Goal: Information Seeking & Learning: Learn about a topic

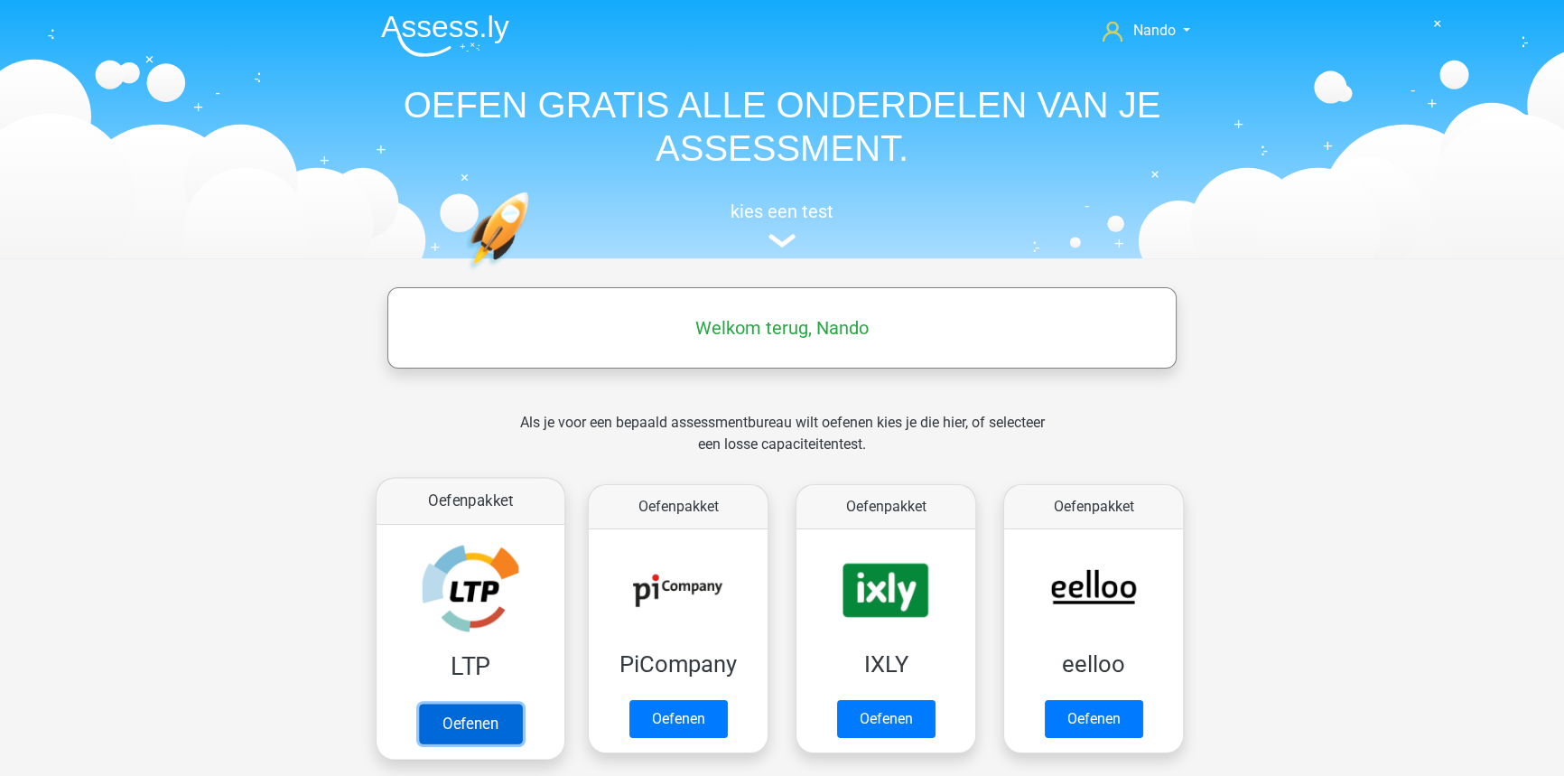
click at [441, 726] on link "Oefenen" at bounding box center [470, 723] width 103 height 40
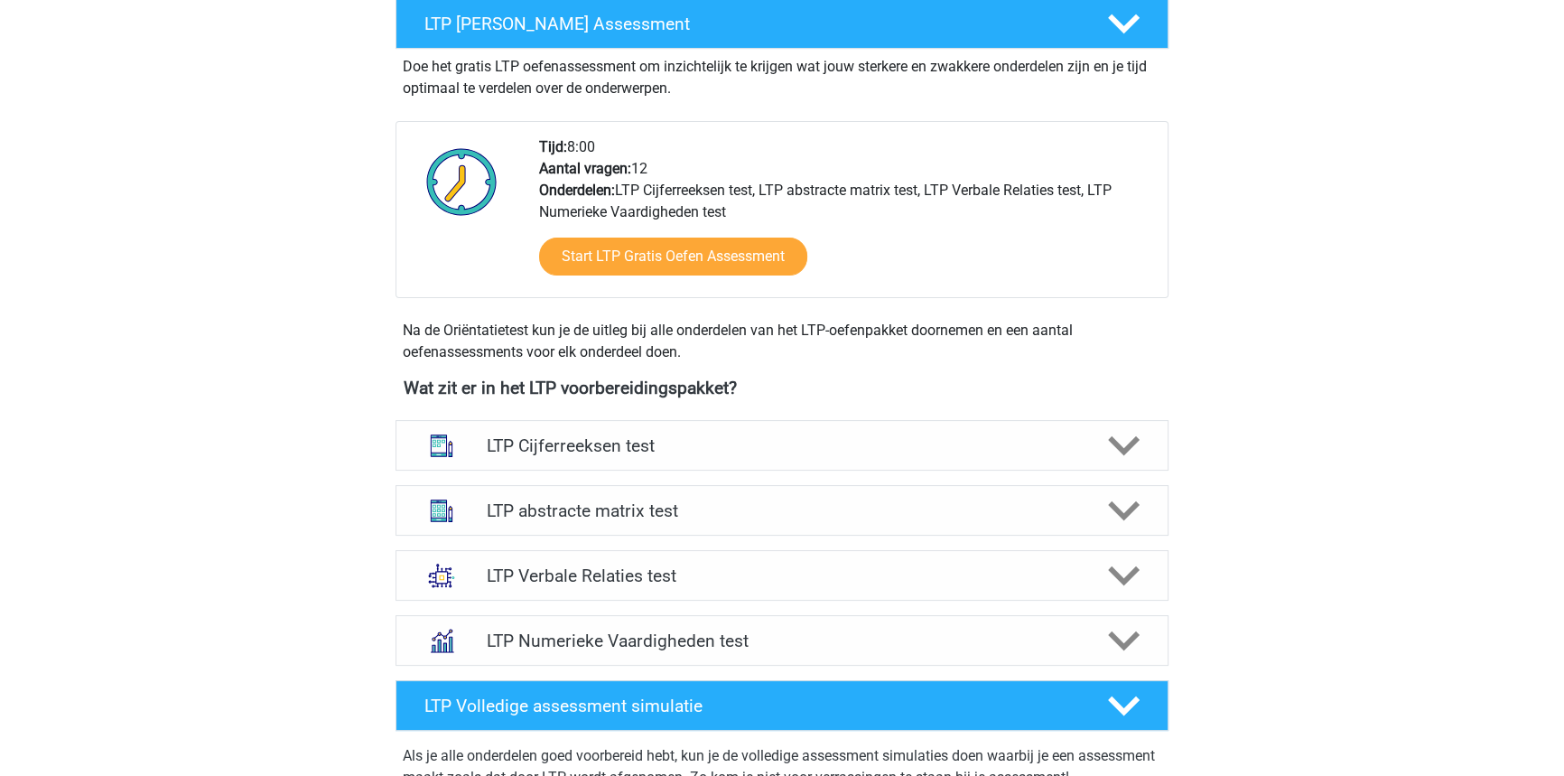
scroll to position [354, 0]
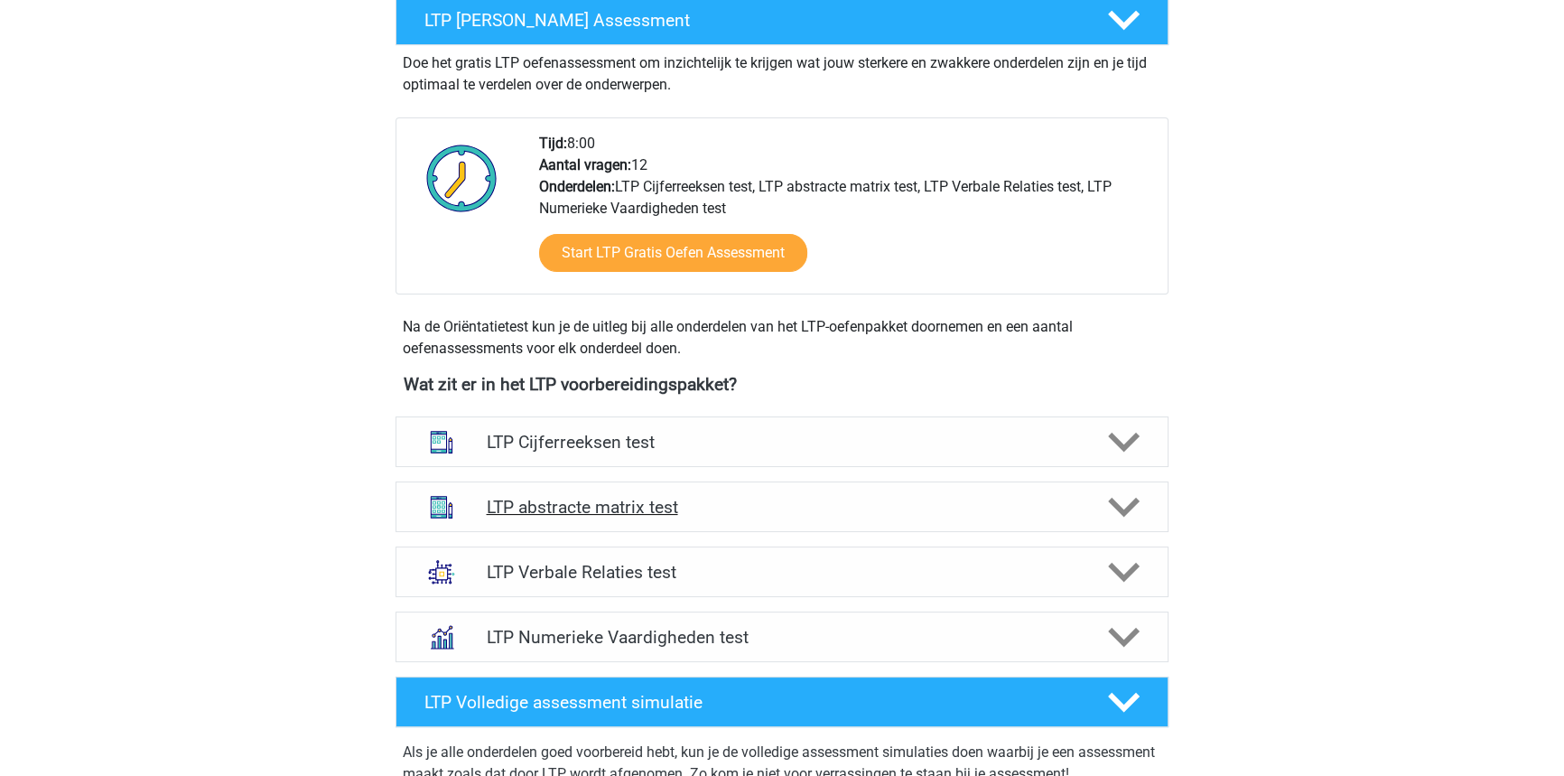
click at [574, 516] on div "LTP abstracte matrix test" at bounding box center [782, 506] width 773 height 51
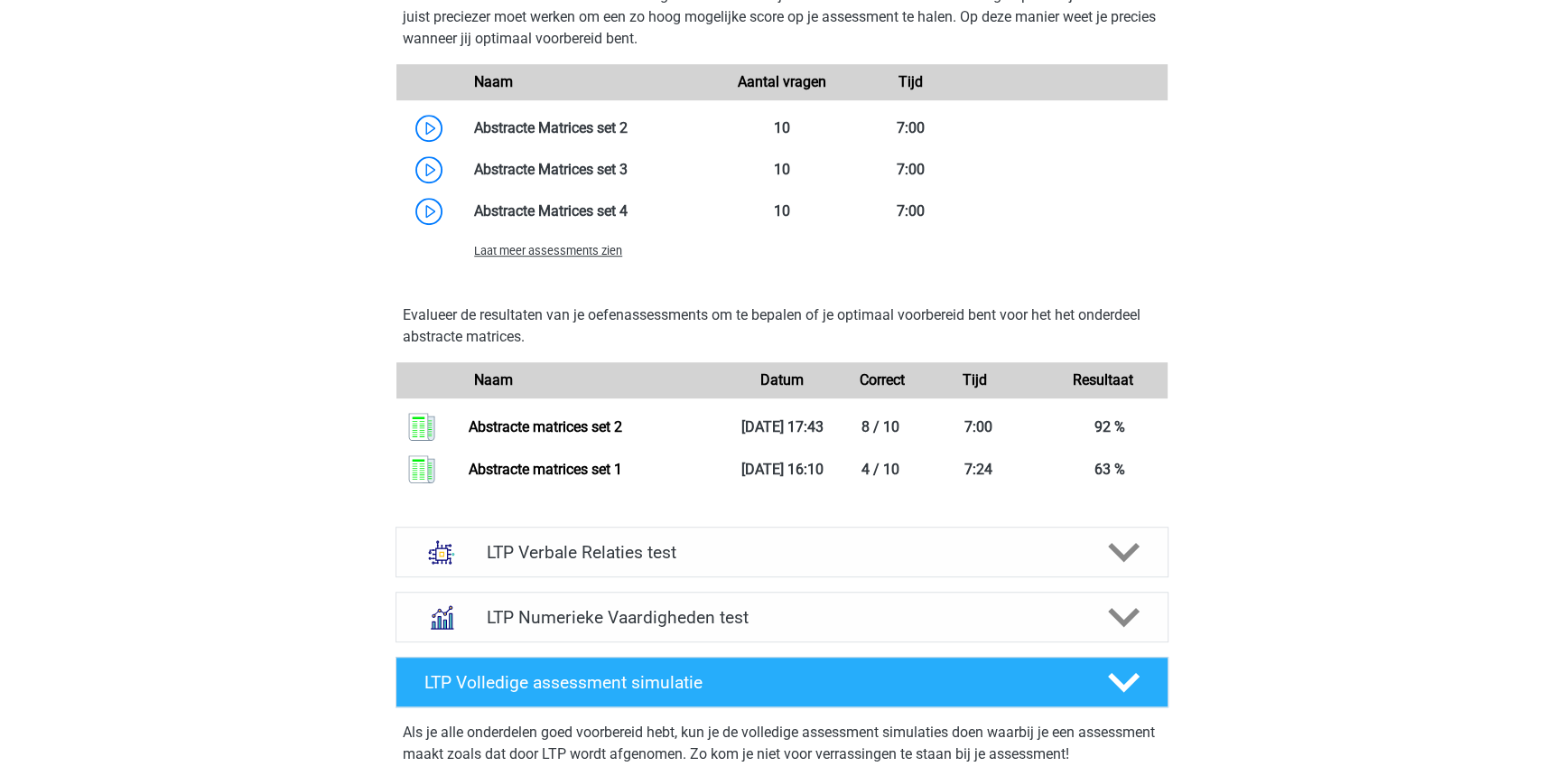
scroll to position [1466, 0]
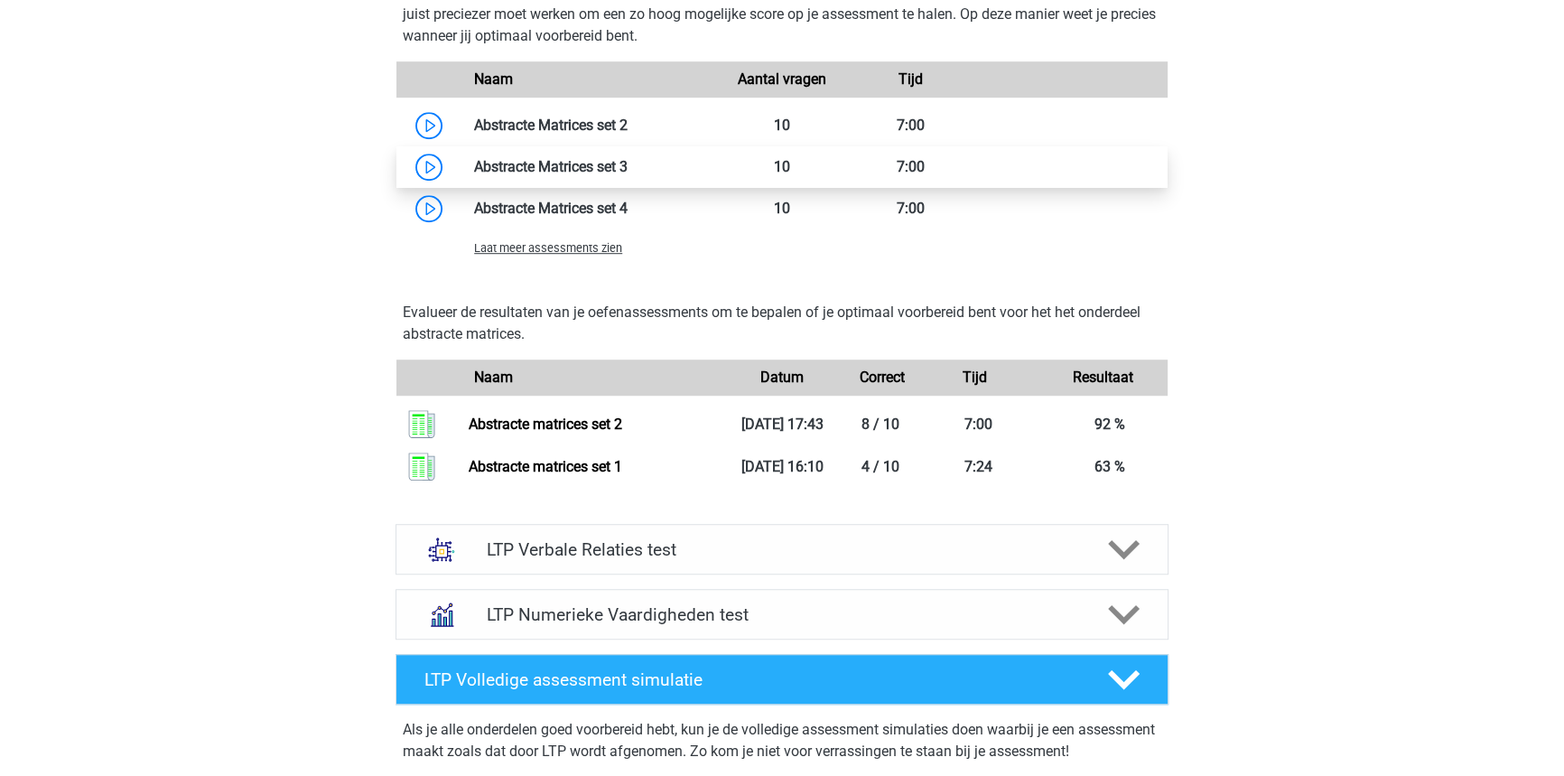
click at [628, 164] on link at bounding box center [628, 166] width 0 height 17
click at [628, 172] on link at bounding box center [628, 166] width 0 height 17
click at [628, 166] on link at bounding box center [628, 166] width 0 height 17
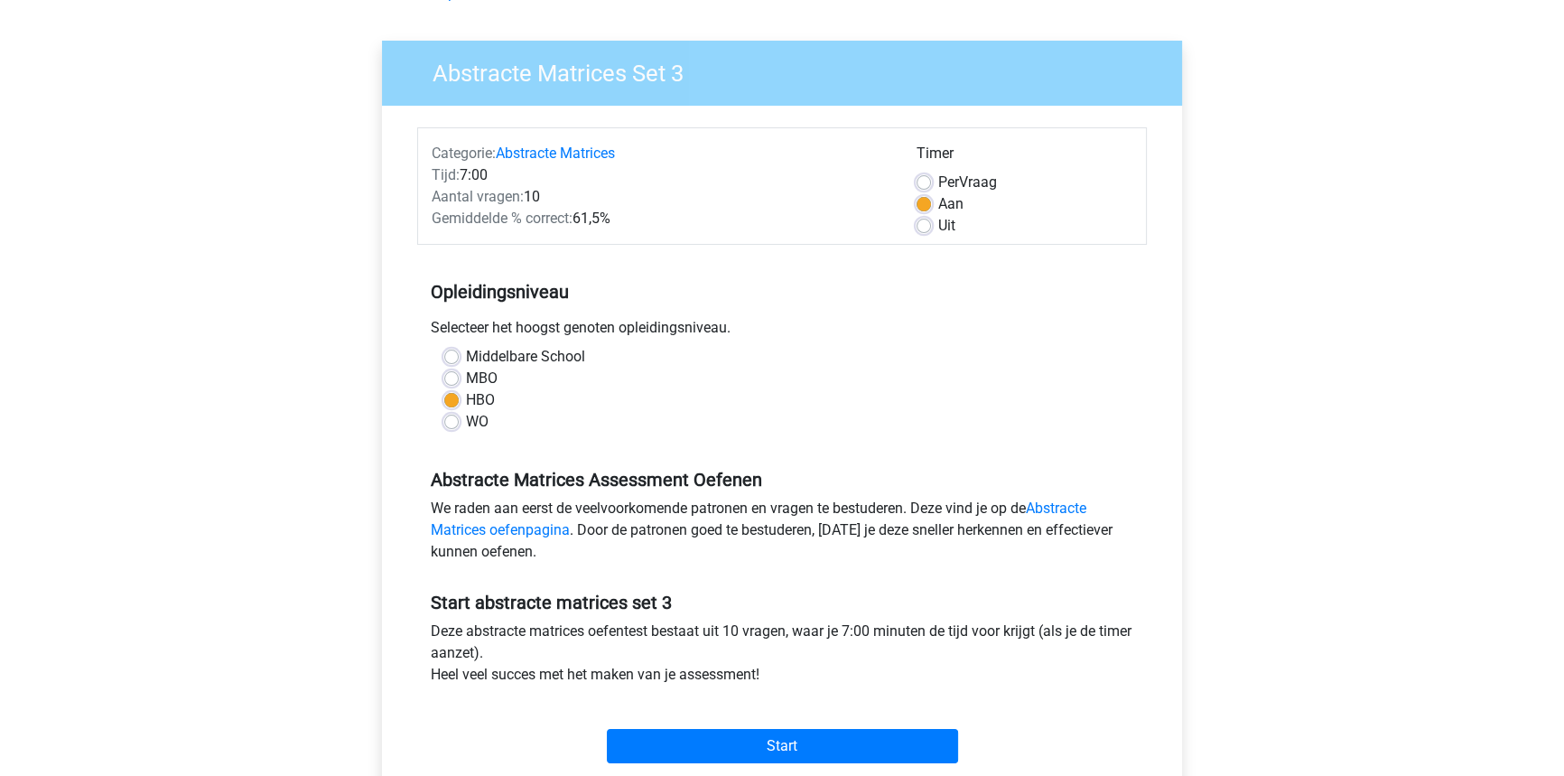
scroll to position [114, 0]
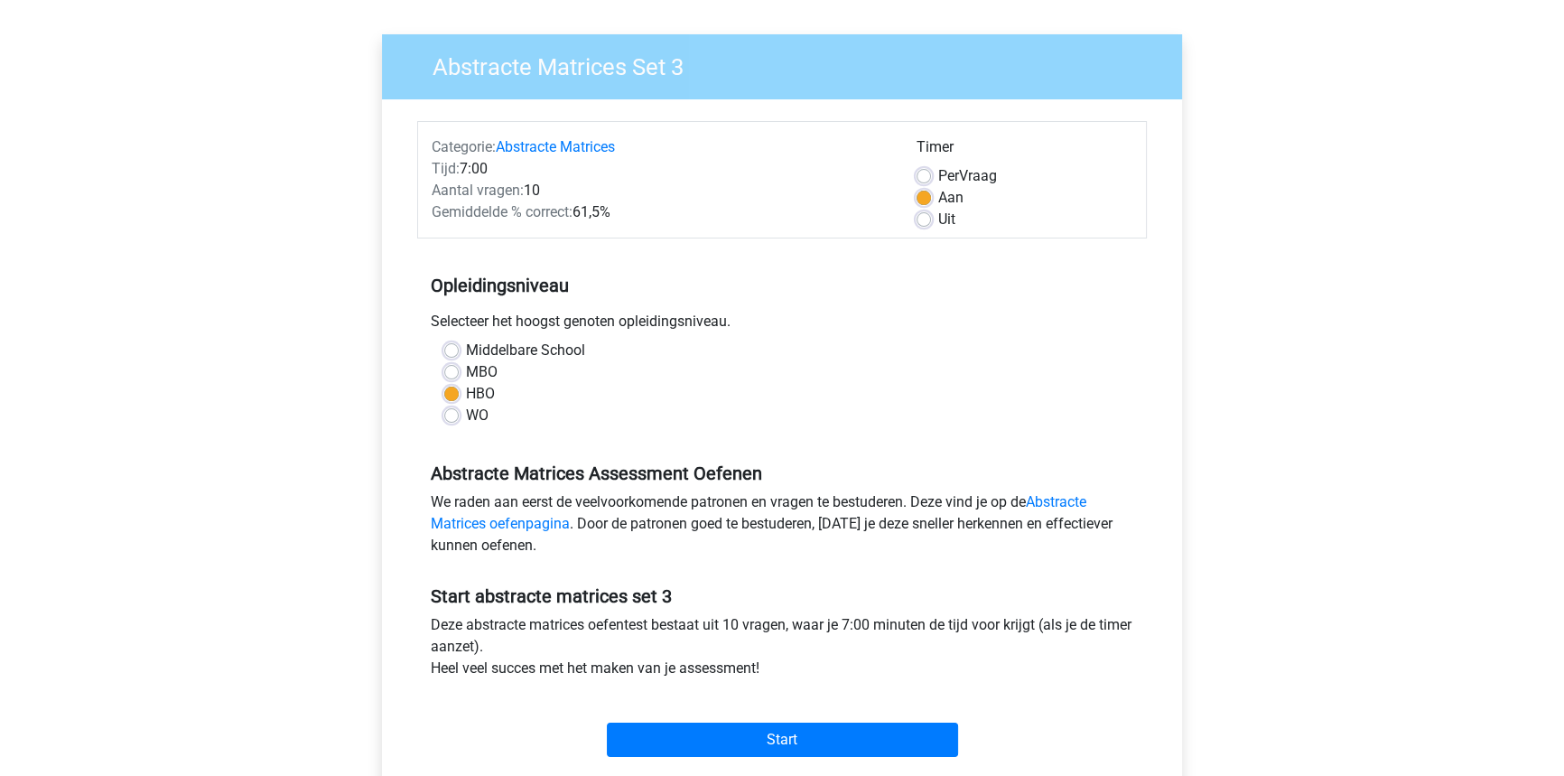
click at [938, 219] on label "Uit" at bounding box center [946, 220] width 17 height 22
click at [917, 219] on input "Uit" at bounding box center [924, 218] width 14 height 18
radio input "true"
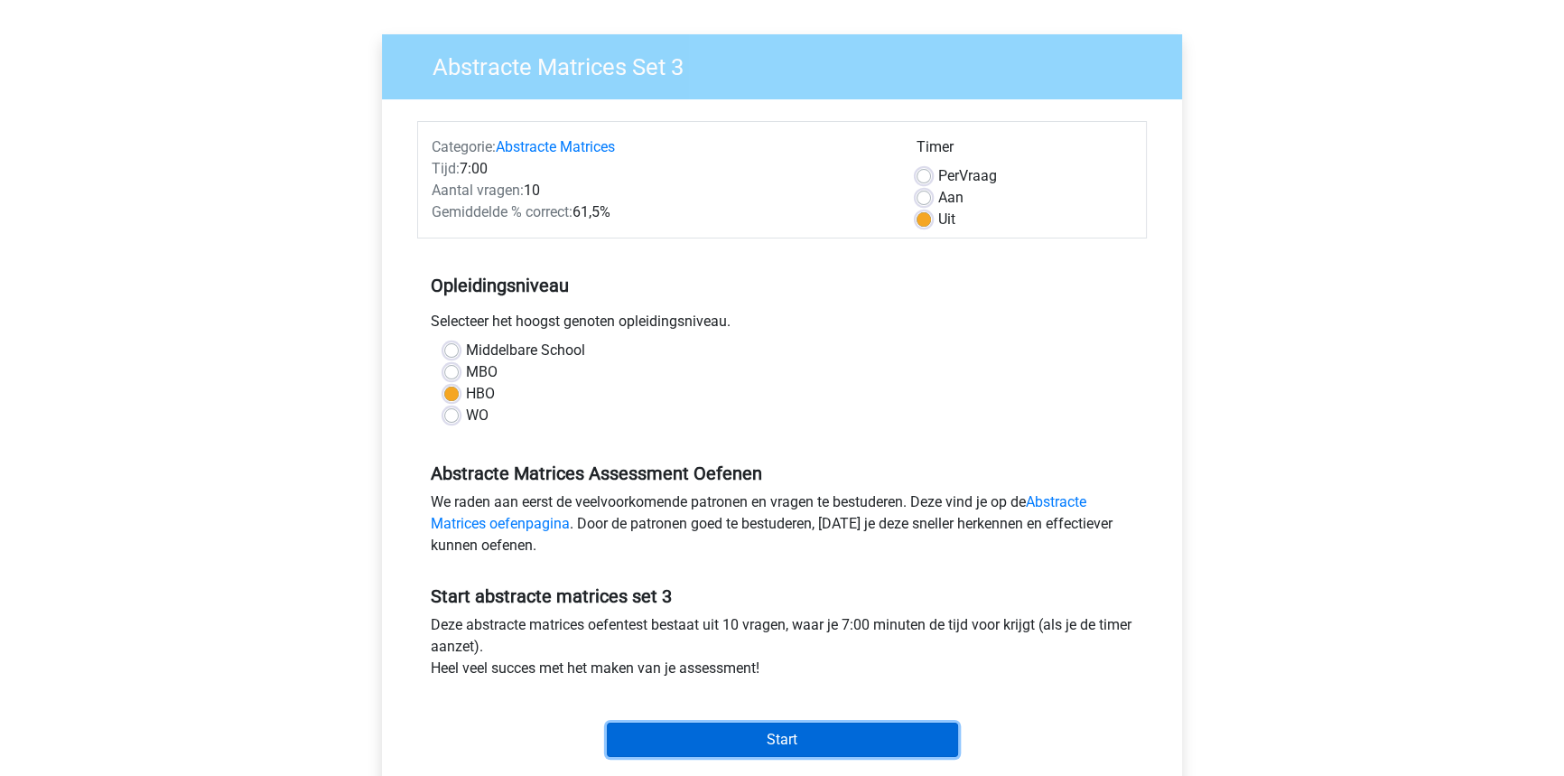
click at [752, 742] on input "Start" at bounding box center [782, 739] width 351 height 34
click at [718, 749] on input "Start" at bounding box center [782, 739] width 351 height 34
click at [784, 743] on input "Start" at bounding box center [782, 739] width 351 height 34
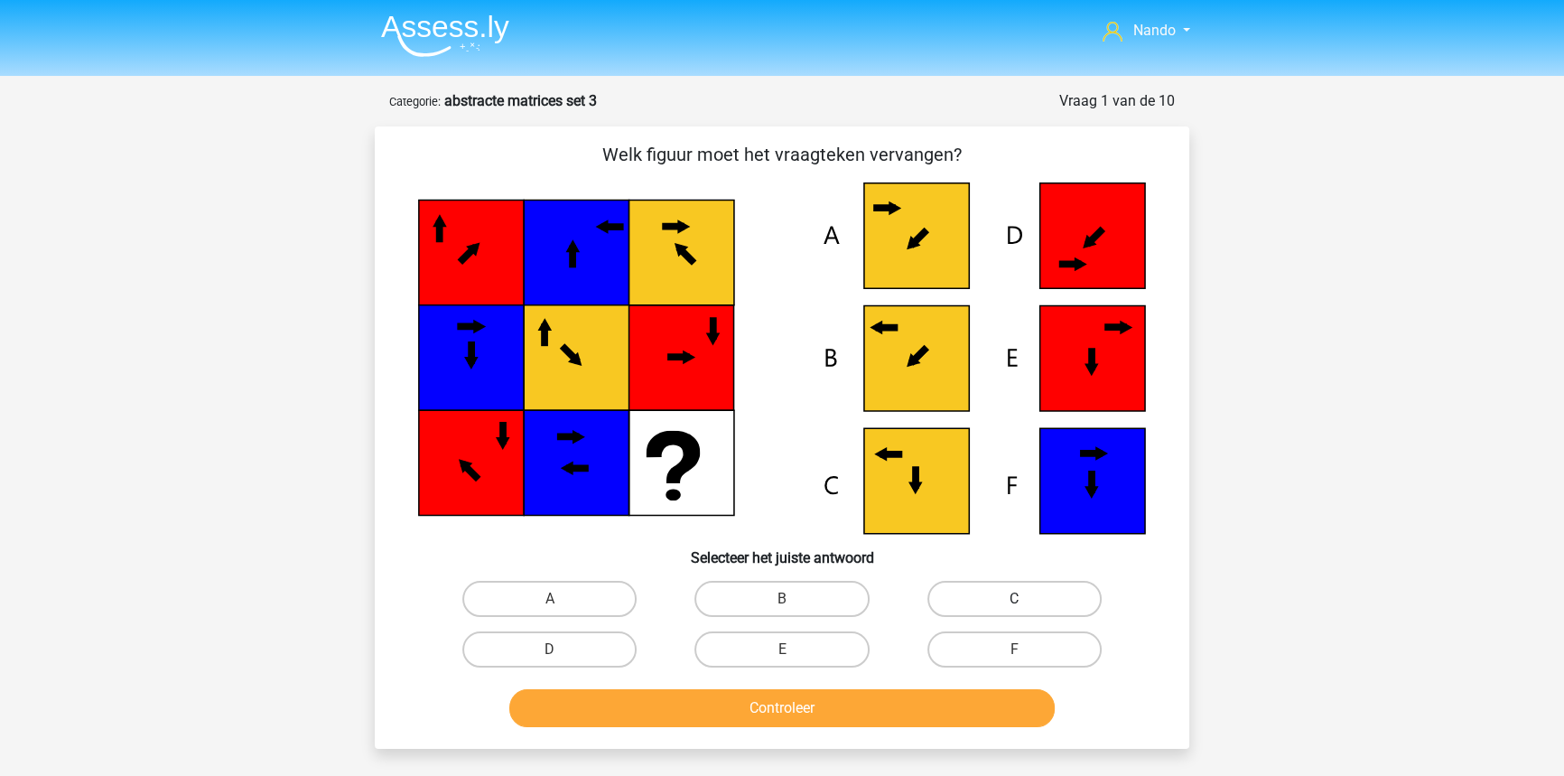
click at [1000, 604] on label "C" at bounding box center [1014, 599] width 174 height 36
click at [1014, 604] on input "C" at bounding box center [1020, 605] width 12 height 12
radio input "true"
click at [846, 705] on button "Controleer" at bounding box center [782, 708] width 546 height 38
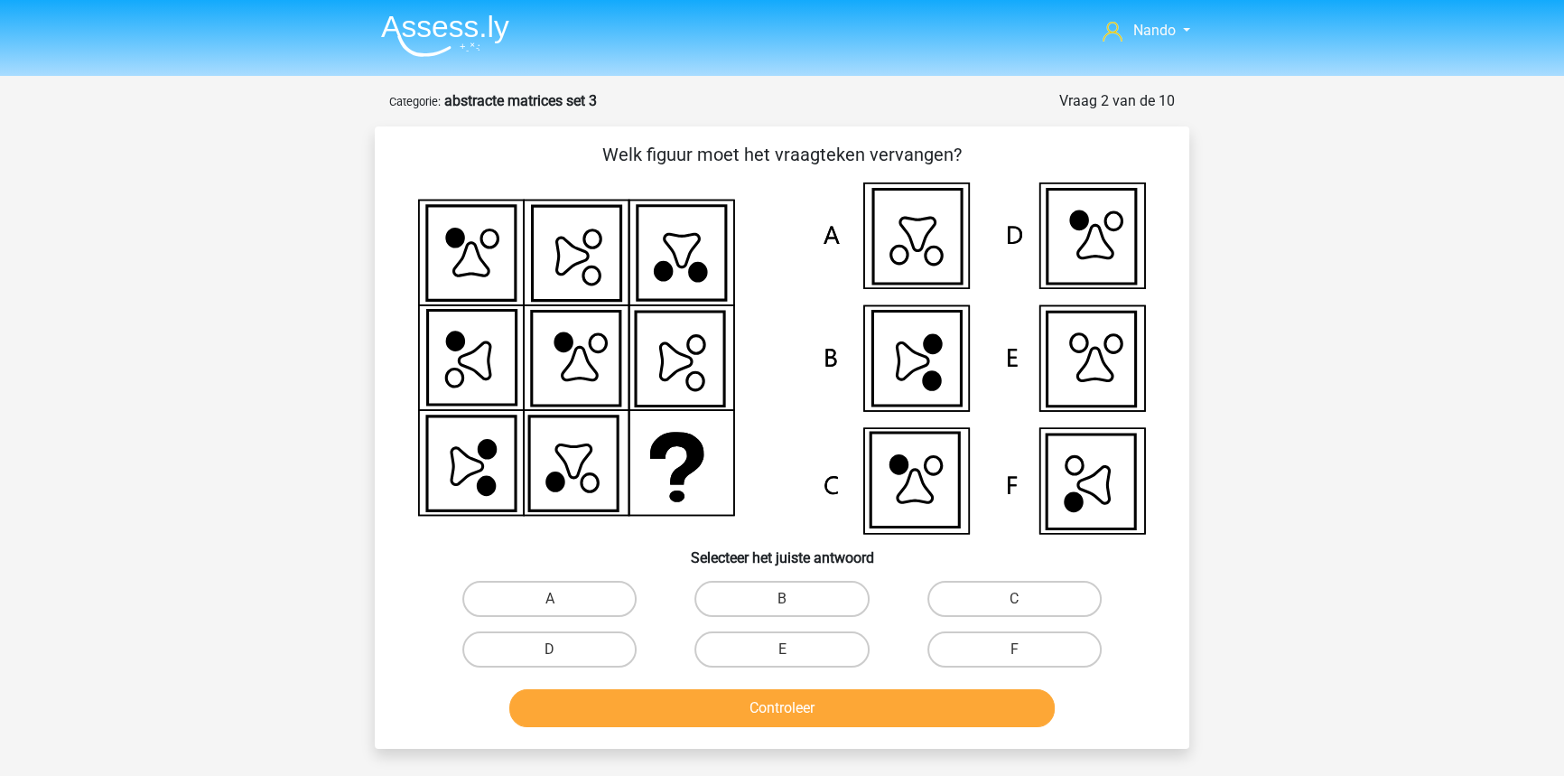
scroll to position [58, 0]
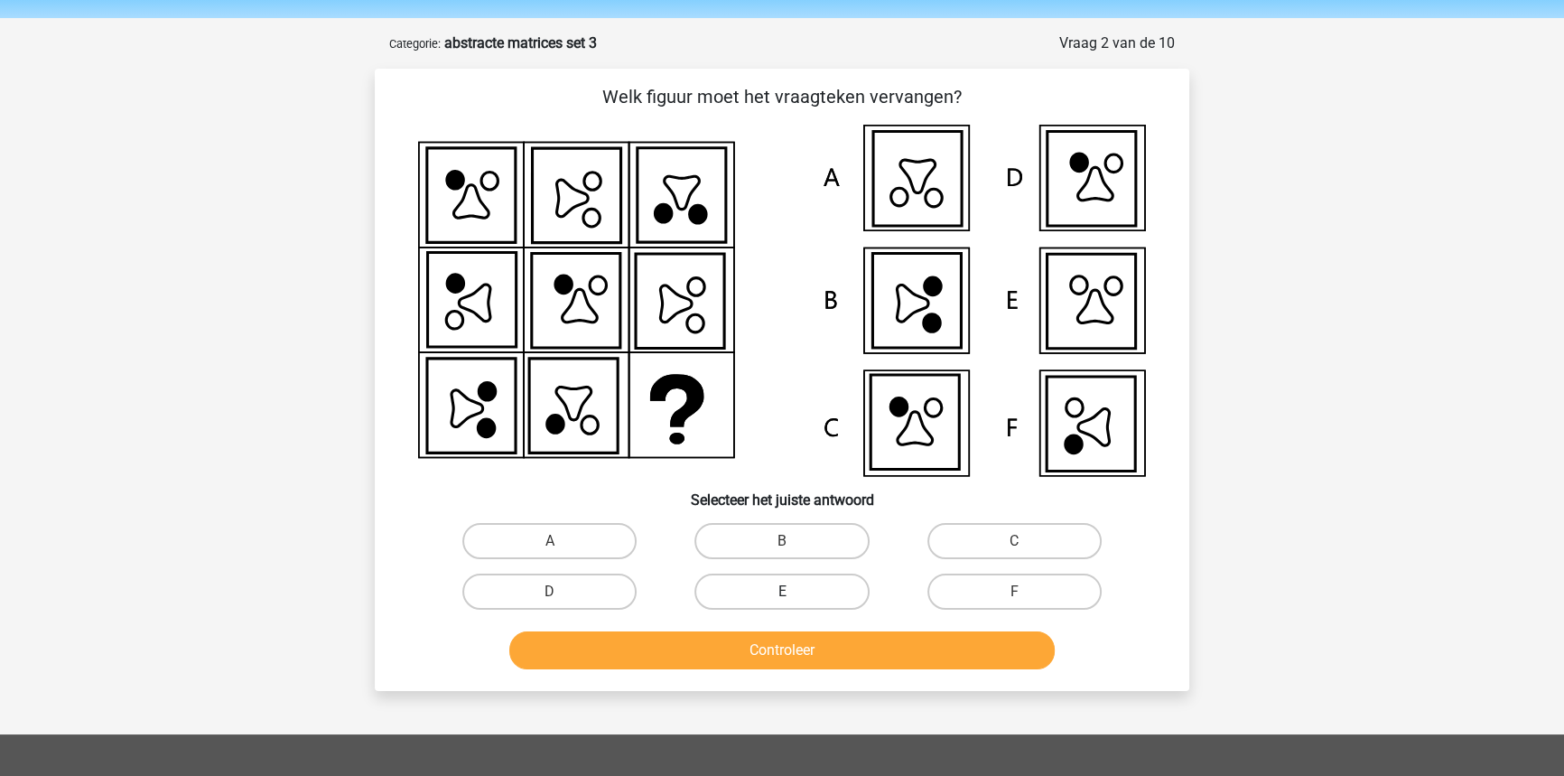
click at [790, 605] on label "E" at bounding box center [781, 591] width 174 height 36
click at [790, 603] on input "E" at bounding box center [788, 597] width 12 height 12
radio input "true"
click at [783, 654] on button "Controleer" at bounding box center [782, 650] width 546 height 38
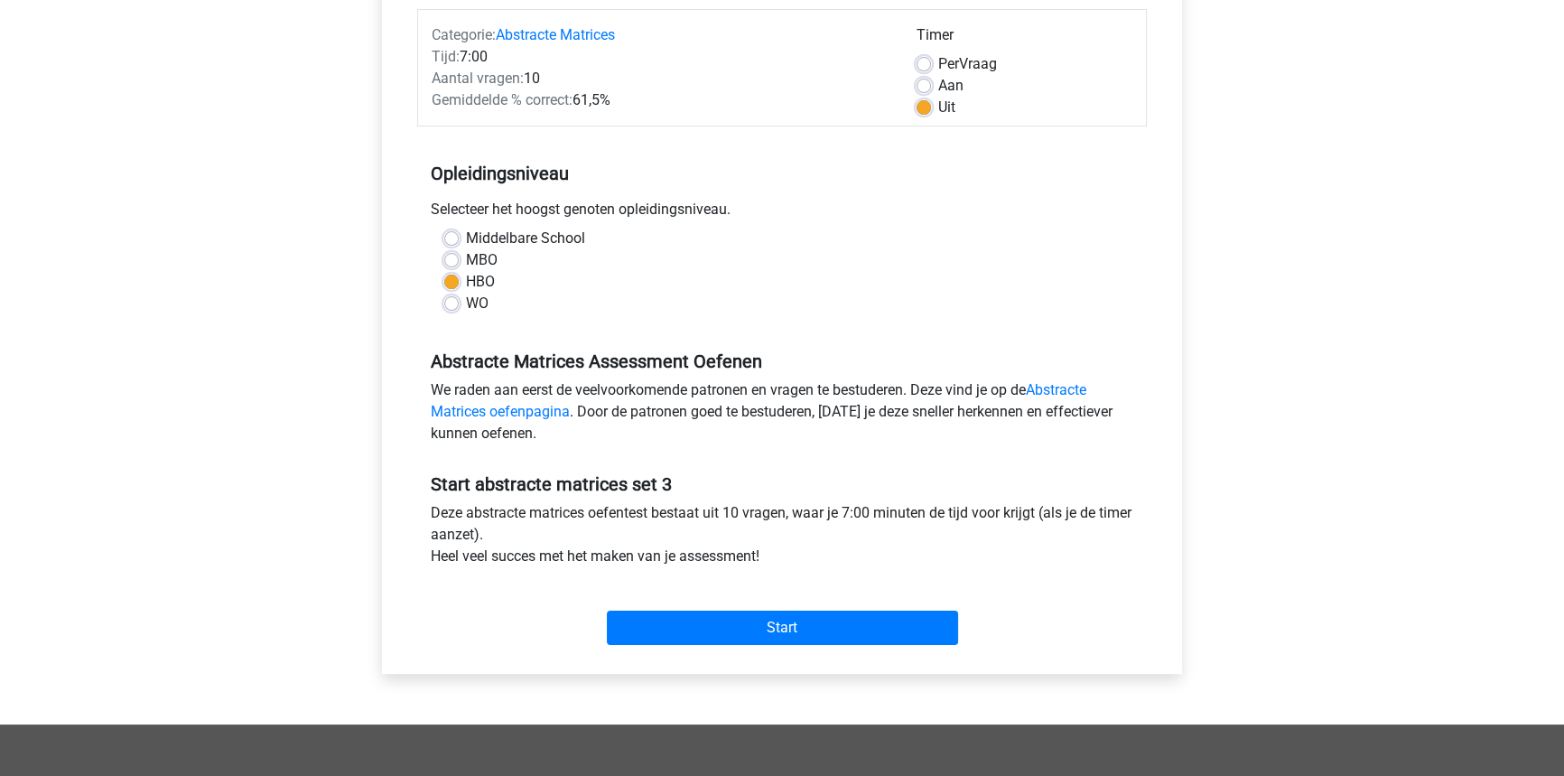
scroll to position [226, 0]
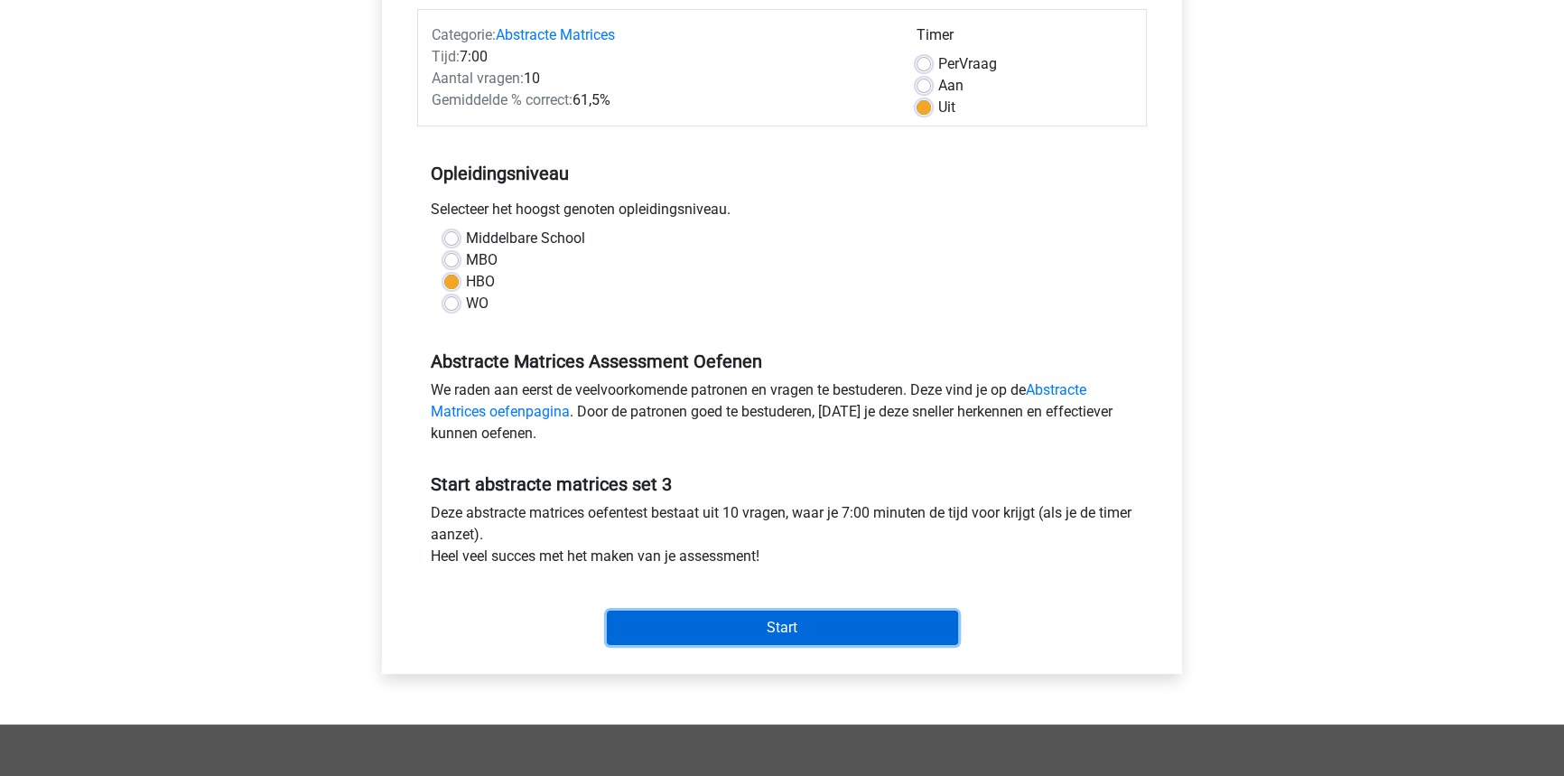
click at [701, 619] on input "Start" at bounding box center [782, 627] width 351 height 34
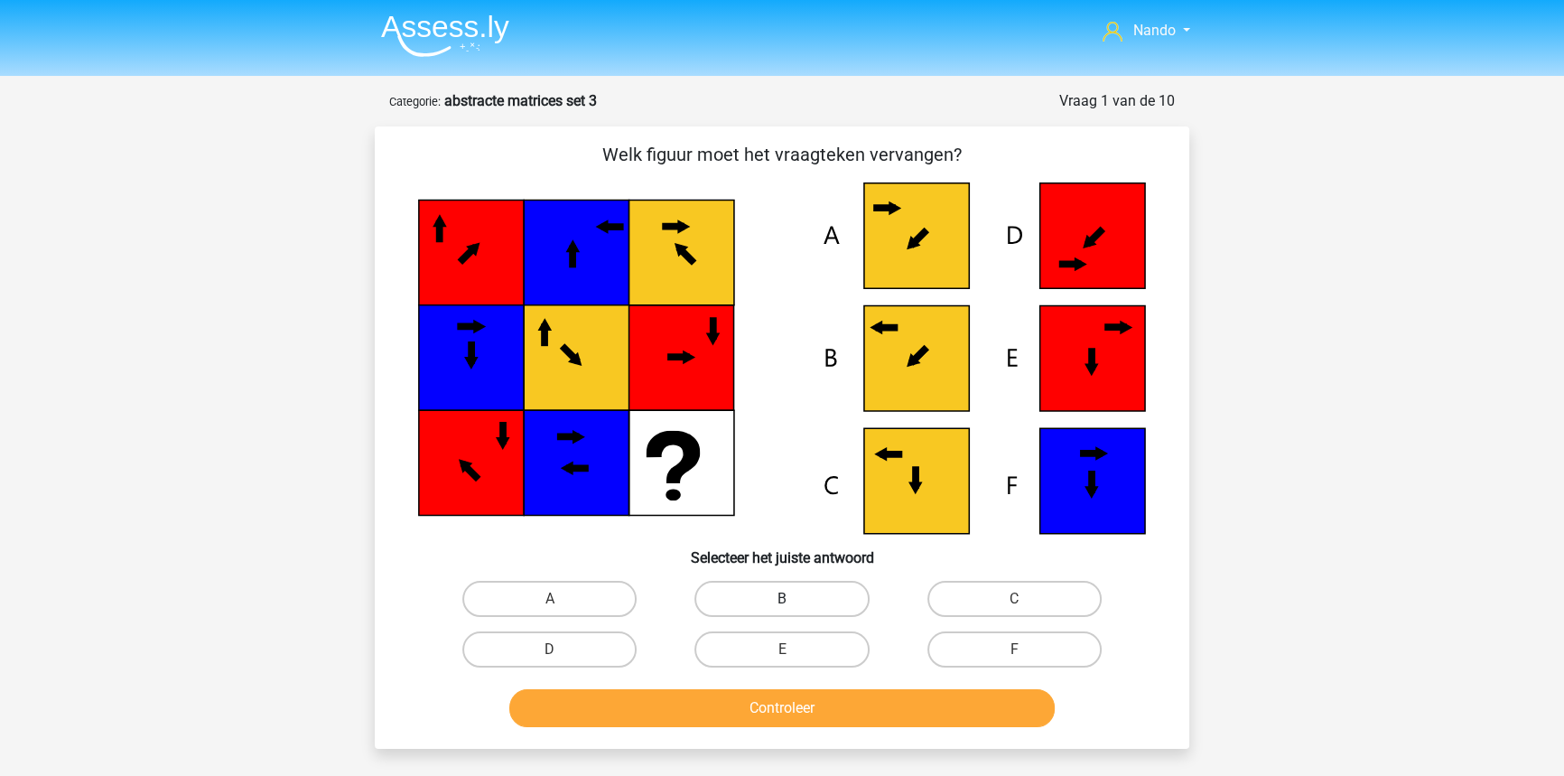
click at [776, 604] on label "B" at bounding box center [781, 599] width 174 height 36
click at [782, 604] on input "B" at bounding box center [788, 605] width 12 height 12
radio input "true"
click at [569, 600] on label "A" at bounding box center [549, 599] width 174 height 36
click at [562, 600] on input "A" at bounding box center [556, 605] width 12 height 12
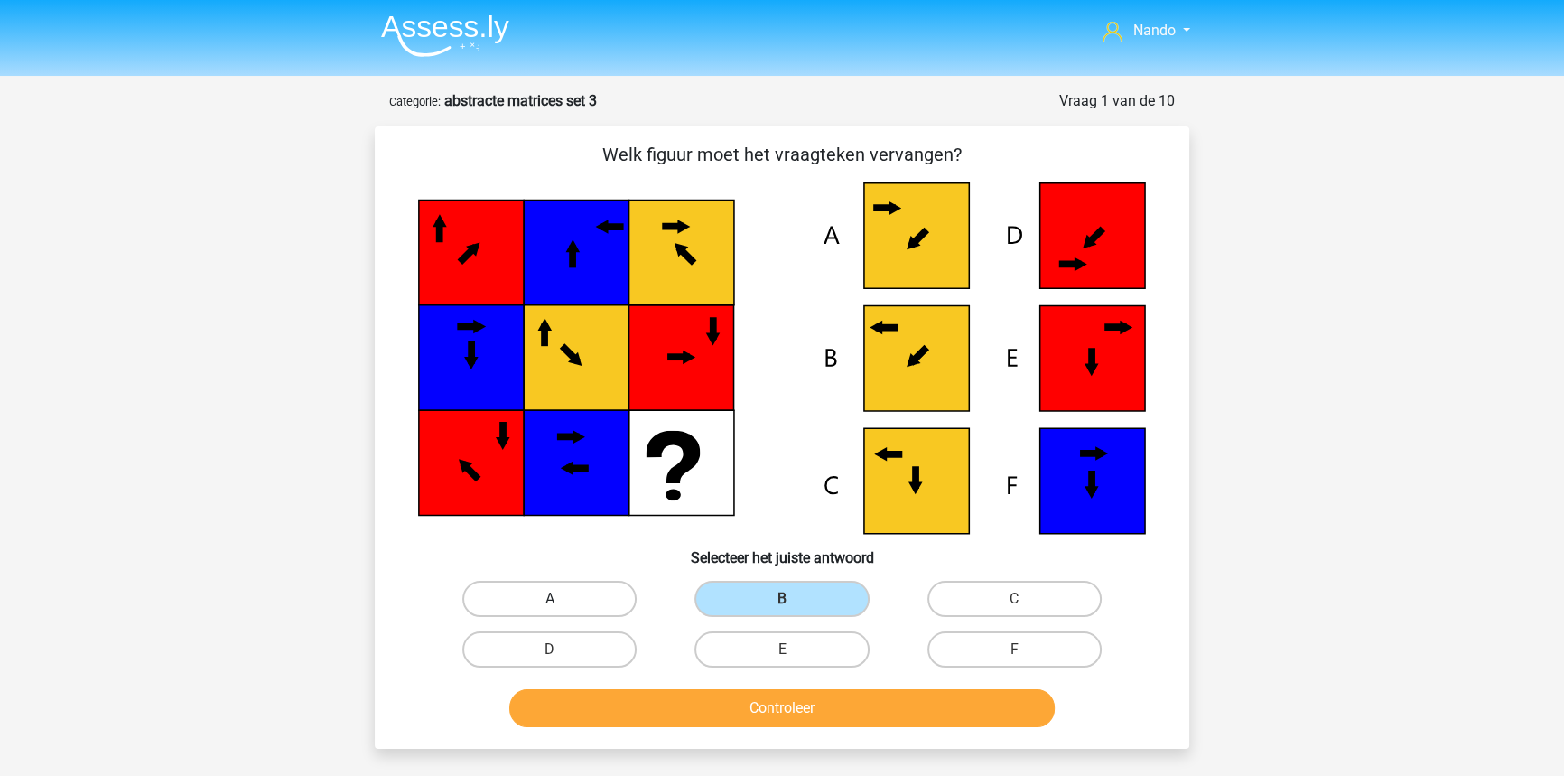
radio input "true"
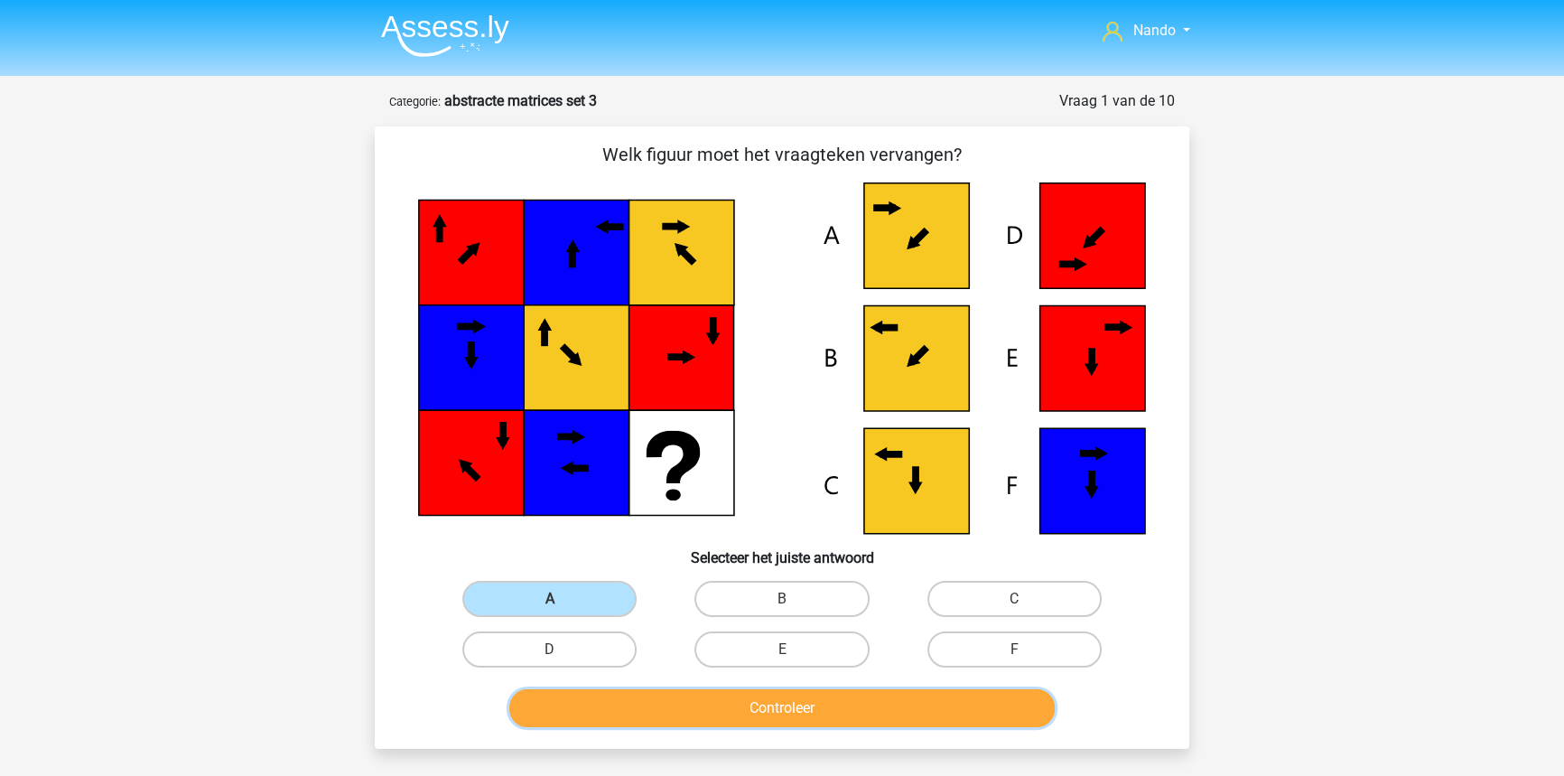
click at [740, 701] on button "Controleer" at bounding box center [782, 708] width 546 height 38
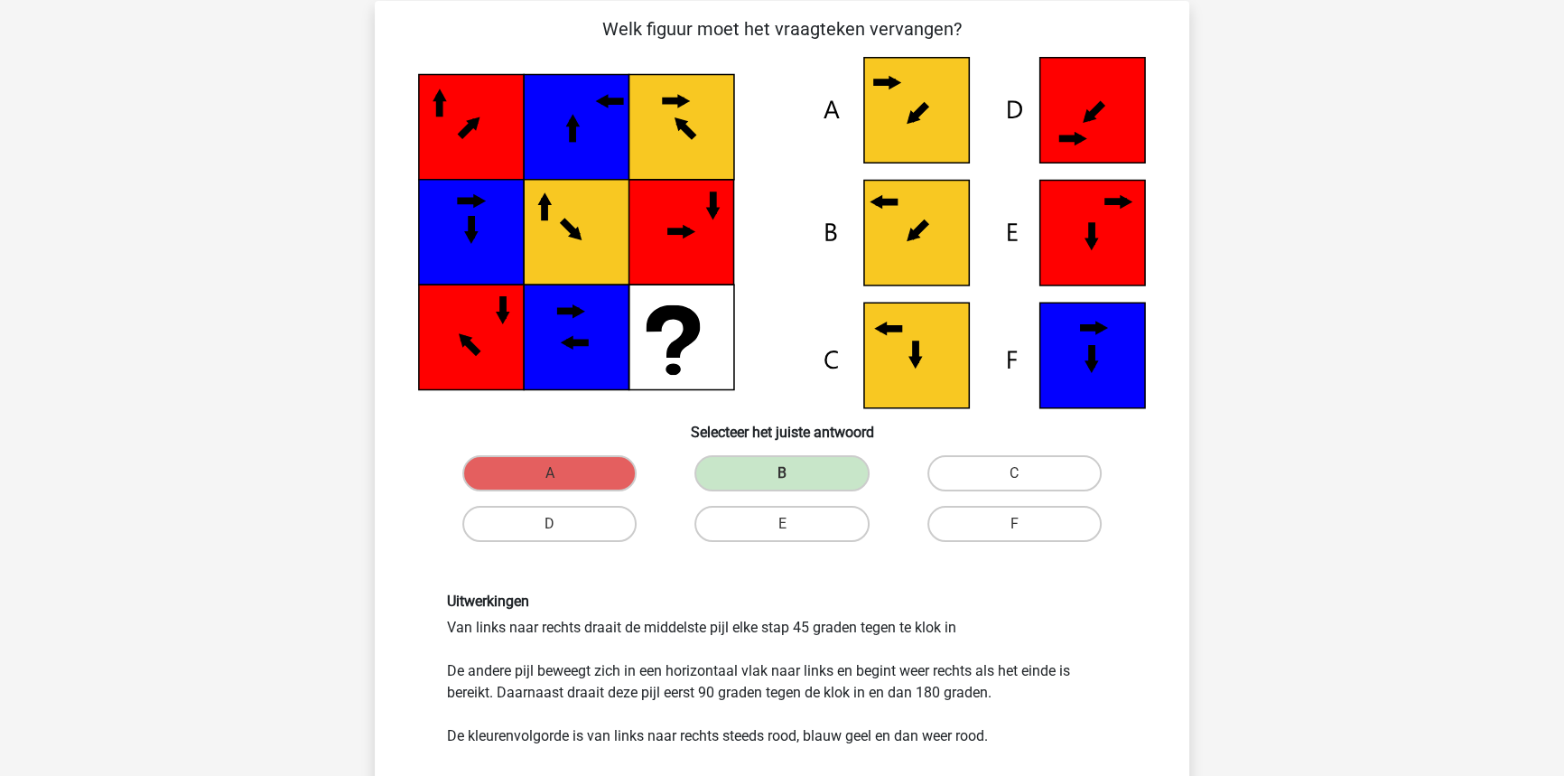
scroll to position [129, 0]
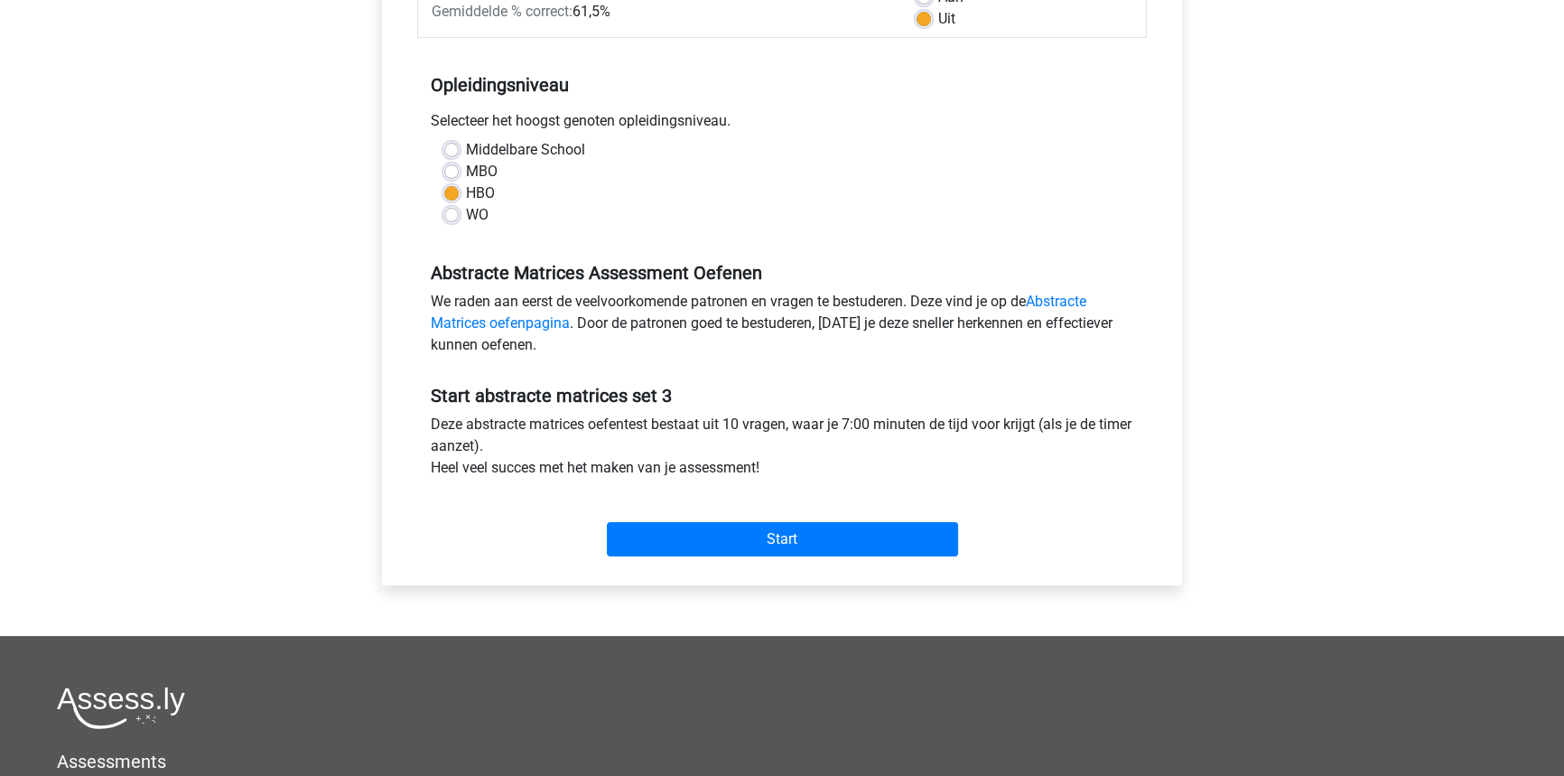
scroll to position [350, 0]
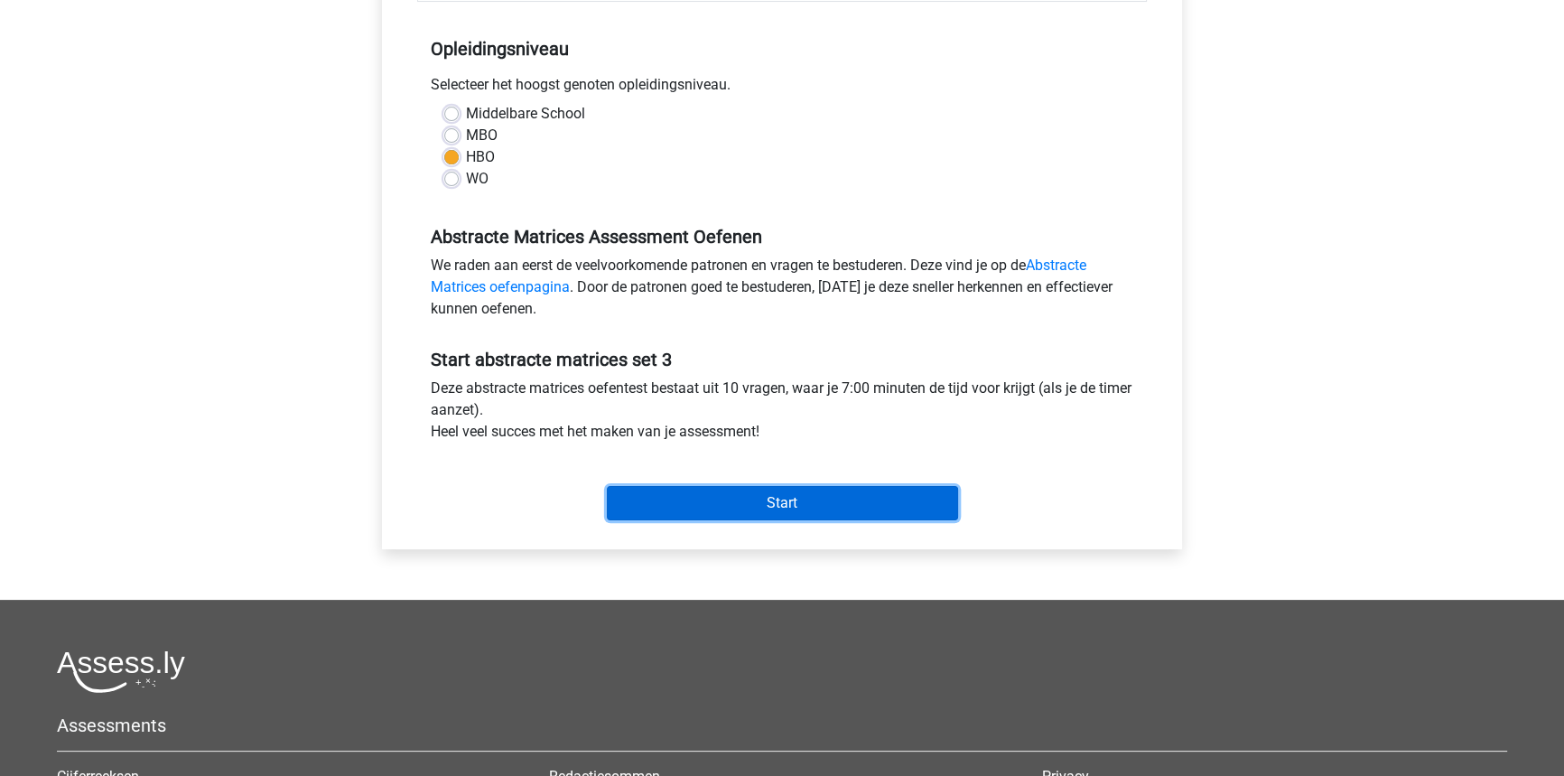
click at [794, 500] on input "Start" at bounding box center [782, 503] width 351 height 34
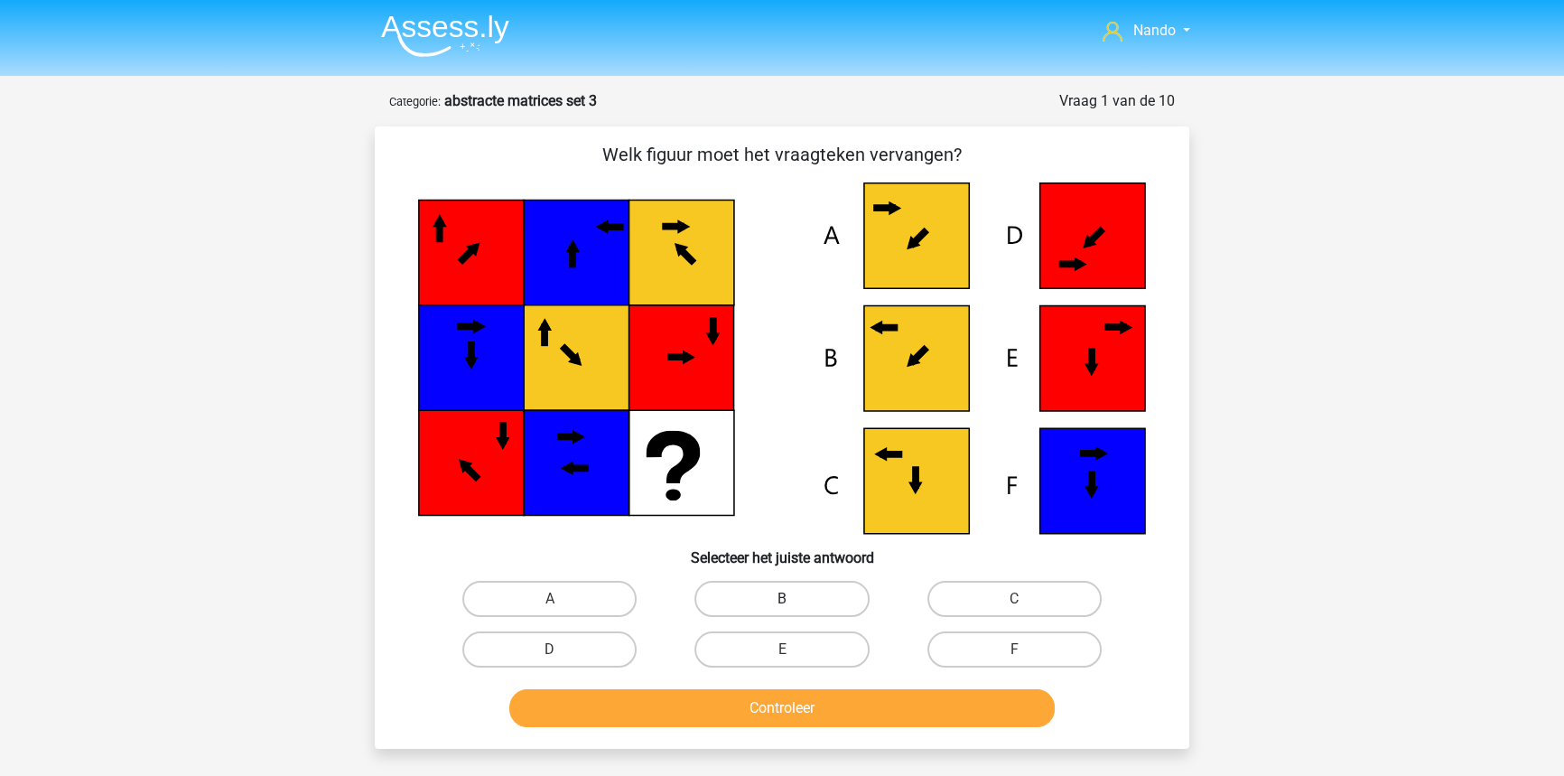
click at [784, 596] on label "B" at bounding box center [781, 599] width 174 height 36
click at [784, 599] on input "B" at bounding box center [788, 605] width 12 height 12
radio input "true"
click at [764, 712] on button "Controleer" at bounding box center [782, 708] width 546 height 38
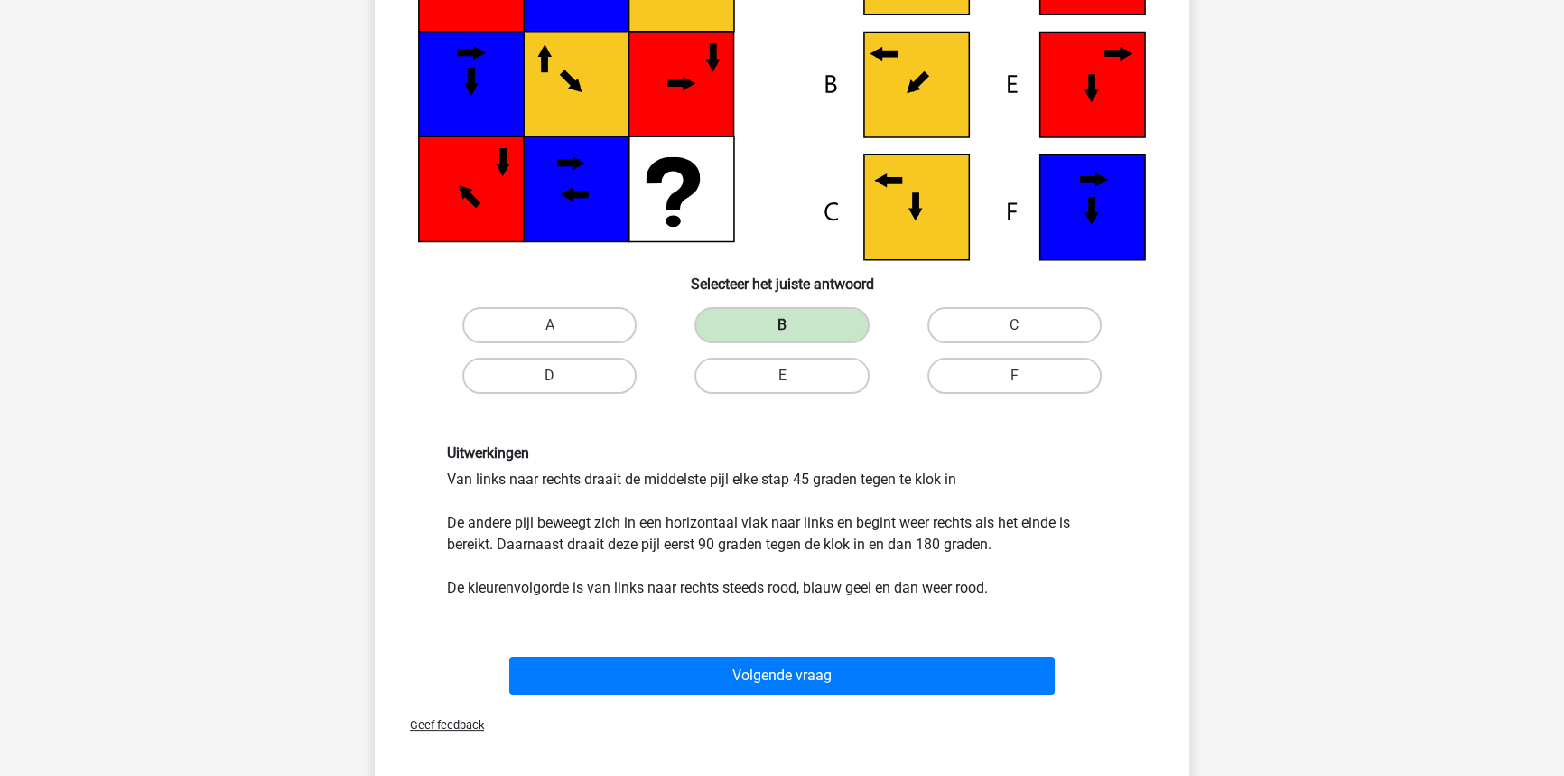
scroll to position [275, 0]
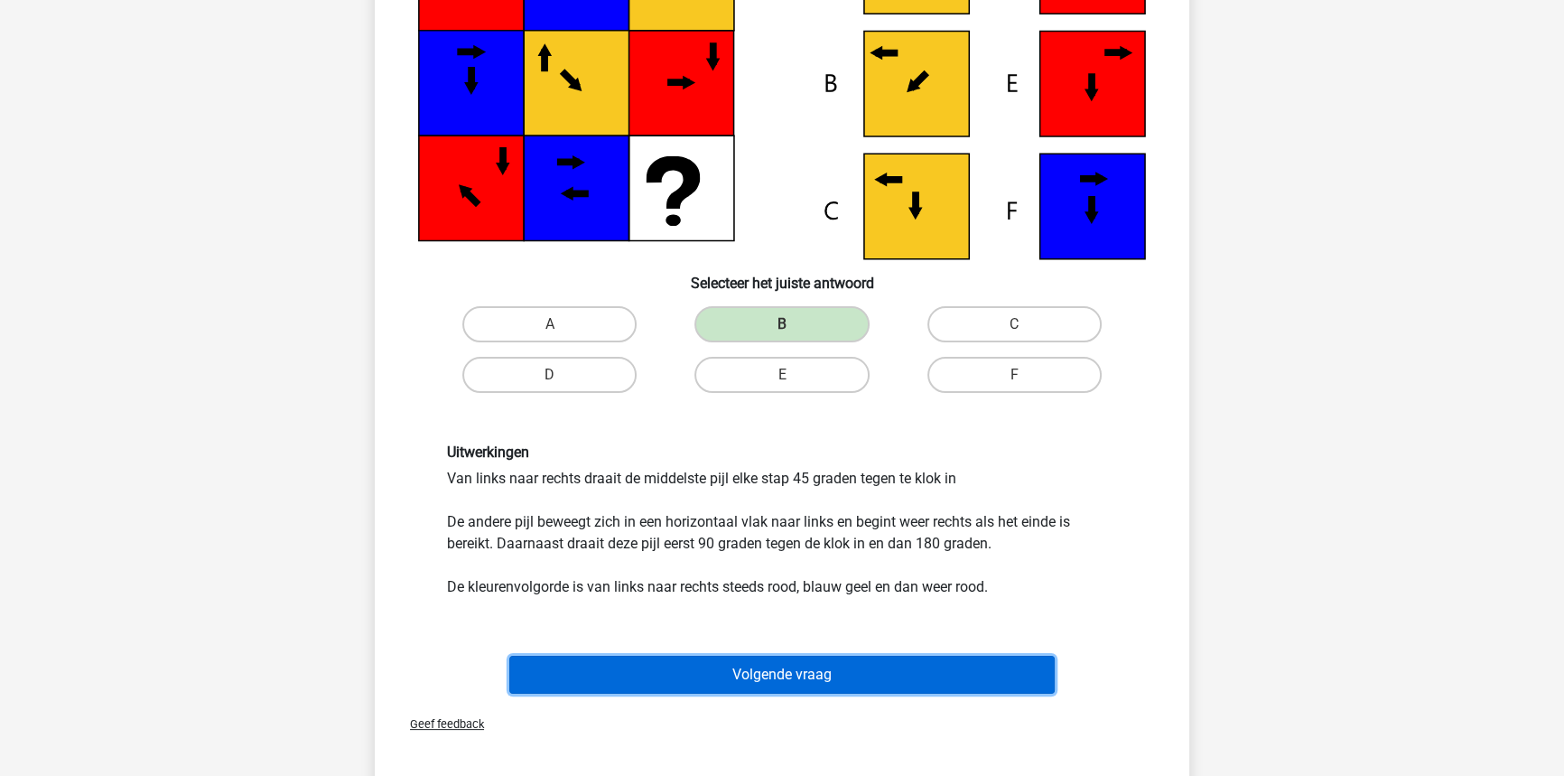
click at [772, 671] on button "Volgende vraag" at bounding box center [782, 675] width 546 height 38
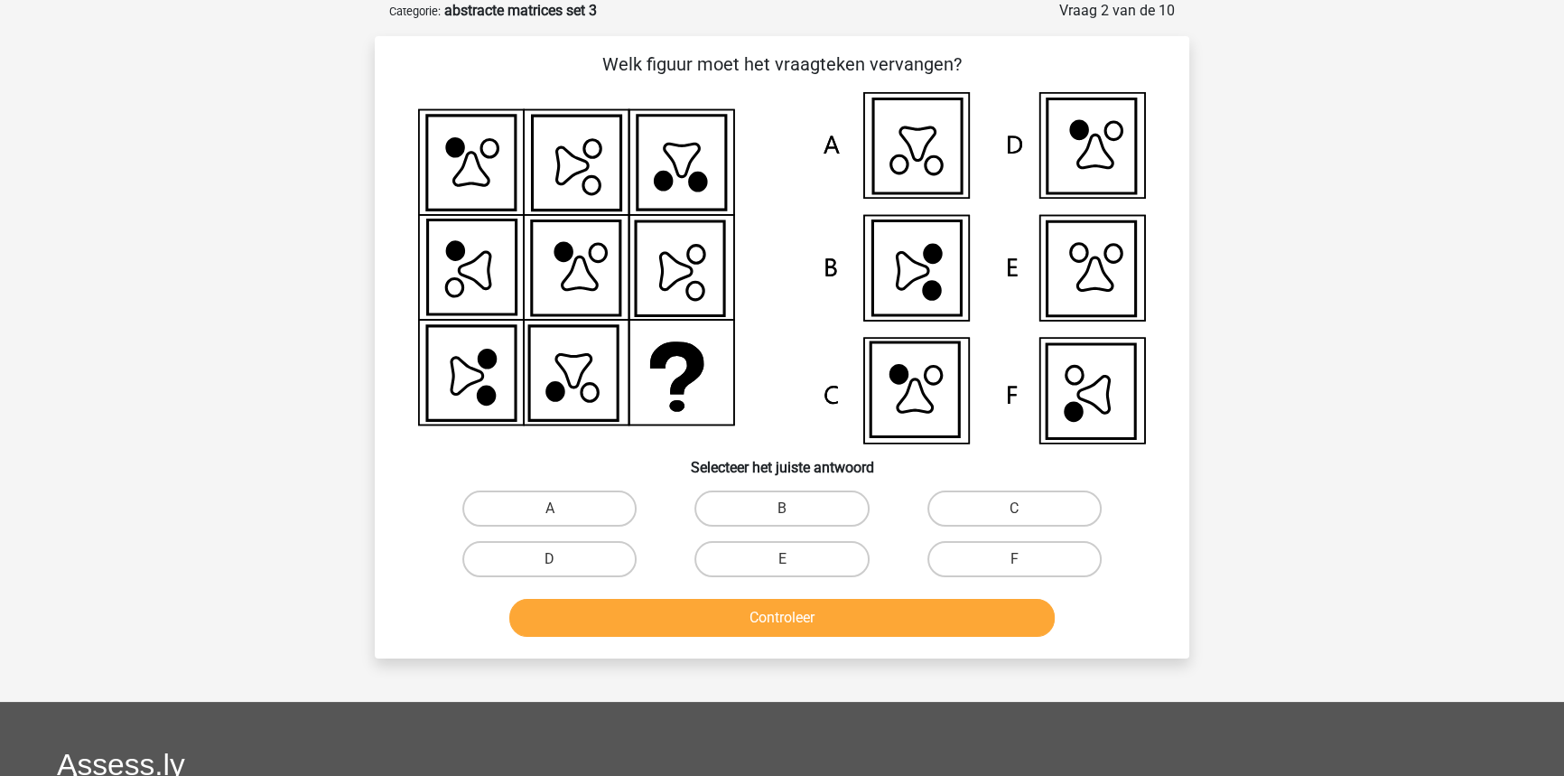
scroll to position [90, 0]
click at [971, 548] on label "F" at bounding box center [1014, 559] width 174 height 36
click at [1014, 559] on input "F" at bounding box center [1020, 565] width 12 height 12
radio input "true"
click at [875, 616] on button "Controleer" at bounding box center [782, 618] width 546 height 38
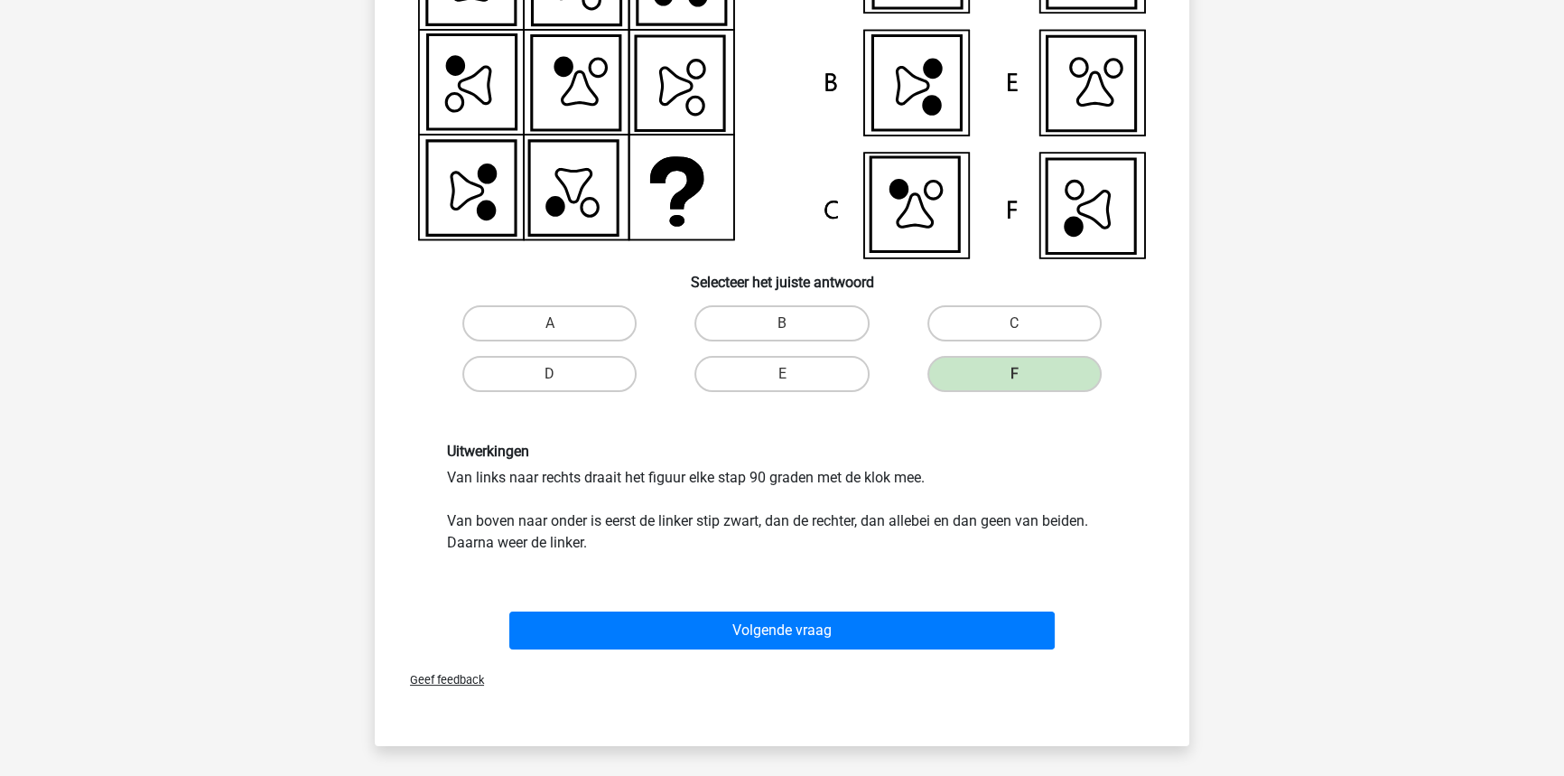
scroll to position [282, 0]
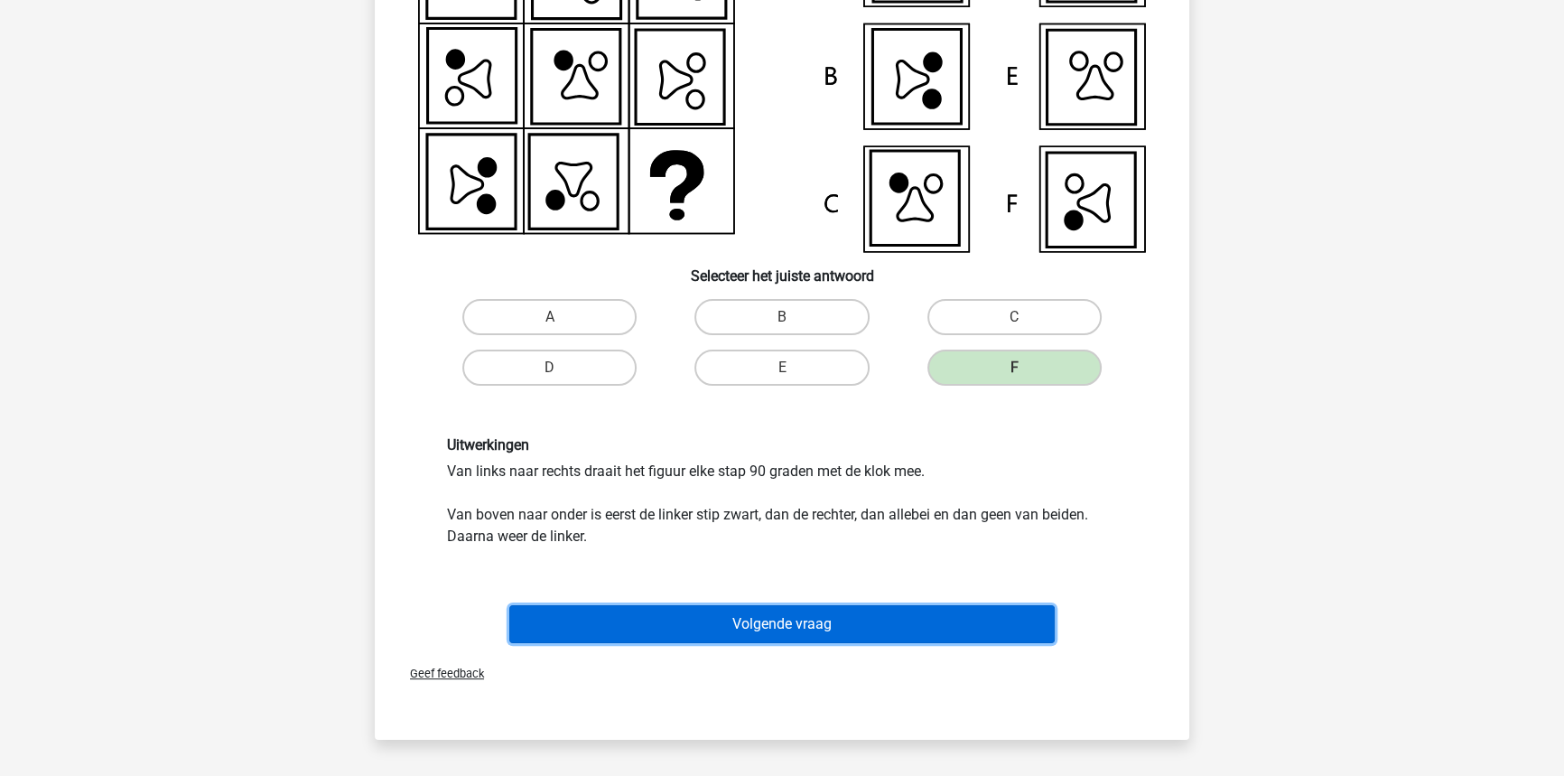
click at [777, 621] on button "Volgende vraag" at bounding box center [782, 624] width 546 height 38
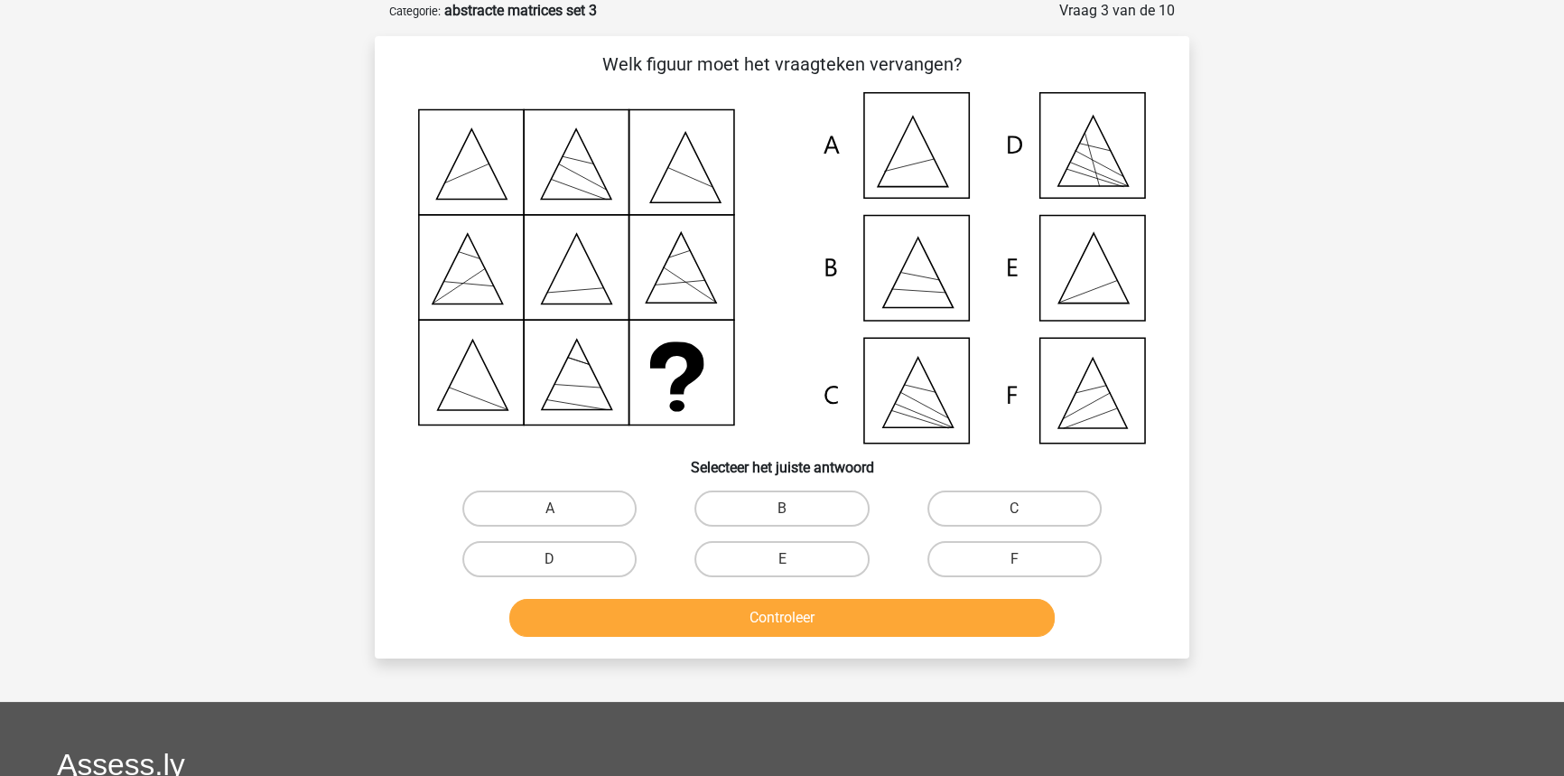
scroll to position [90, 0]
click at [963, 556] on label "F" at bounding box center [1014, 559] width 174 height 36
click at [1014, 559] on input "F" at bounding box center [1020, 565] width 12 height 12
radio input "true"
click at [722, 609] on button "Controleer" at bounding box center [782, 618] width 546 height 38
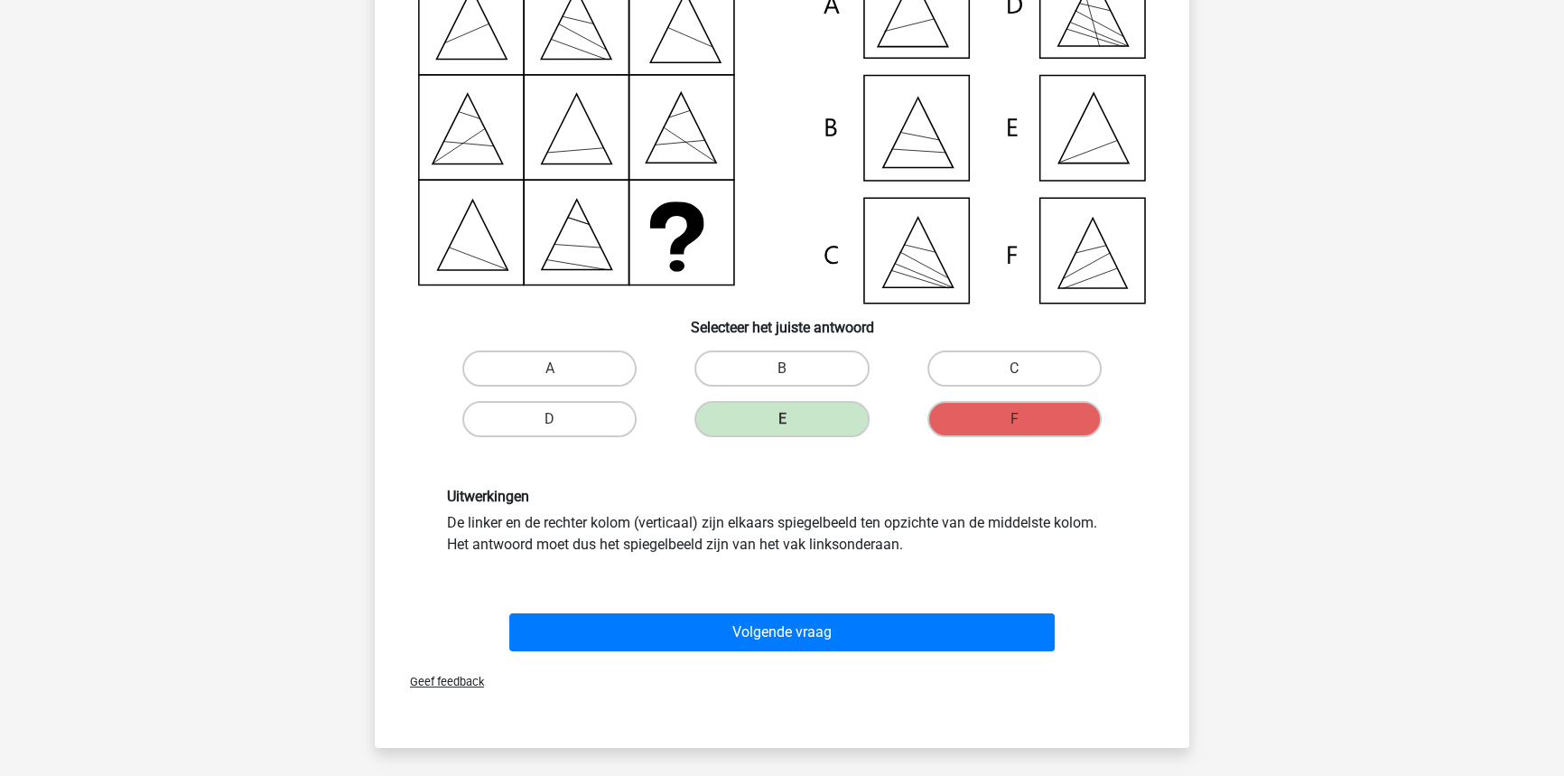
scroll to position [234, 0]
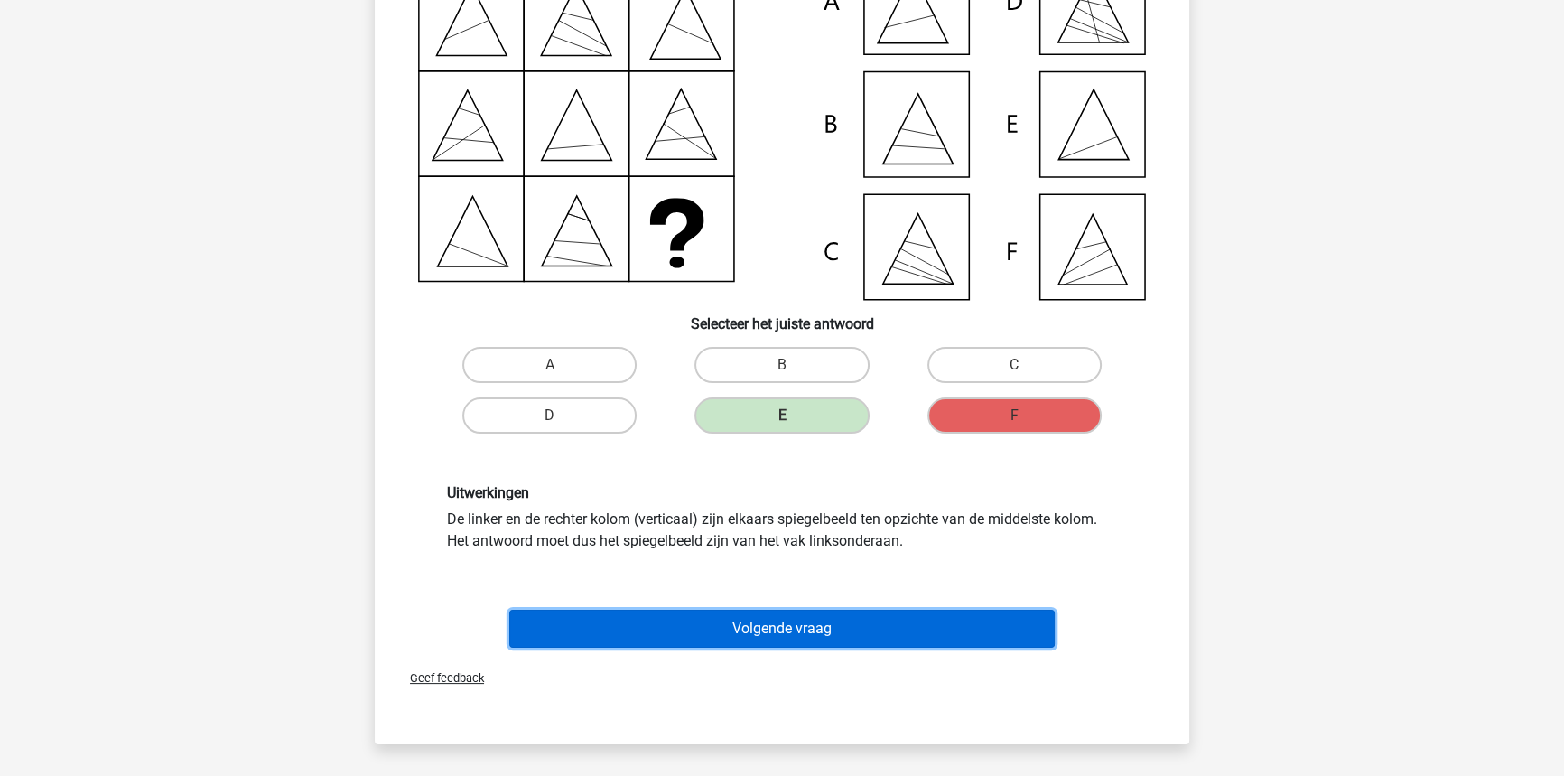
click at [768, 628] on button "Volgende vraag" at bounding box center [782, 629] width 546 height 38
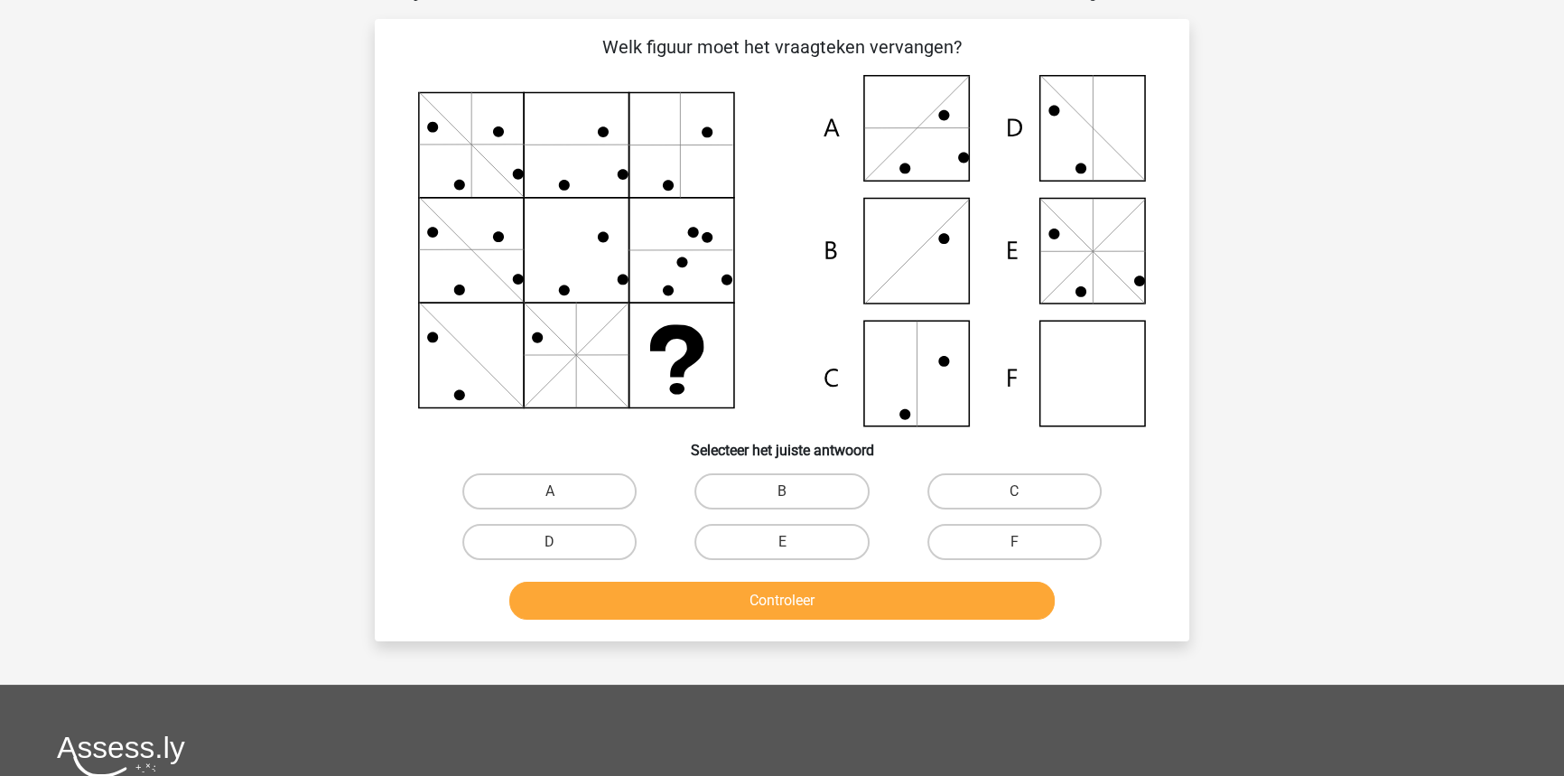
scroll to position [90, 0]
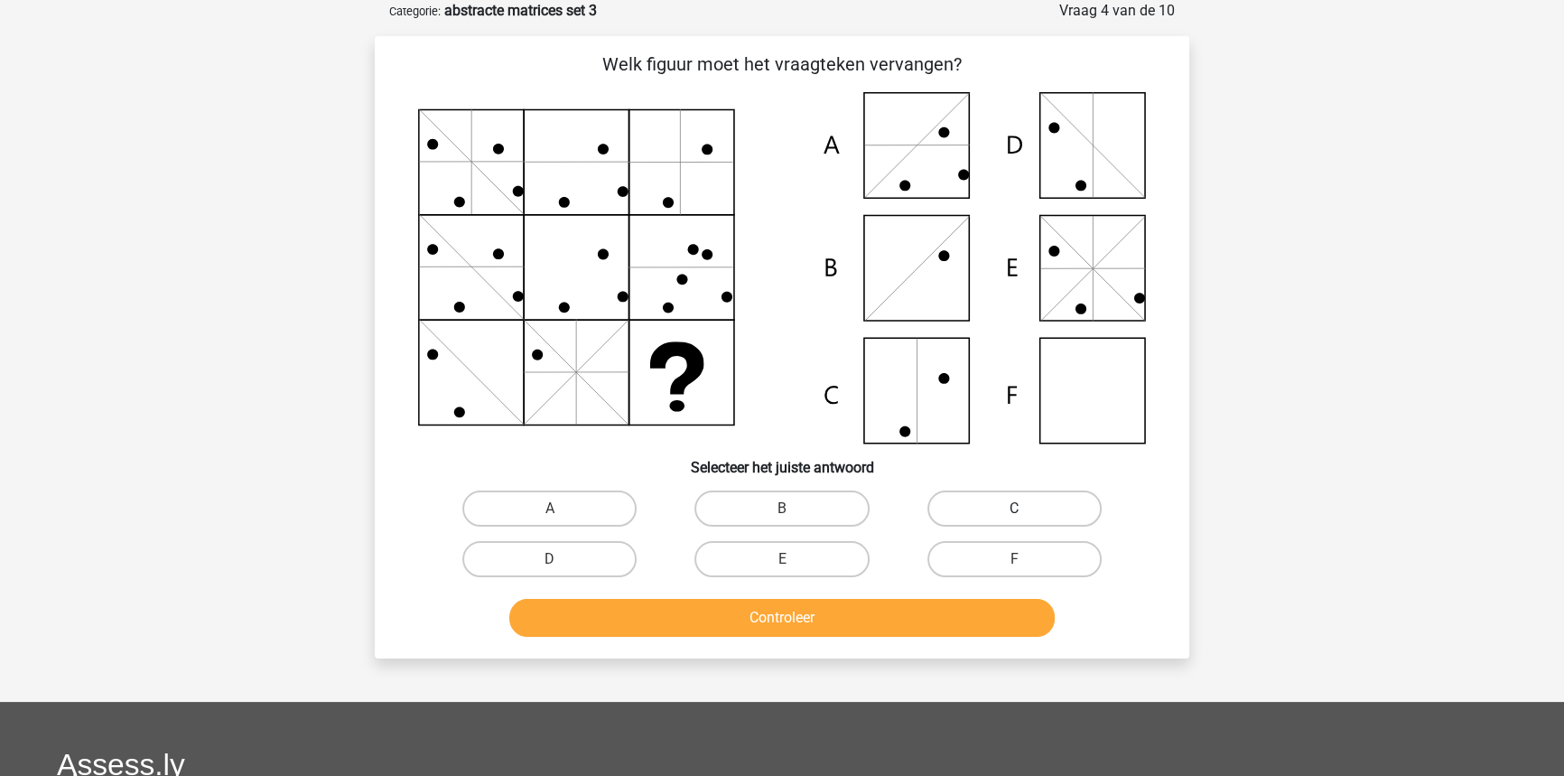
click at [975, 511] on label "C" at bounding box center [1014, 508] width 174 height 36
click at [1014, 511] on input "C" at bounding box center [1020, 514] width 12 height 12
radio input "true"
click at [870, 623] on button "Controleer" at bounding box center [782, 618] width 546 height 38
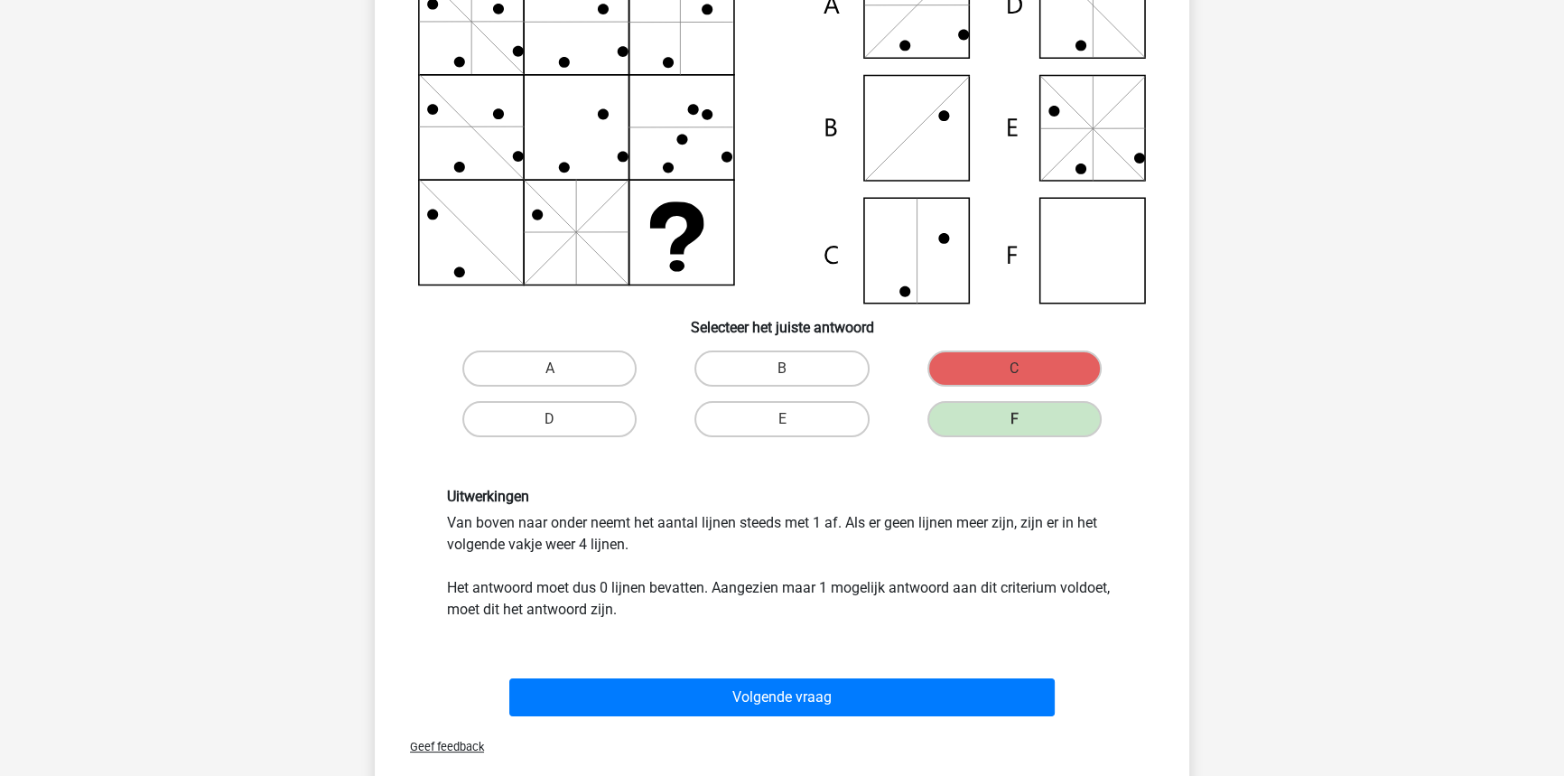
scroll to position [281, 0]
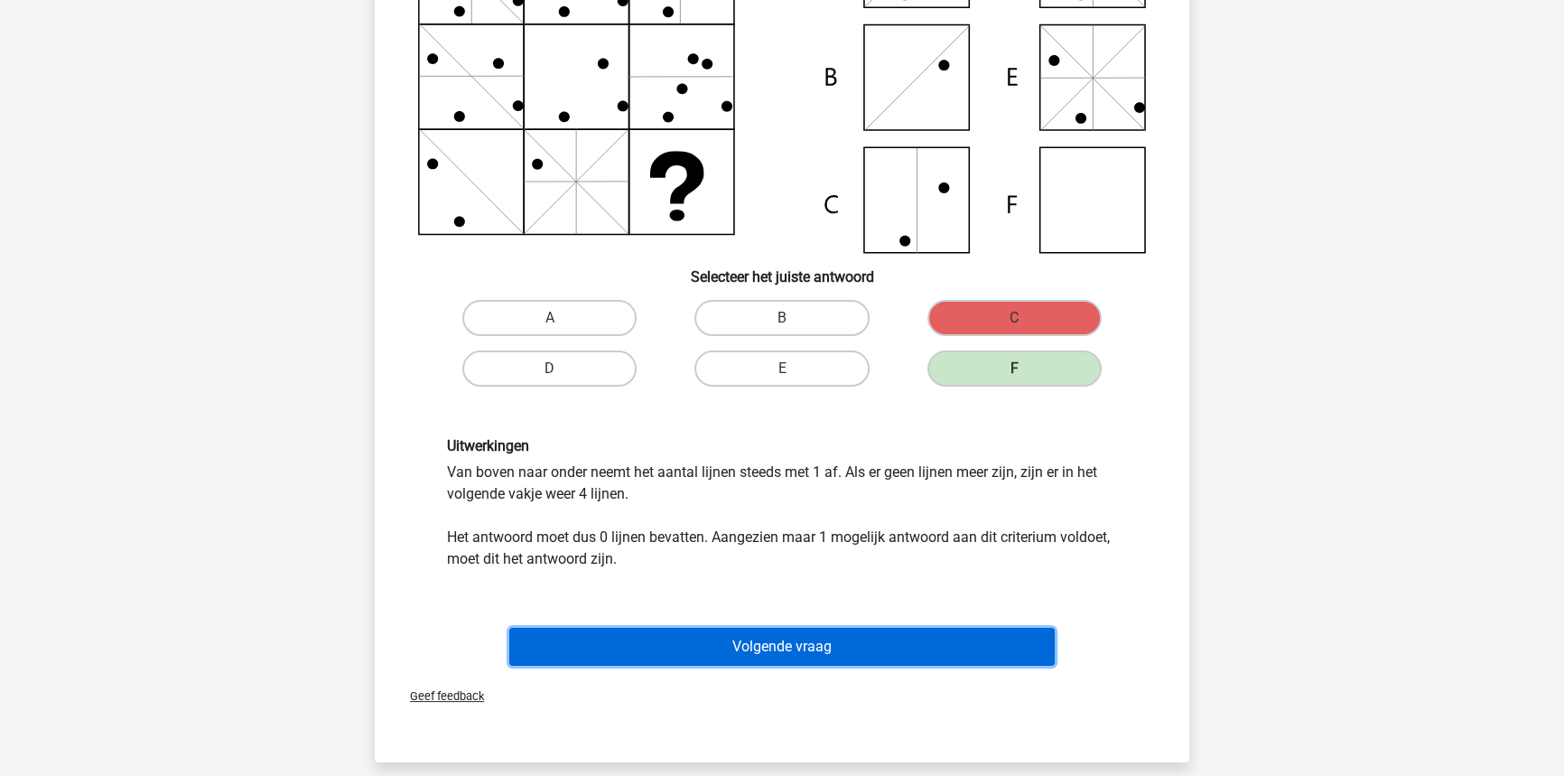
click at [807, 638] on button "Volgende vraag" at bounding box center [782, 647] width 546 height 38
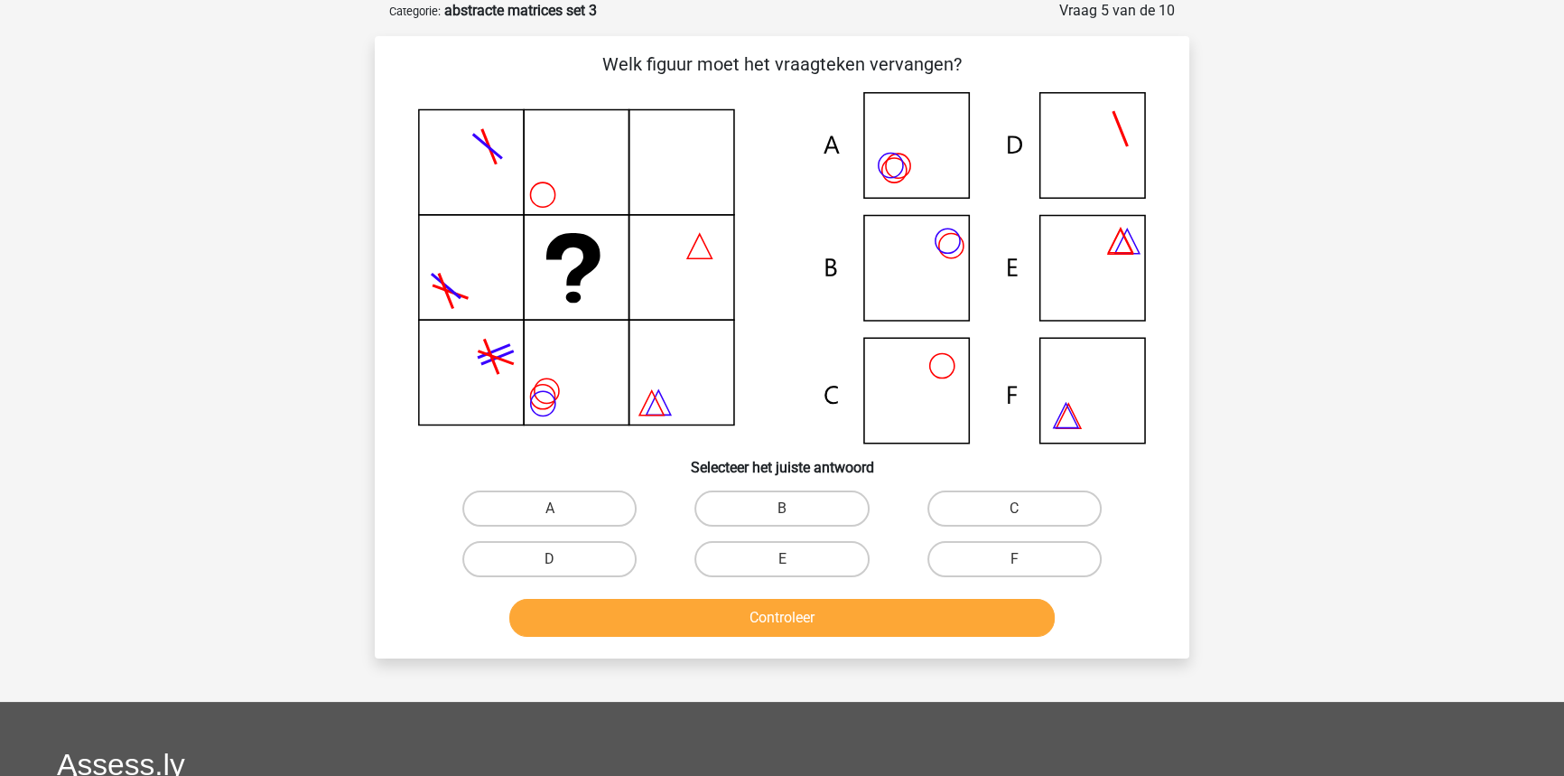
scroll to position [90, 0]
click at [805, 497] on label "B" at bounding box center [781, 508] width 174 height 36
click at [794, 508] on input "B" at bounding box center [788, 514] width 12 height 12
radio input "true"
click at [781, 616] on button "Controleer" at bounding box center [782, 618] width 546 height 38
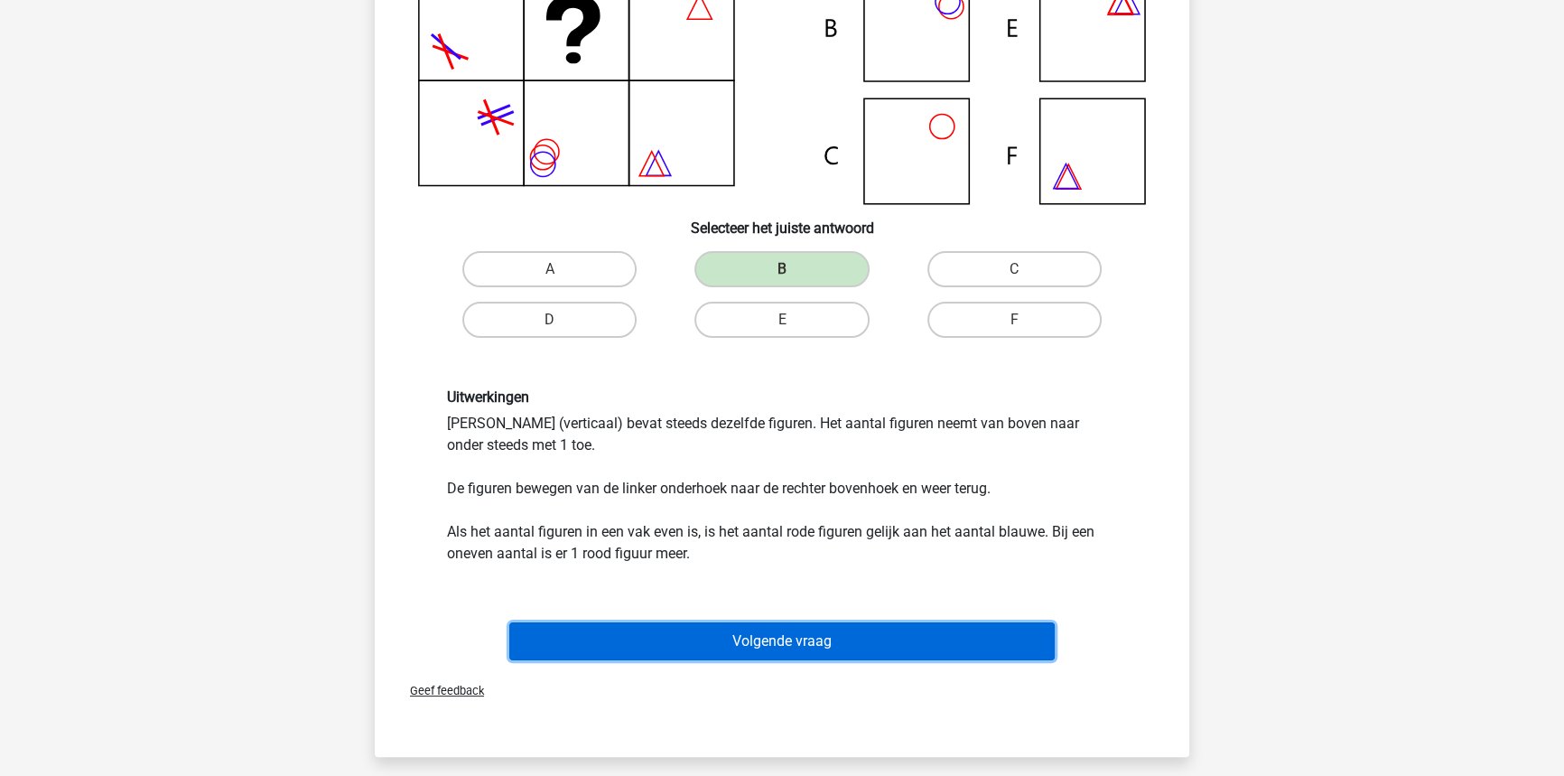
click at [768, 631] on button "Volgende vraag" at bounding box center [782, 641] width 546 height 38
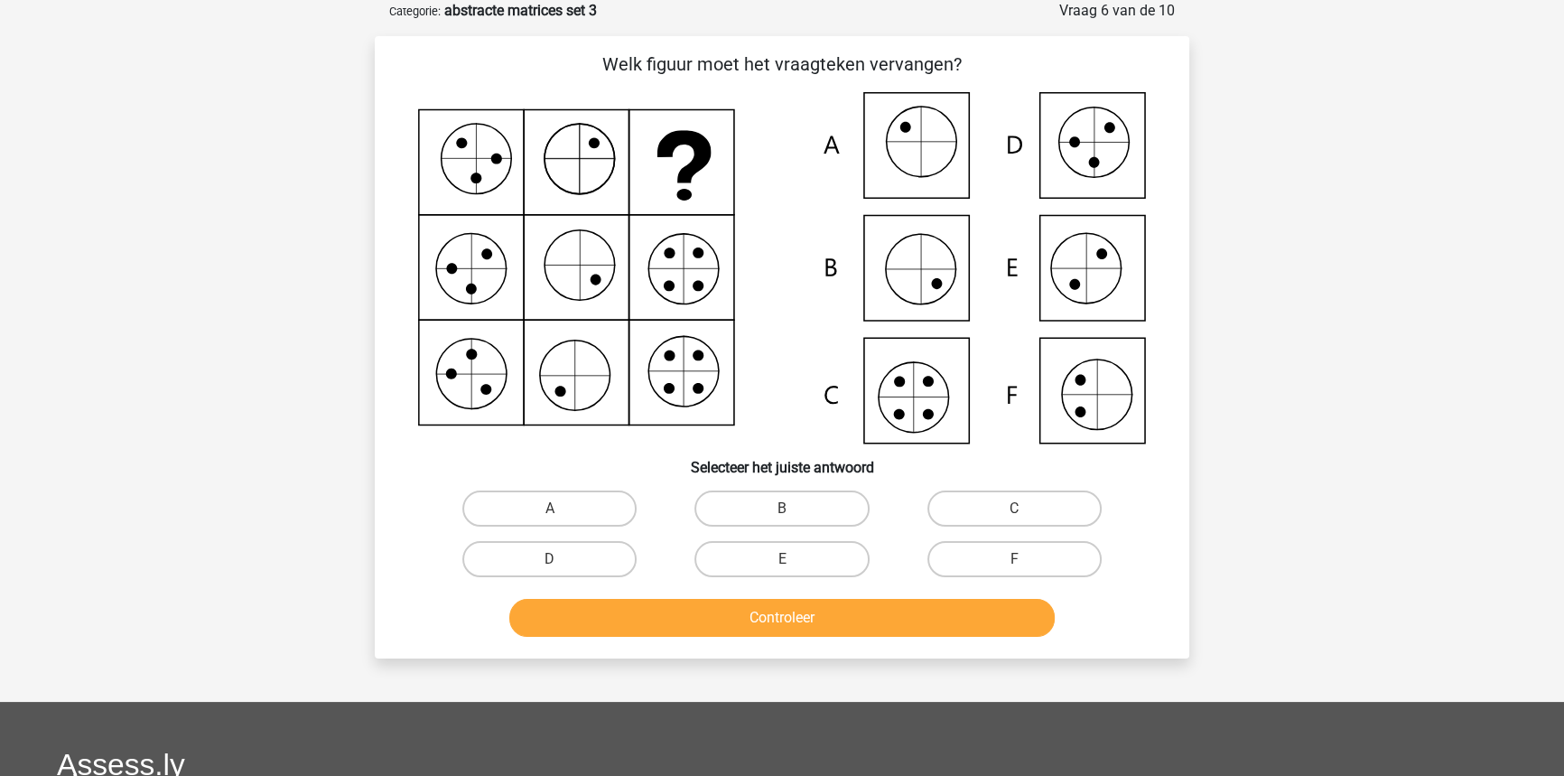
click at [509, 599] on button "Controleer" at bounding box center [782, 618] width 546 height 38
click at [999, 498] on label "C" at bounding box center [1014, 508] width 174 height 36
click at [1014, 508] on input "C" at bounding box center [1020, 514] width 12 height 12
radio input "true"
click at [866, 614] on button "Controleer" at bounding box center [782, 618] width 546 height 38
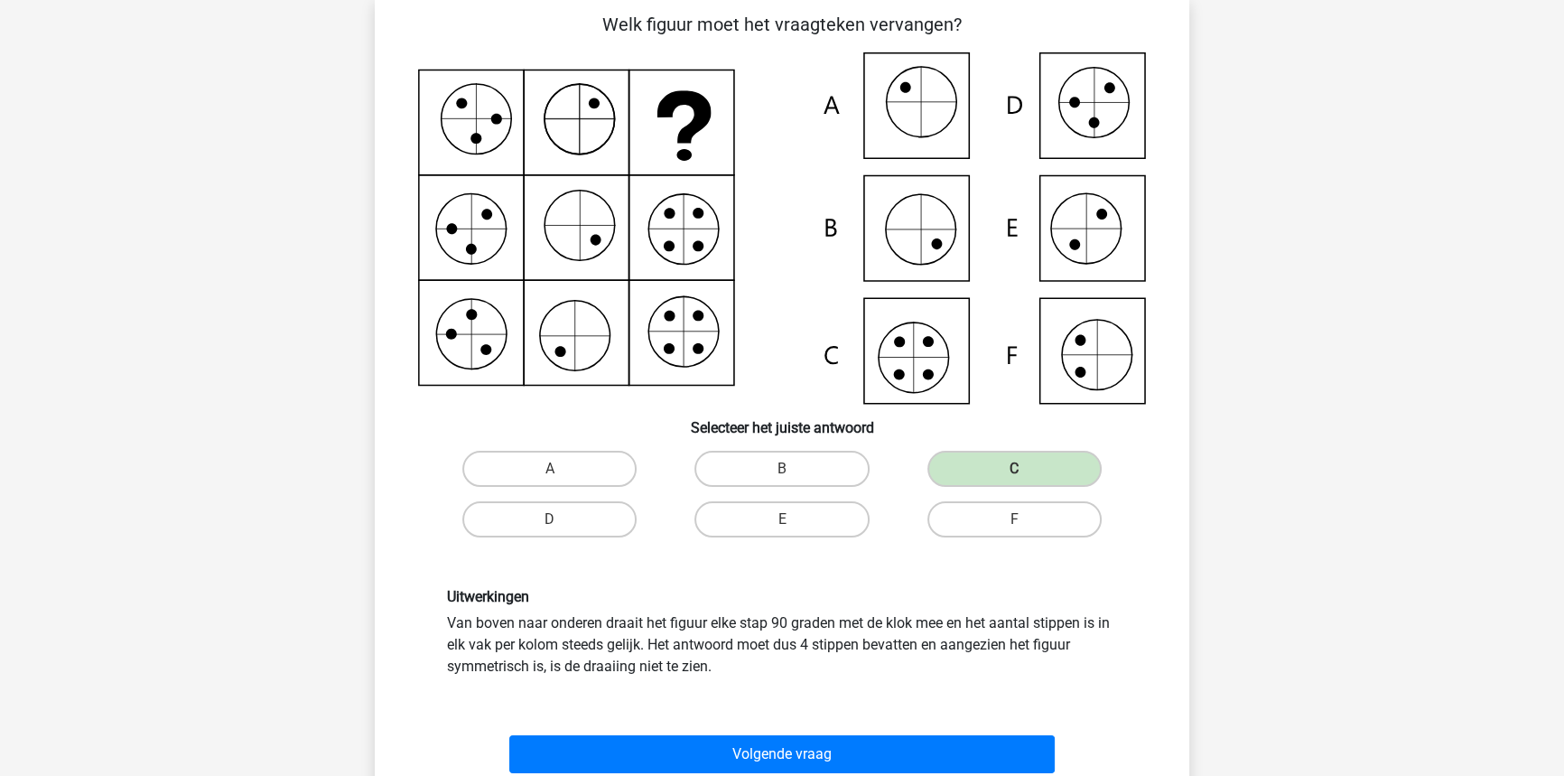
scroll to position [132, 0]
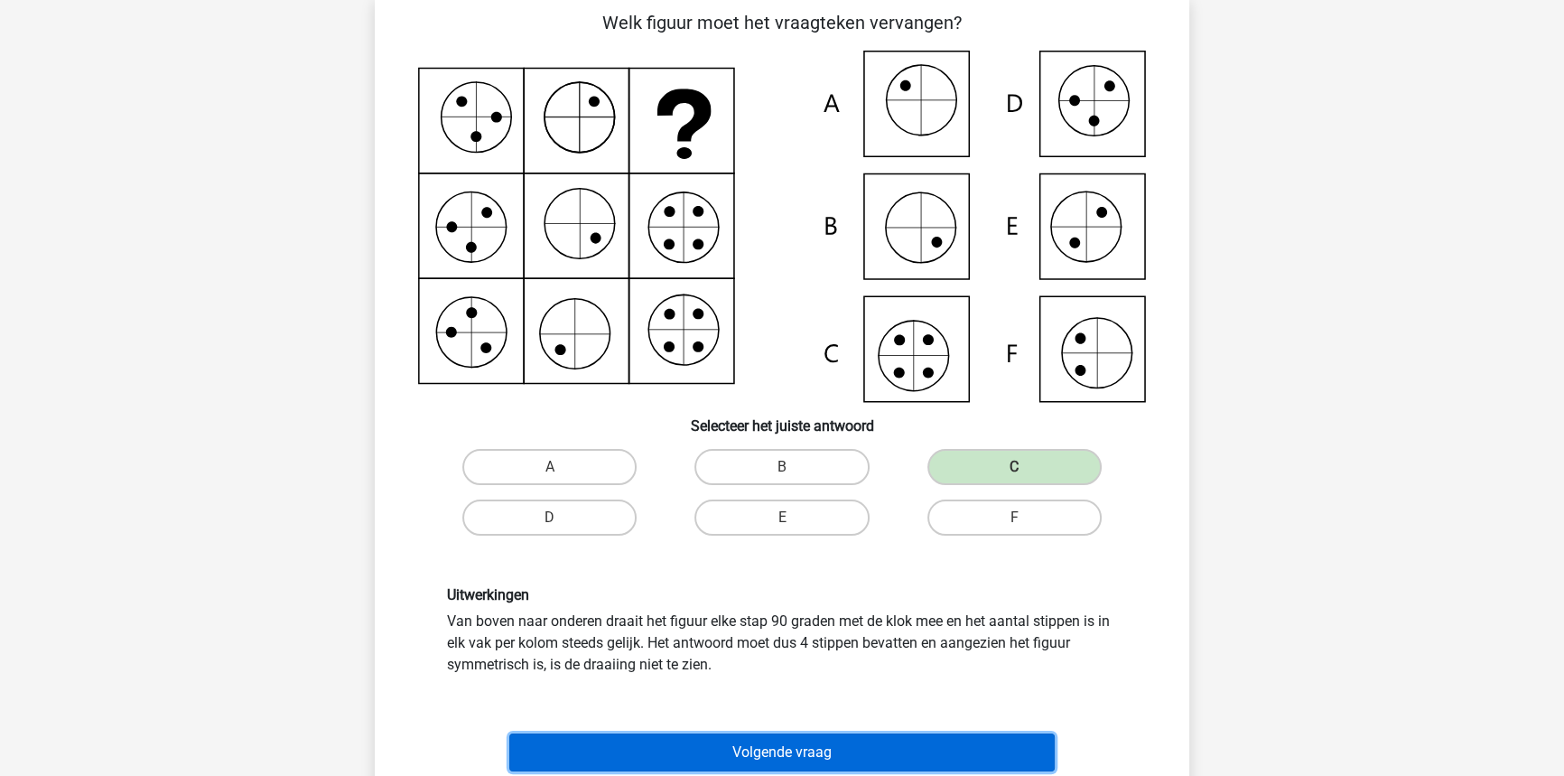
click at [754, 742] on button "Volgende vraag" at bounding box center [782, 752] width 546 height 38
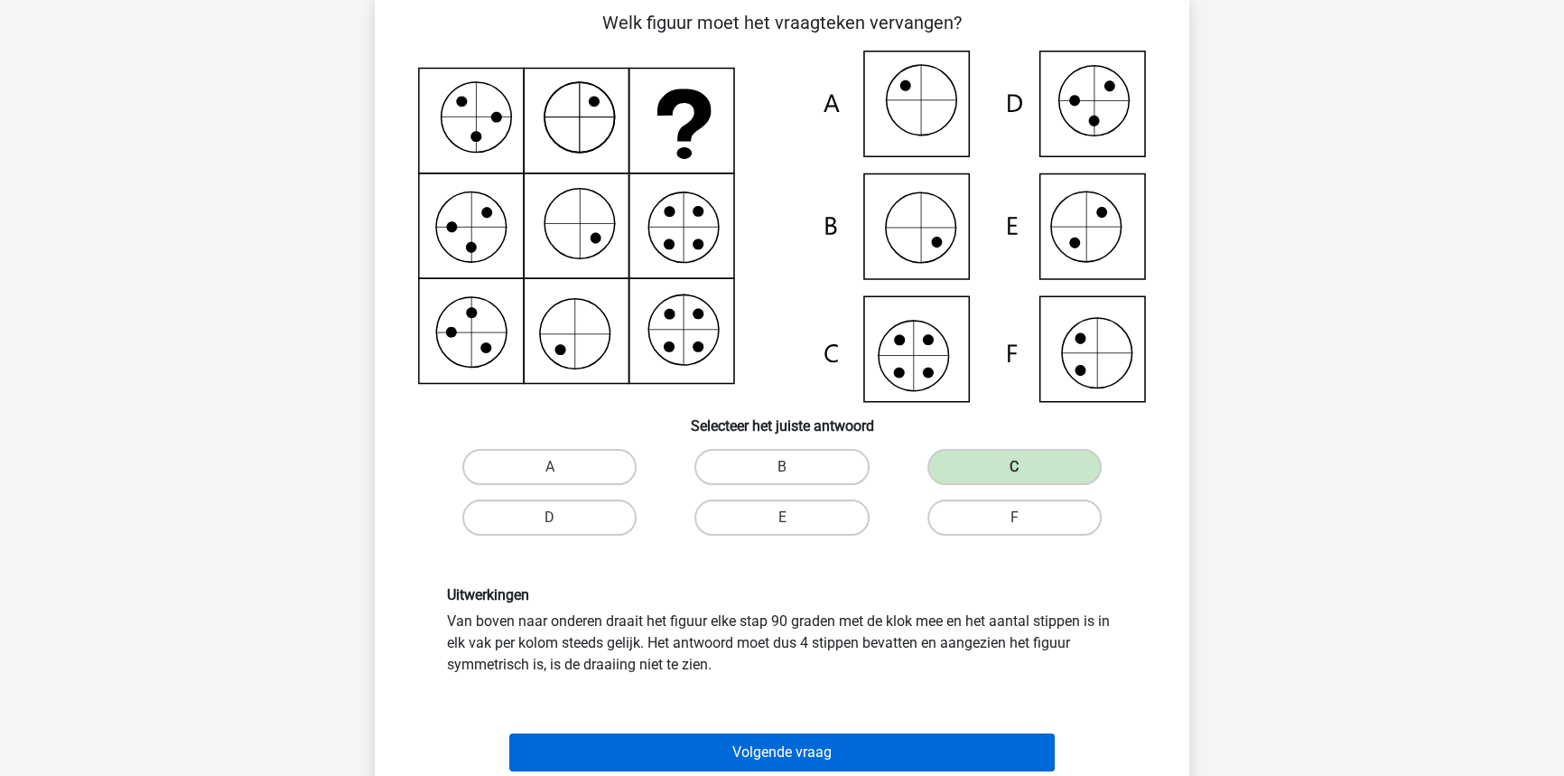
scroll to position [90, 0]
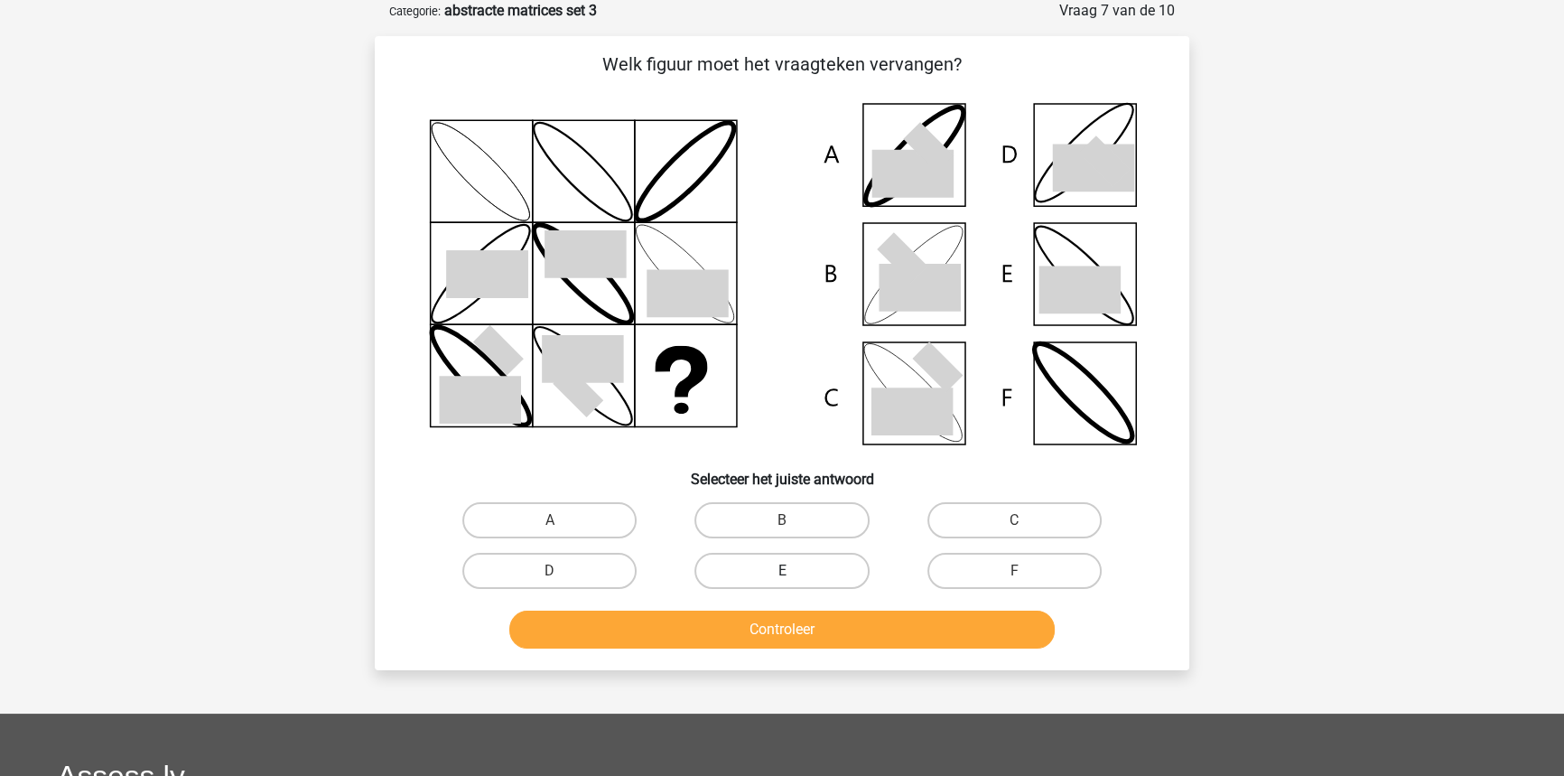
click at [768, 572] on label "E" at bounding box center [781, 571] width 174 height 36
click at [782, 572] on input "E" at bounding box center [788, 577] width 12 height 12
radio input "true"
click at [779, 628] on button "Controleer" at bounding box center [782, 629] width 546 height 38
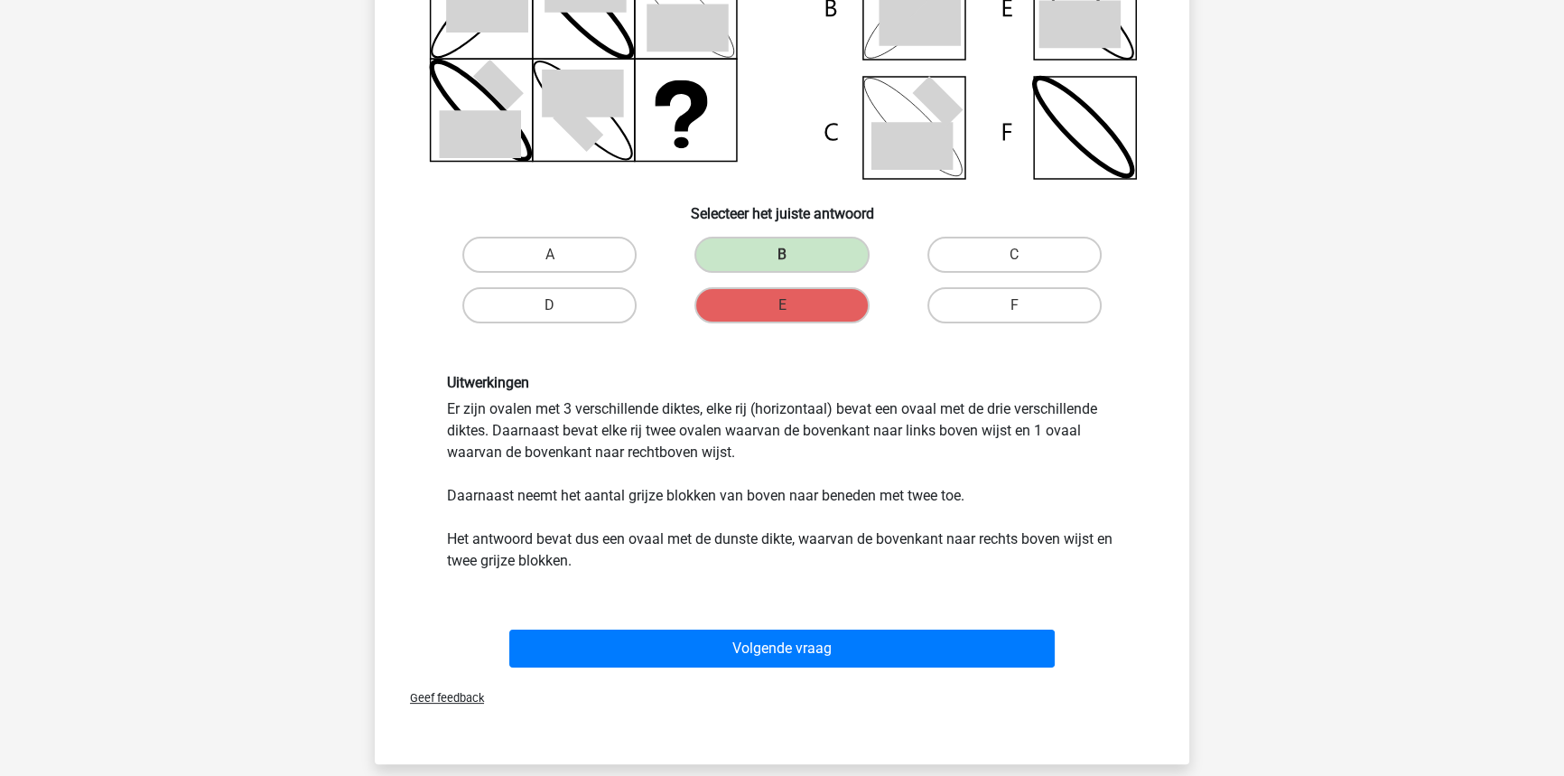
scroll to position [357, 0]
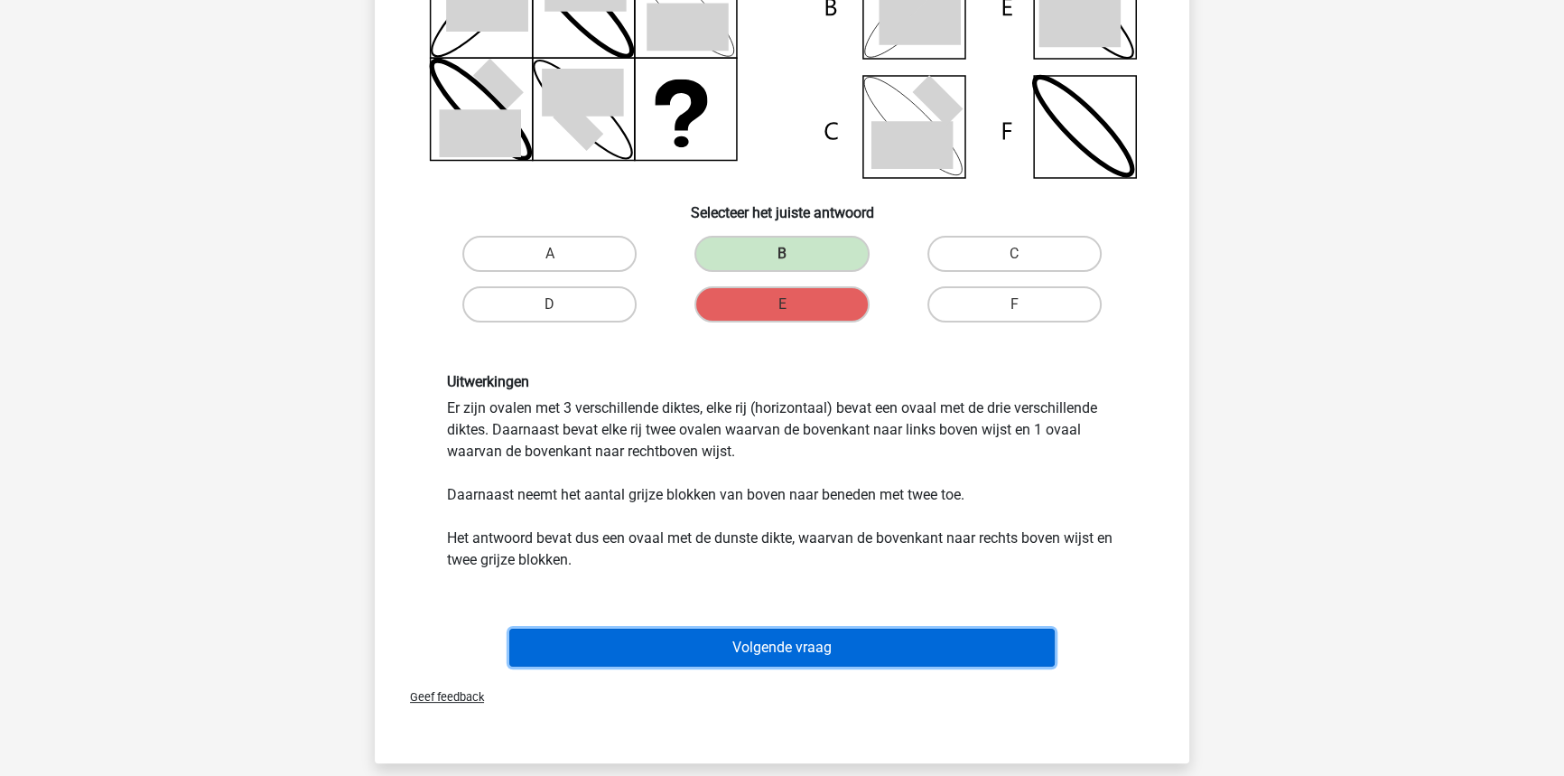
click at [668, 647] on button "Volgende vraag" at bounding box center [782, 647] width 546 height 38
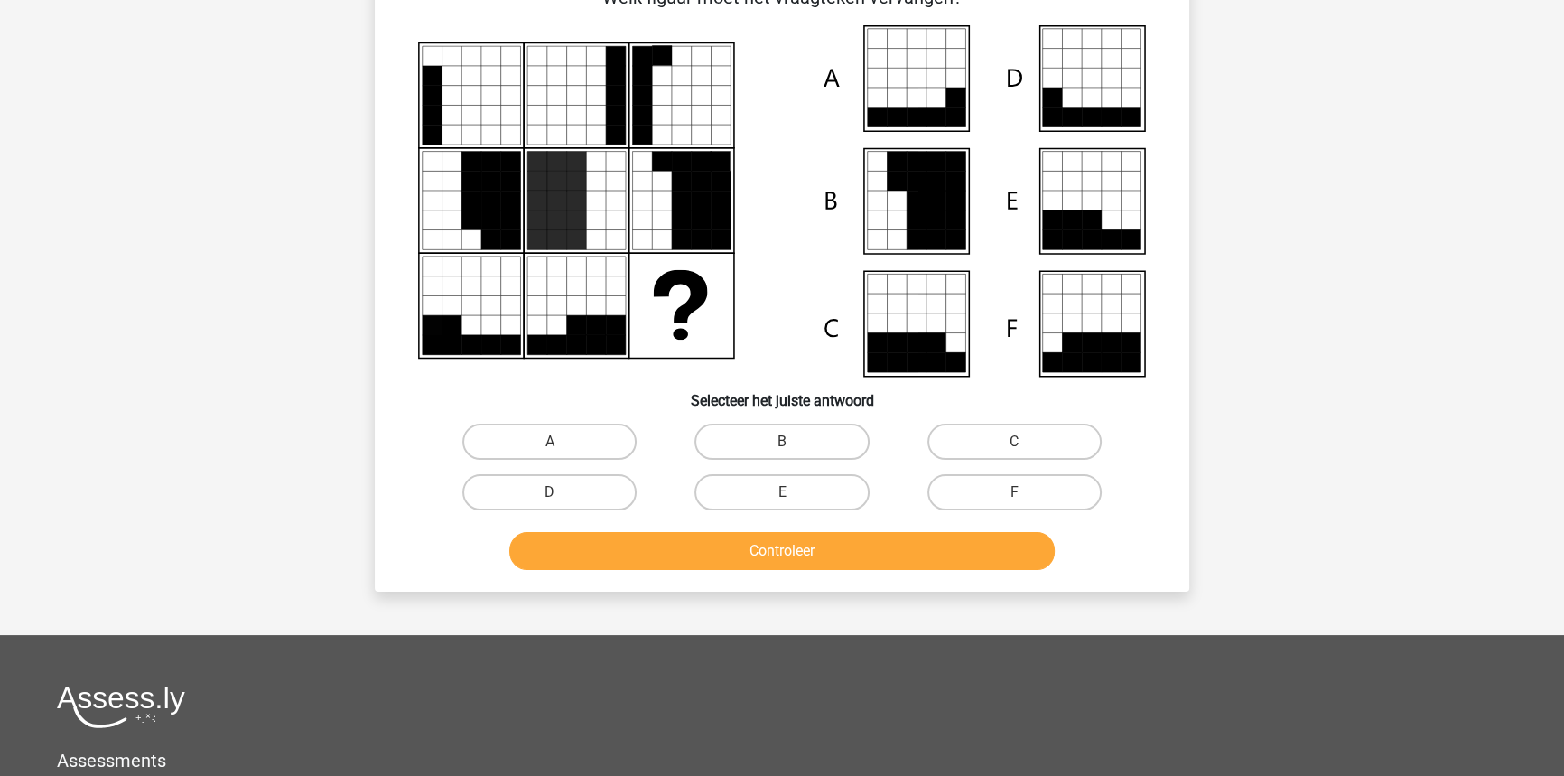
scroll to position [90, 0]
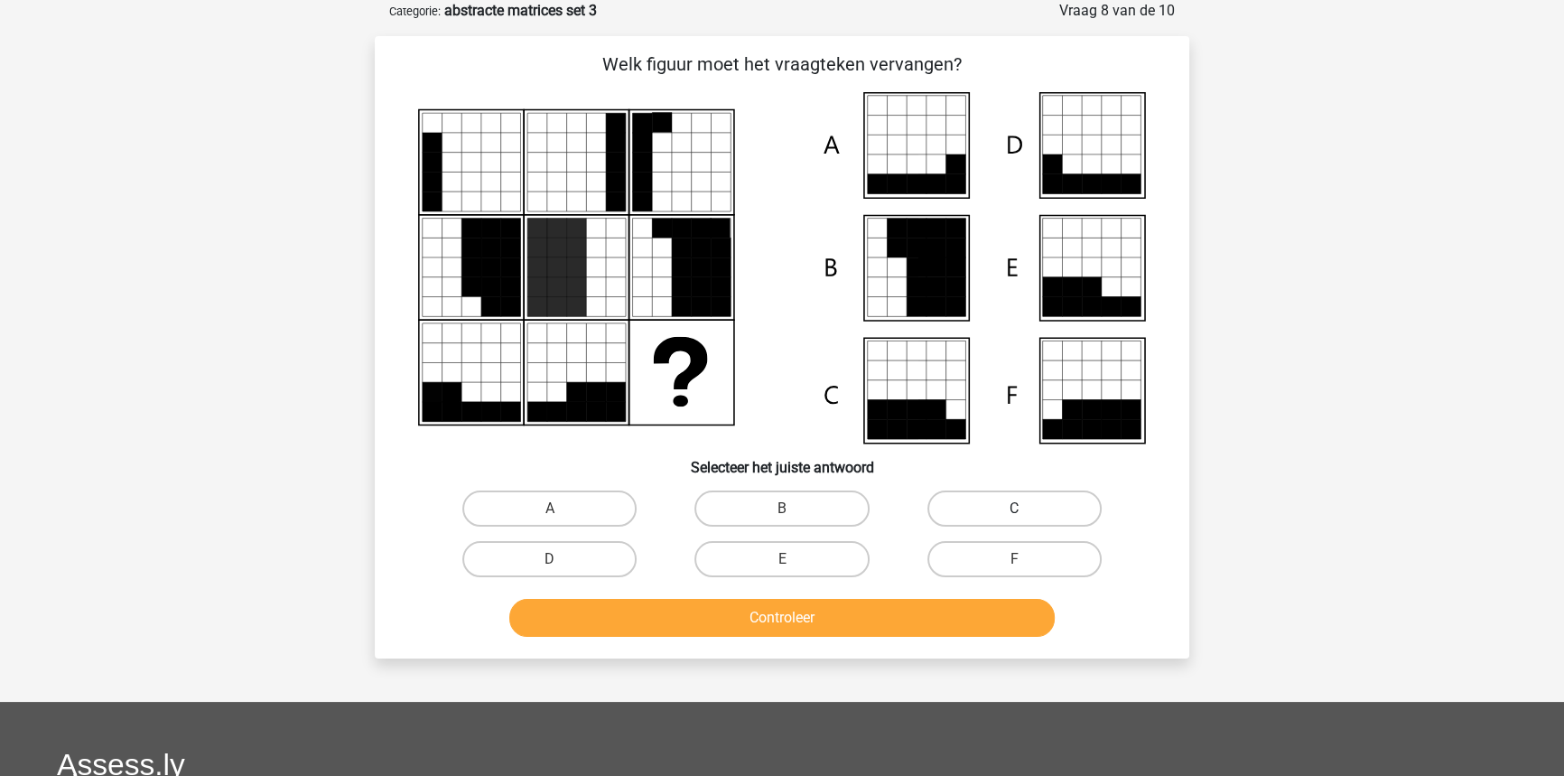
click at [966, 512] on label "C" at bounding box center [1014, 508] width 174 height 36
click at [1014, 512] on input "C" at bounding box center [1020, 514] width 12 height 12
radio input "true"
click at [831, 615] on button "Controleer" at bounding box center [782, 618] width 546 height 38
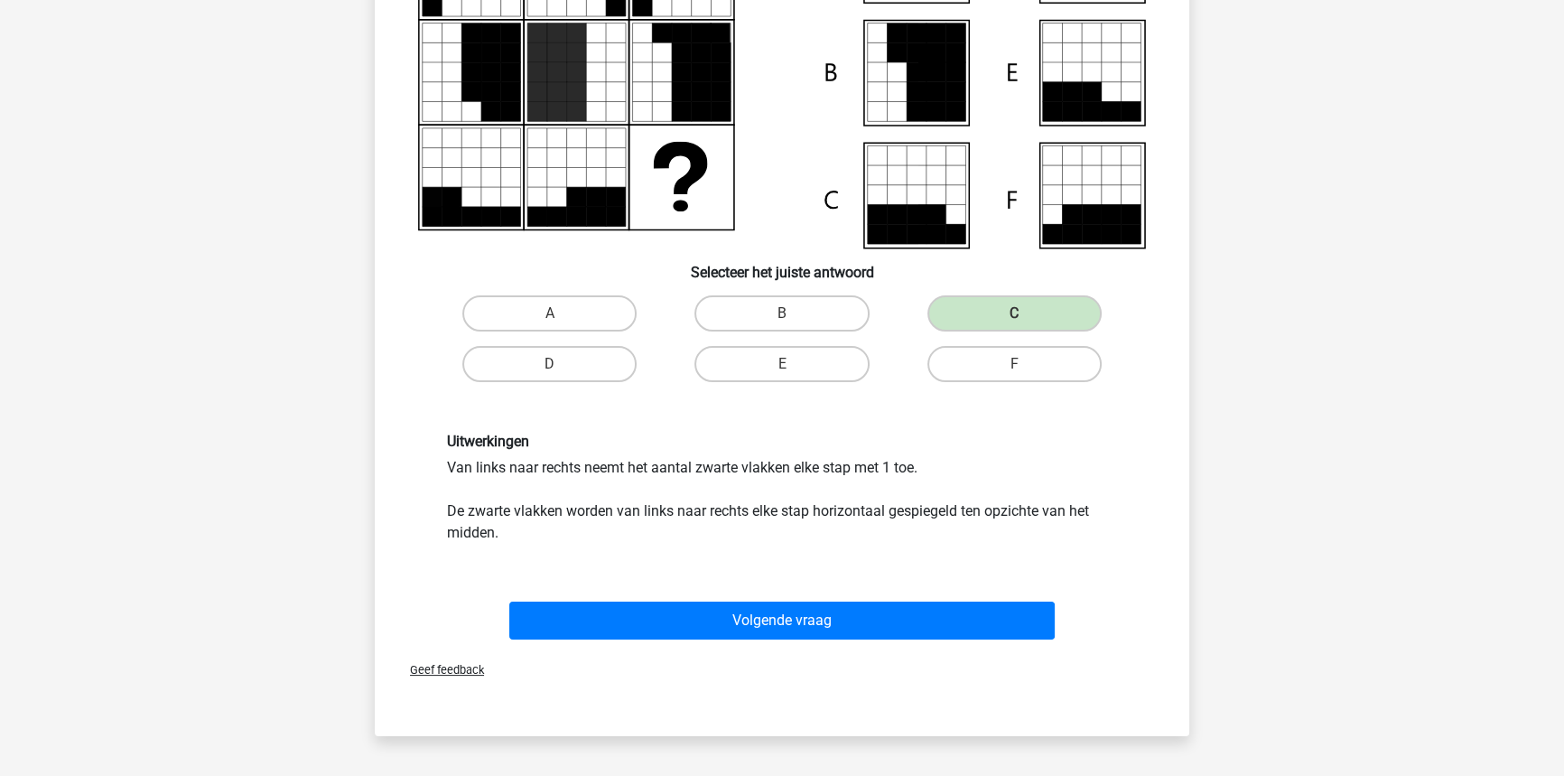
scroll to position [289, 0]
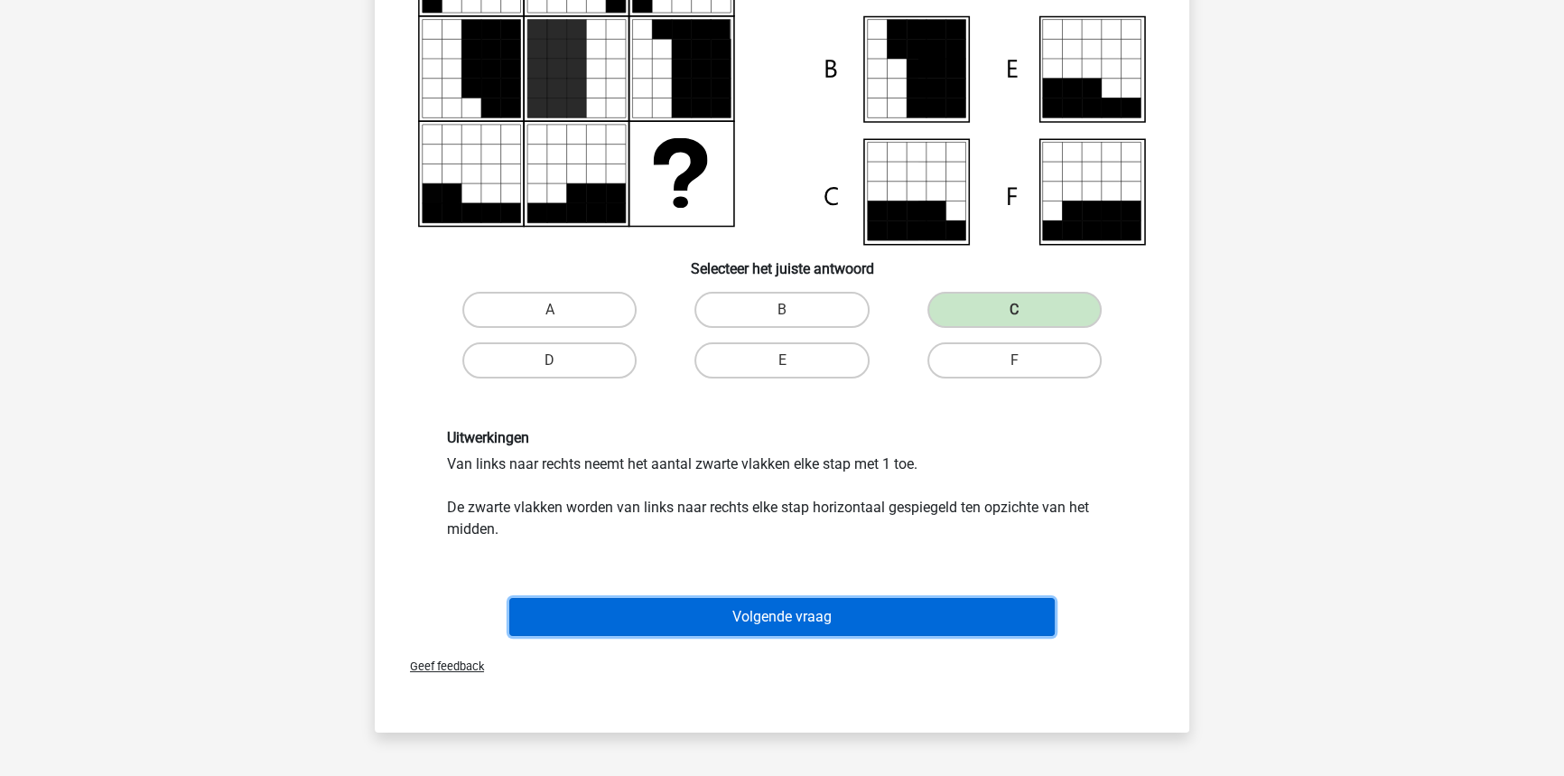
click at [819, 609] on button "Volgende vraag" at bounding box center [782, 617] width 546 height 38
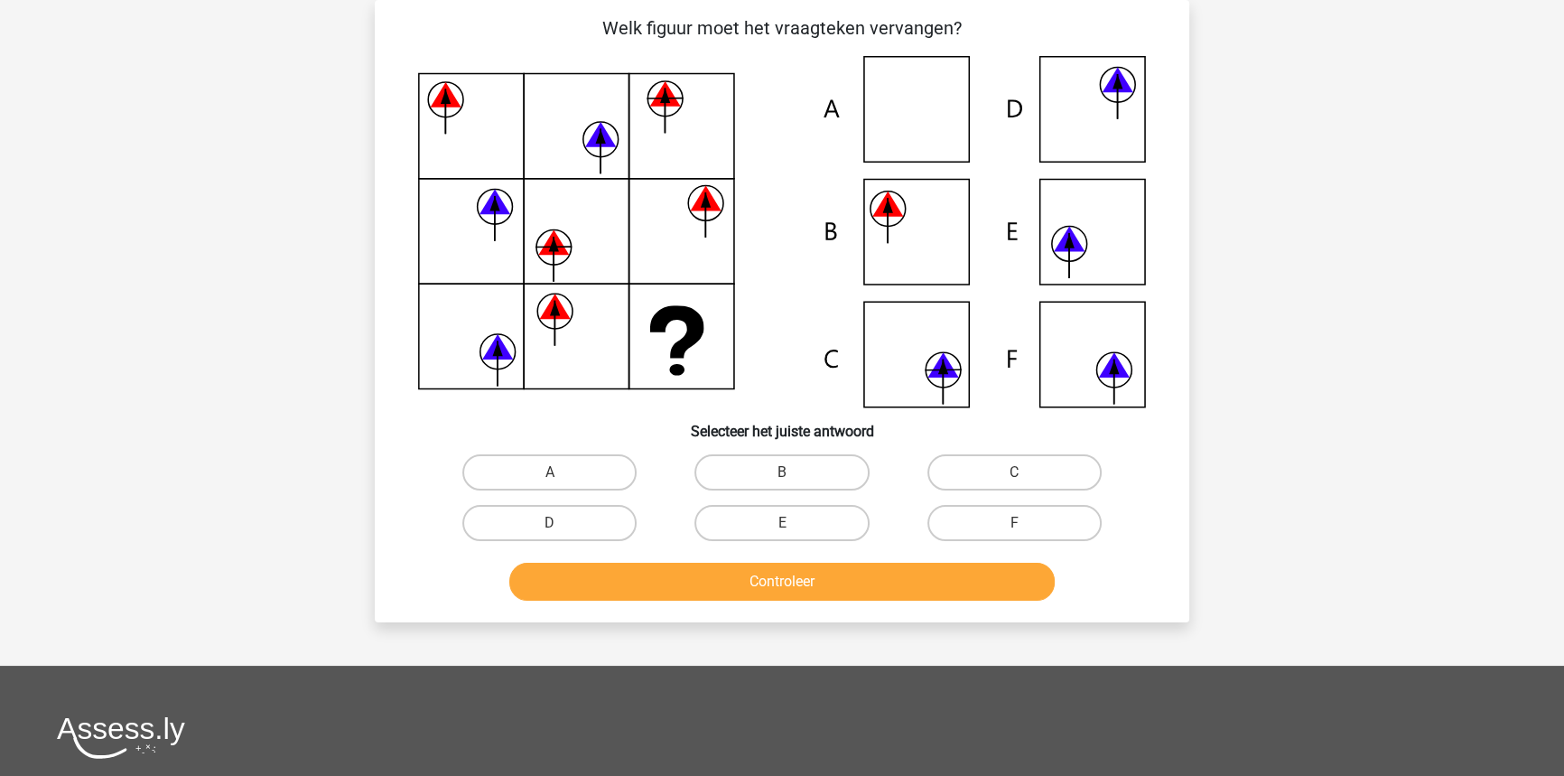
scroll to position [90, 0]
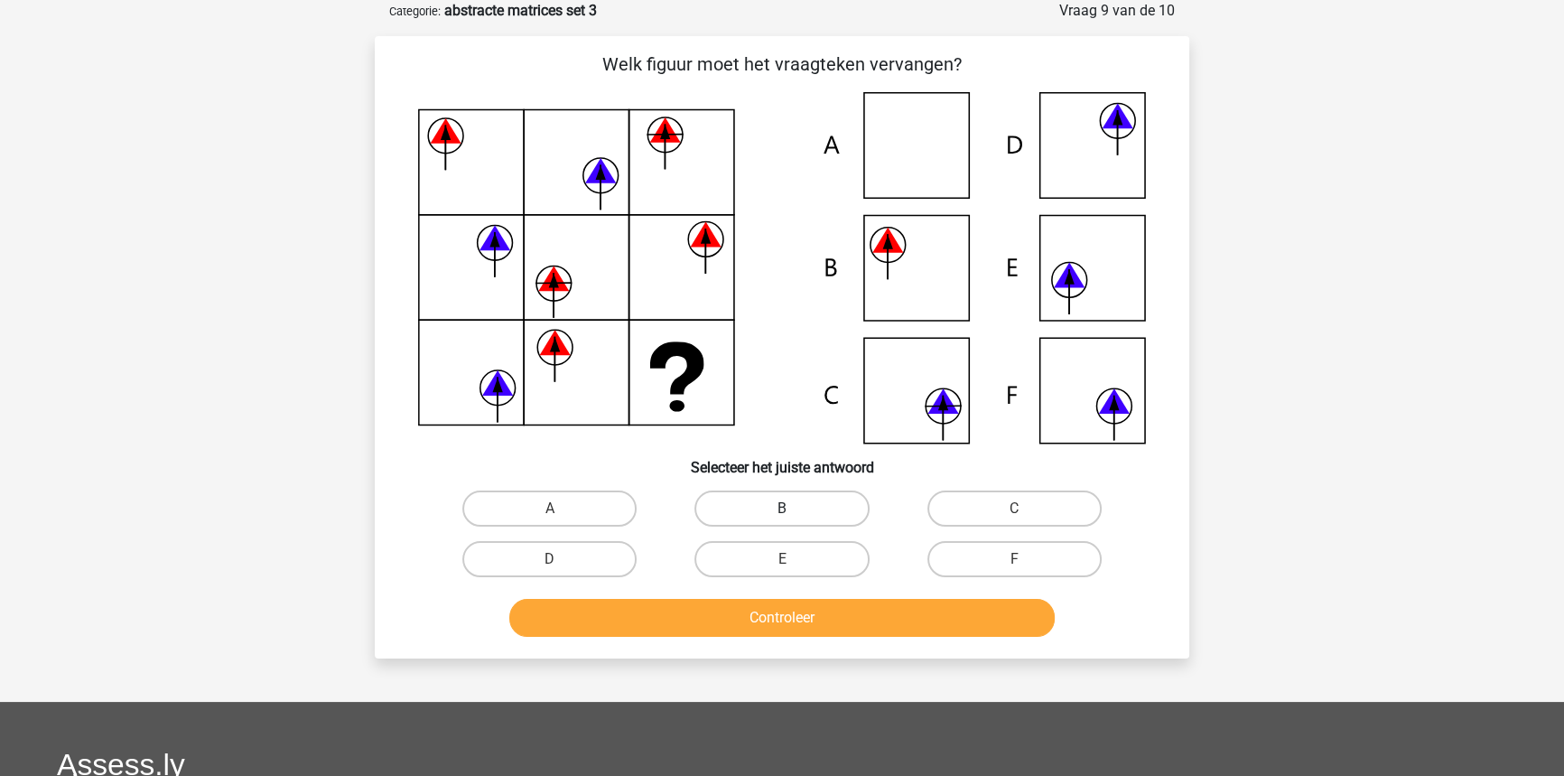
click at [776, 508] on label "B" at bounding box center [781, 508] width 174 height 36
click at [782, 508] on input "B" at bounding box center [788, 514] width 12 height 12
radio input "true"
click at [782, 612] on button "Controleer" at bounding box center [782, 618] width 546 height 38
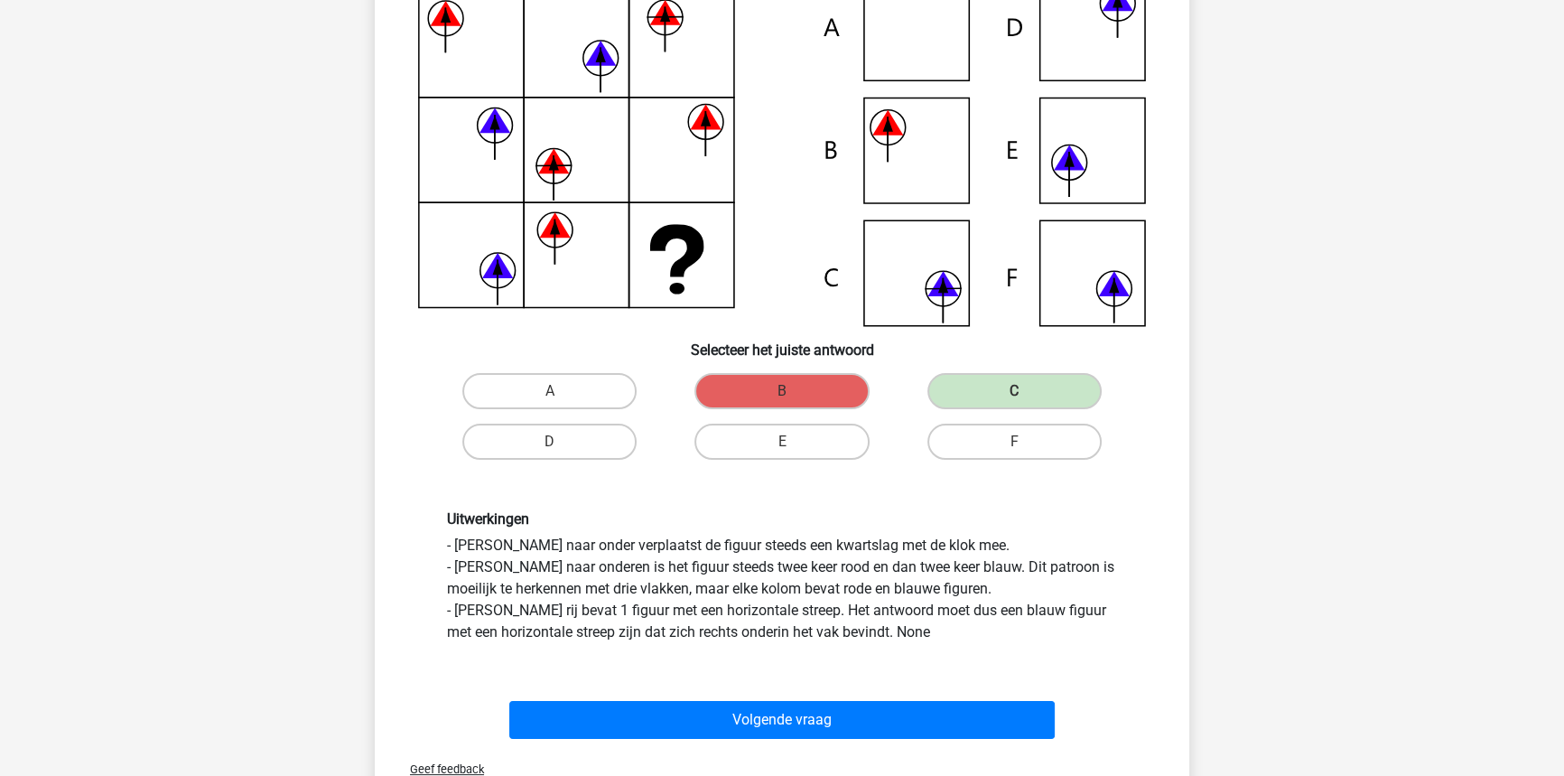
scroll to position [209, 0]
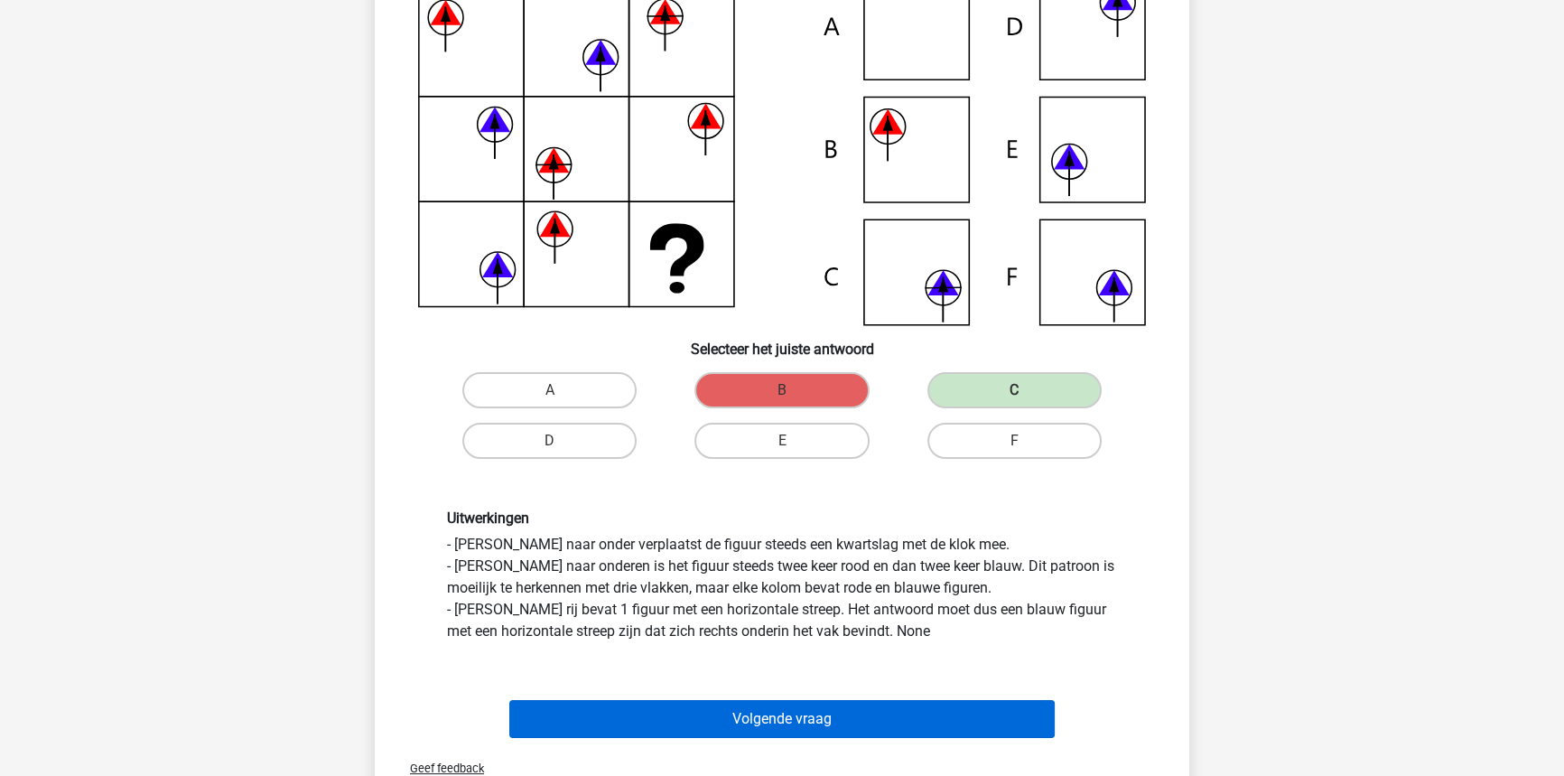
drag, startPoint x: 813, startPoint y: 694, endPoint x: 812, endPoint y: 704, distance: 10.9
click at [812, 704] on div "Volgende vraag" at bounding box center [782, 715] width 757 height 60
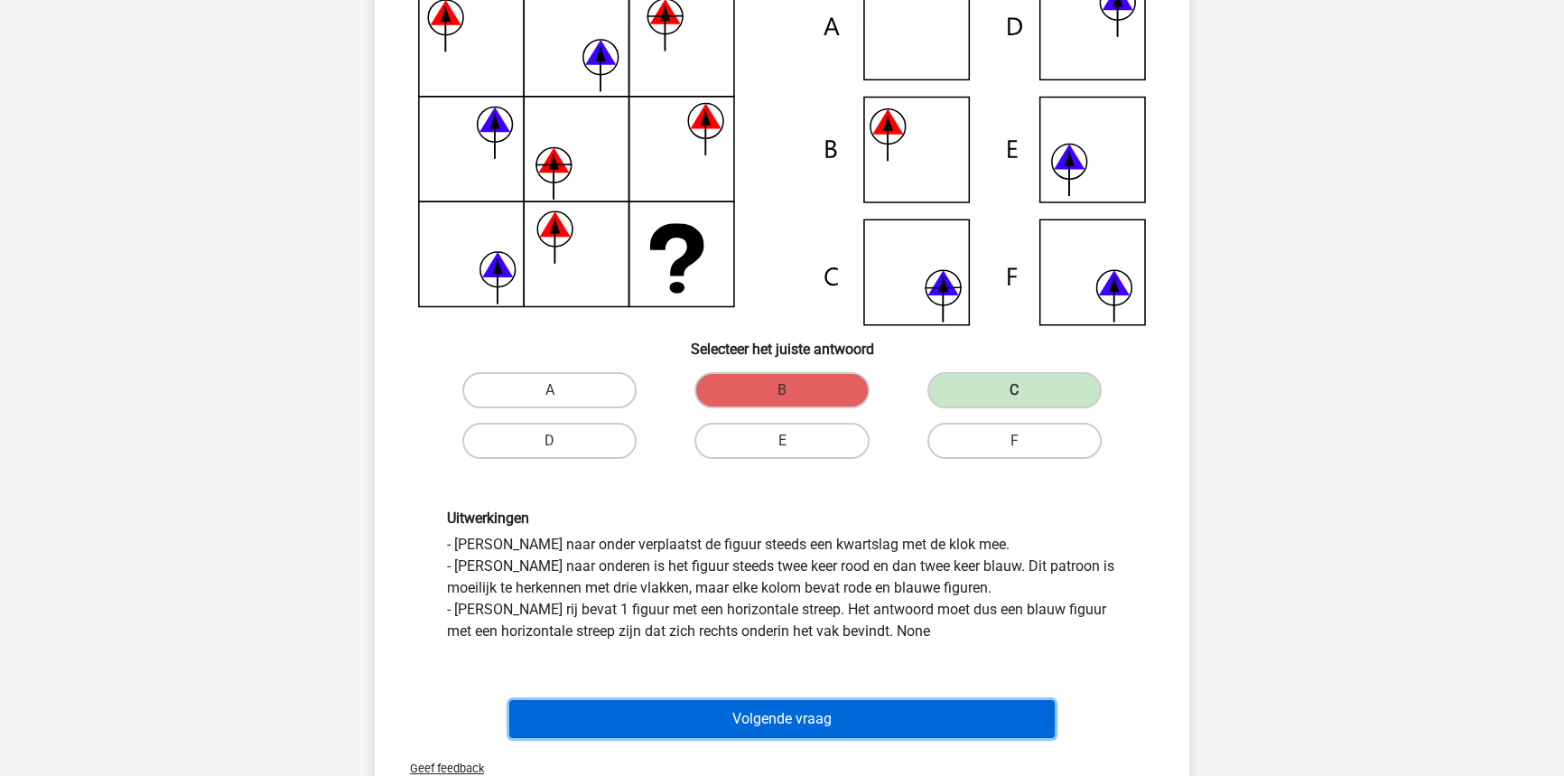
click at [812, 704] on button "Volgende vraag" at bounding box center [782, 719] width 546 height 38
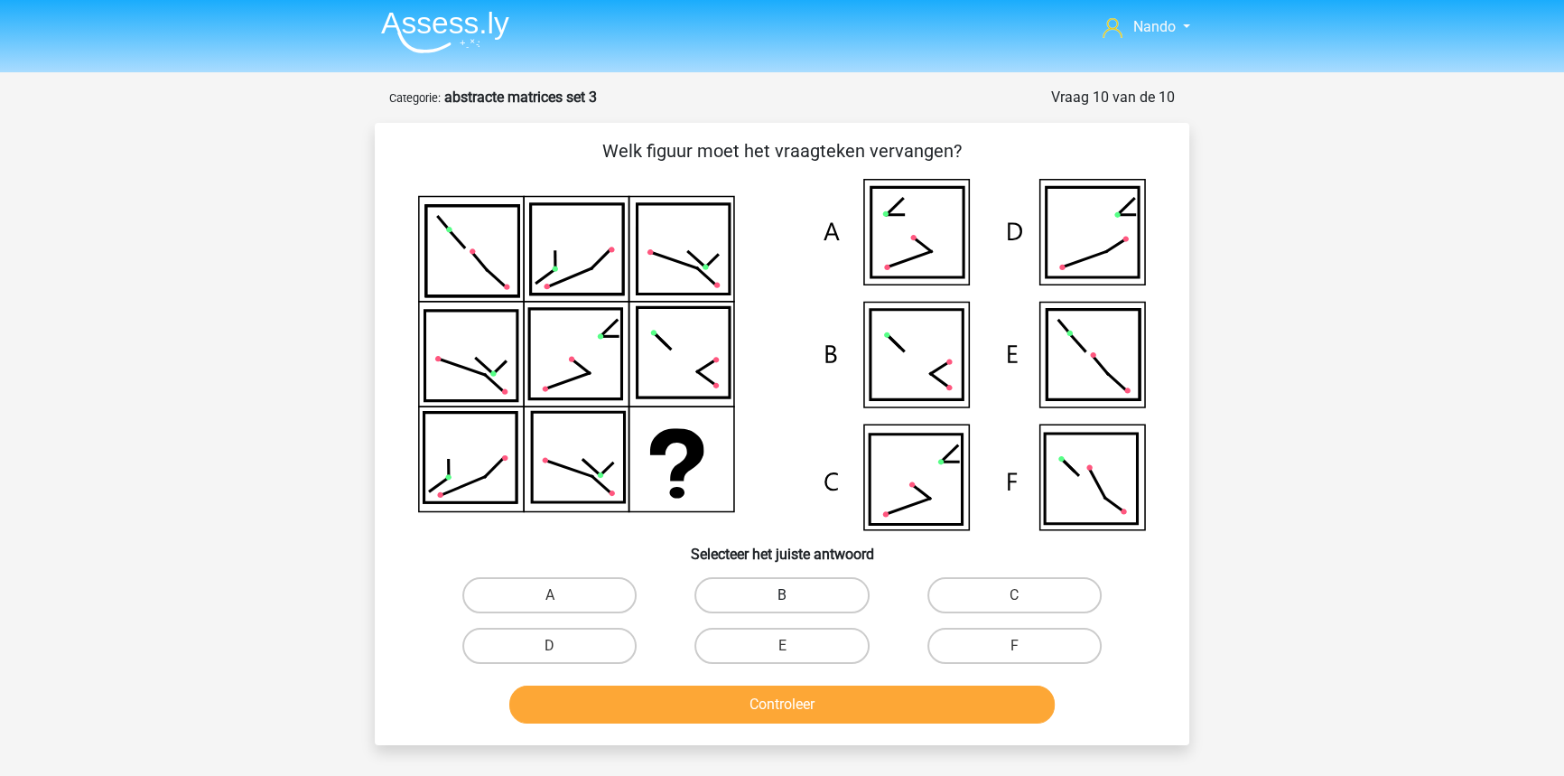
scroll to position [40, 0]
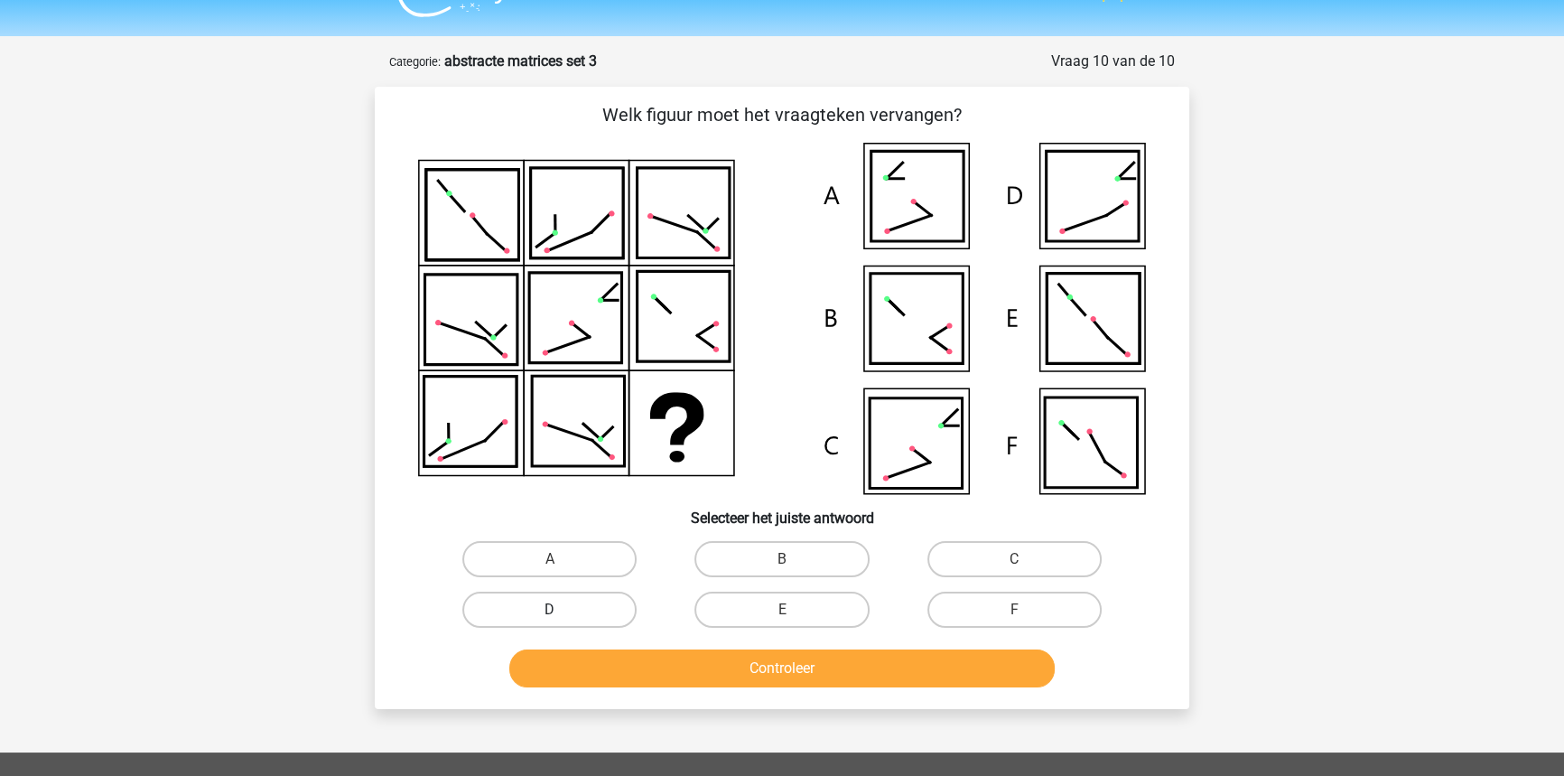
click at [551, 598] on label "D" at bounding box center [549, 609] width 174 height 36
click at [551, 610] on input "D" at bounding box center [556, 616] width 12 height 12
radio input "true"
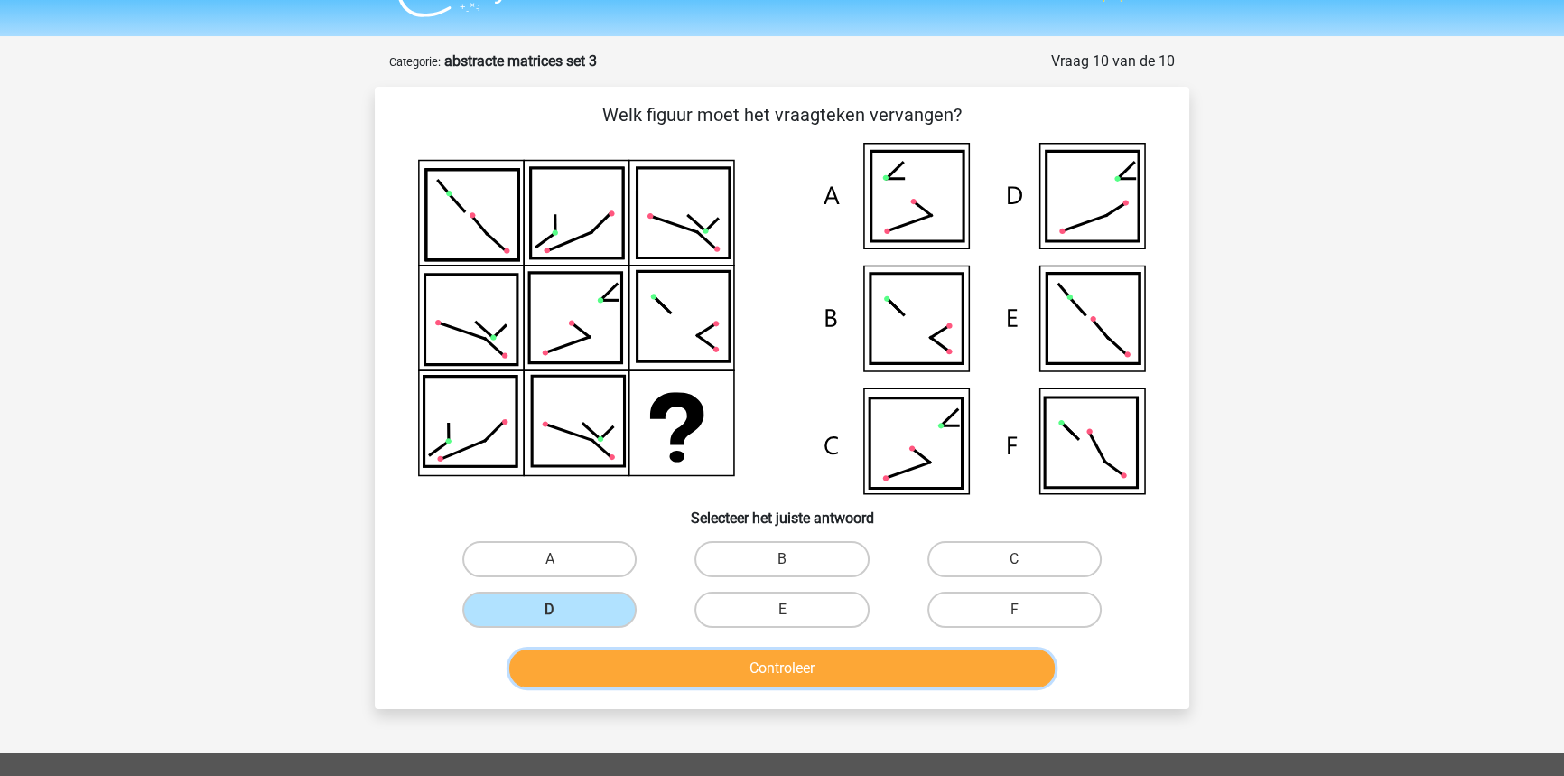
click at [620, 674] on button "Controleer" at bounding box center [782, 668] width 546 height 38
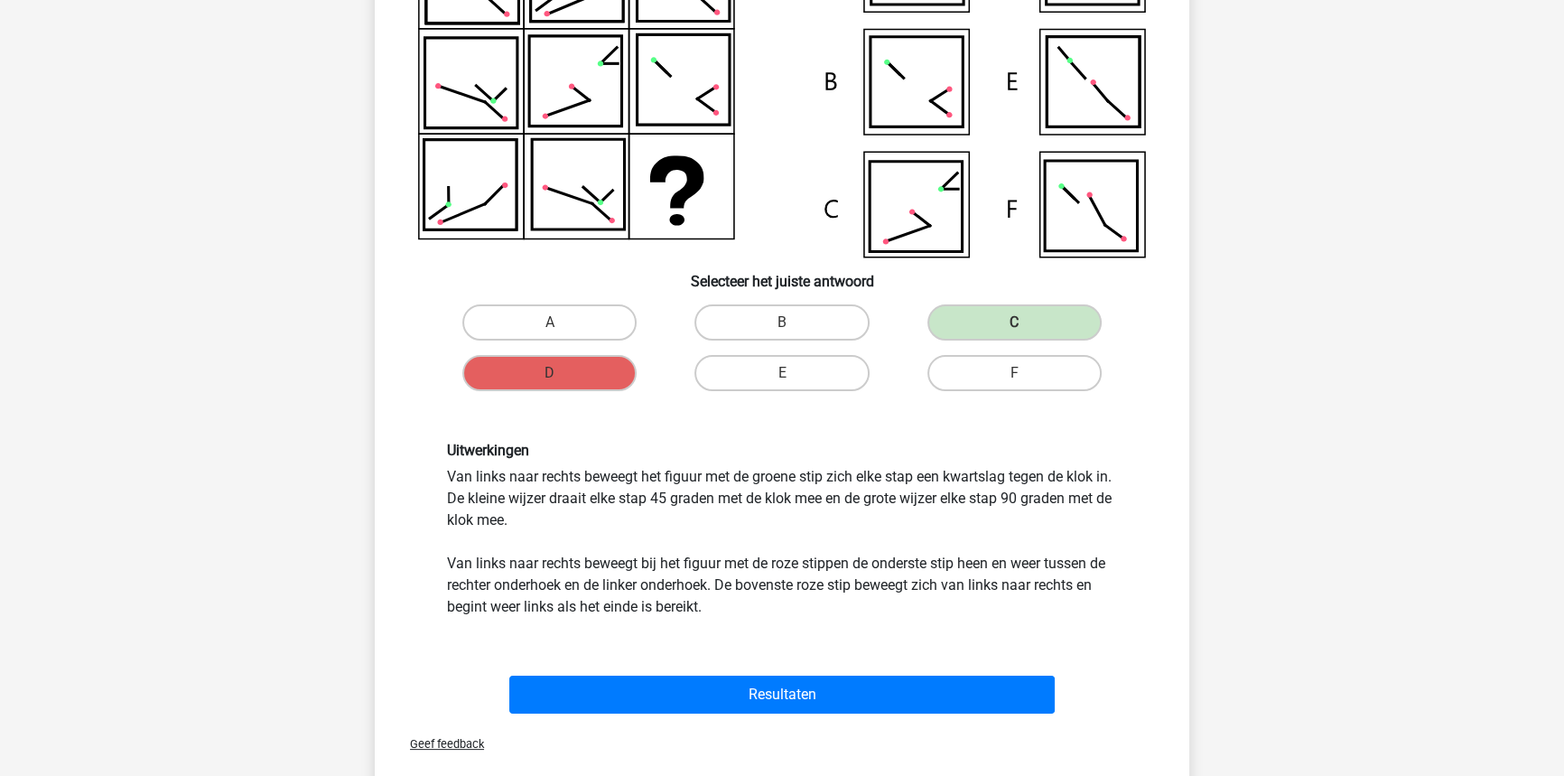
scroll to position [278, 0]
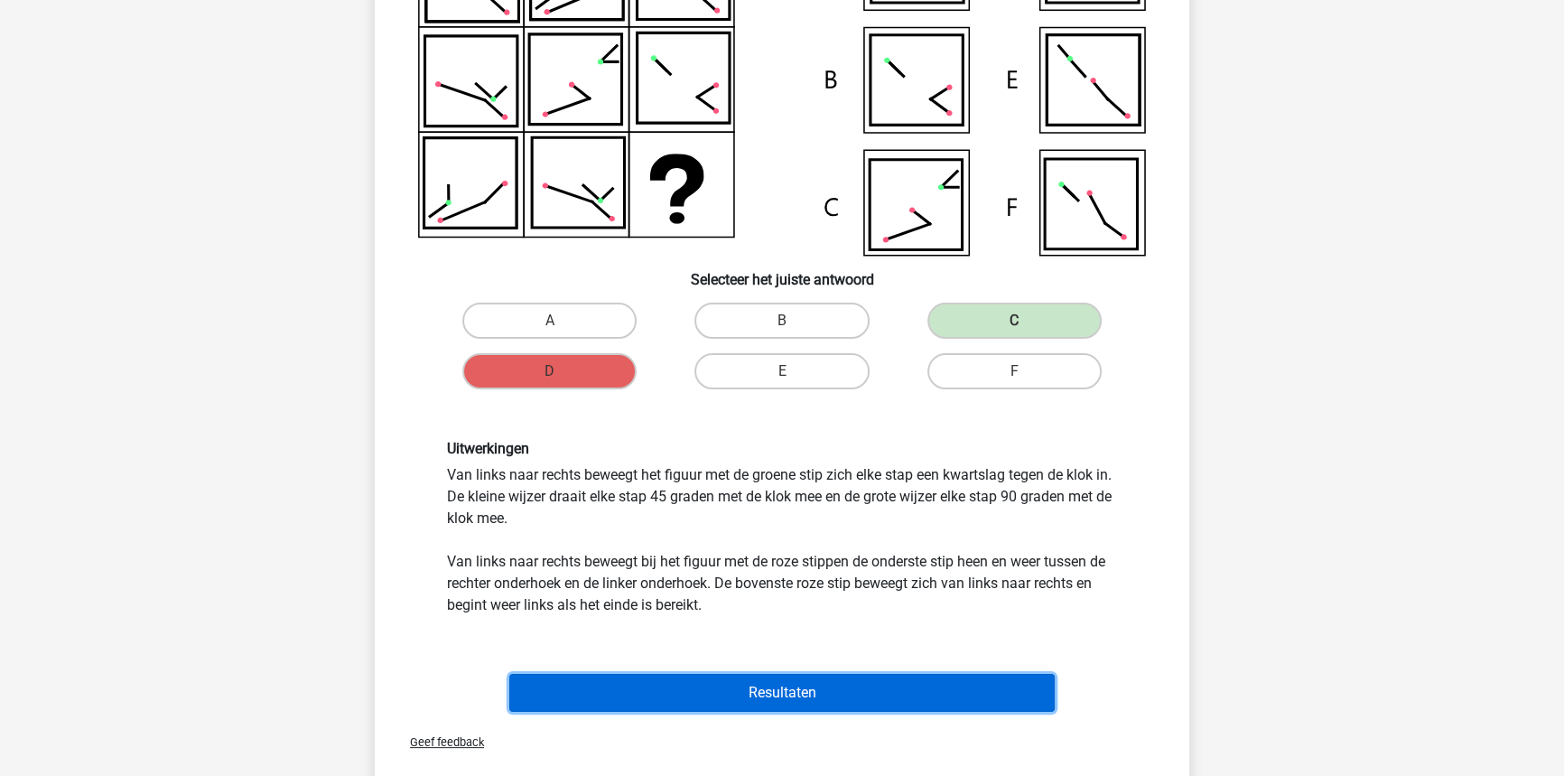
click at [815, 674] on button "Resultaten" at bounding box center [782, 693] width 546 height 38
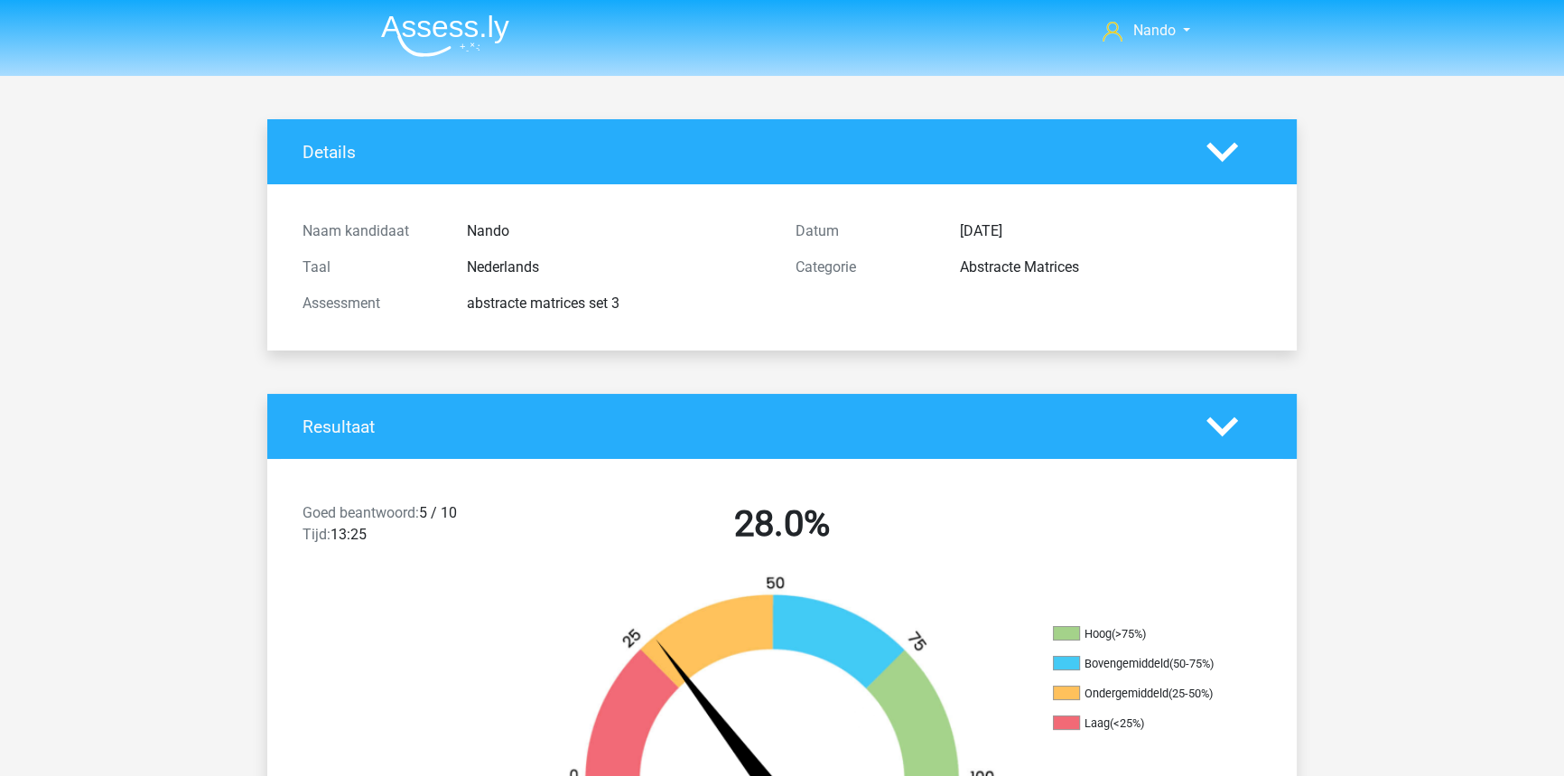
click at [448, 30] on img at bounding box center [445, 35] width 128 height 42
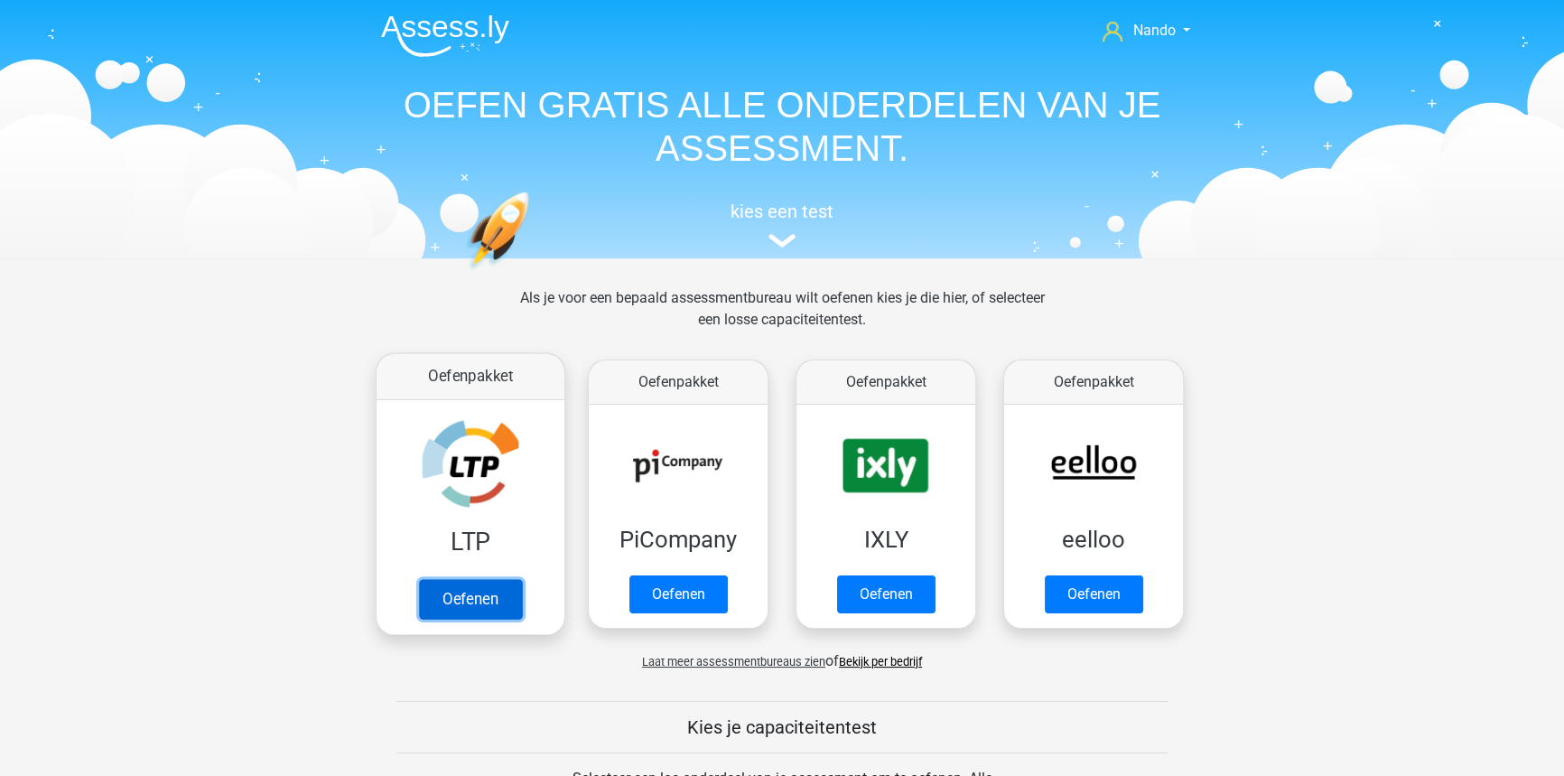
click at [452, 588] on link "Oefenen" at bounding box center [470, 599] width 103 height 40
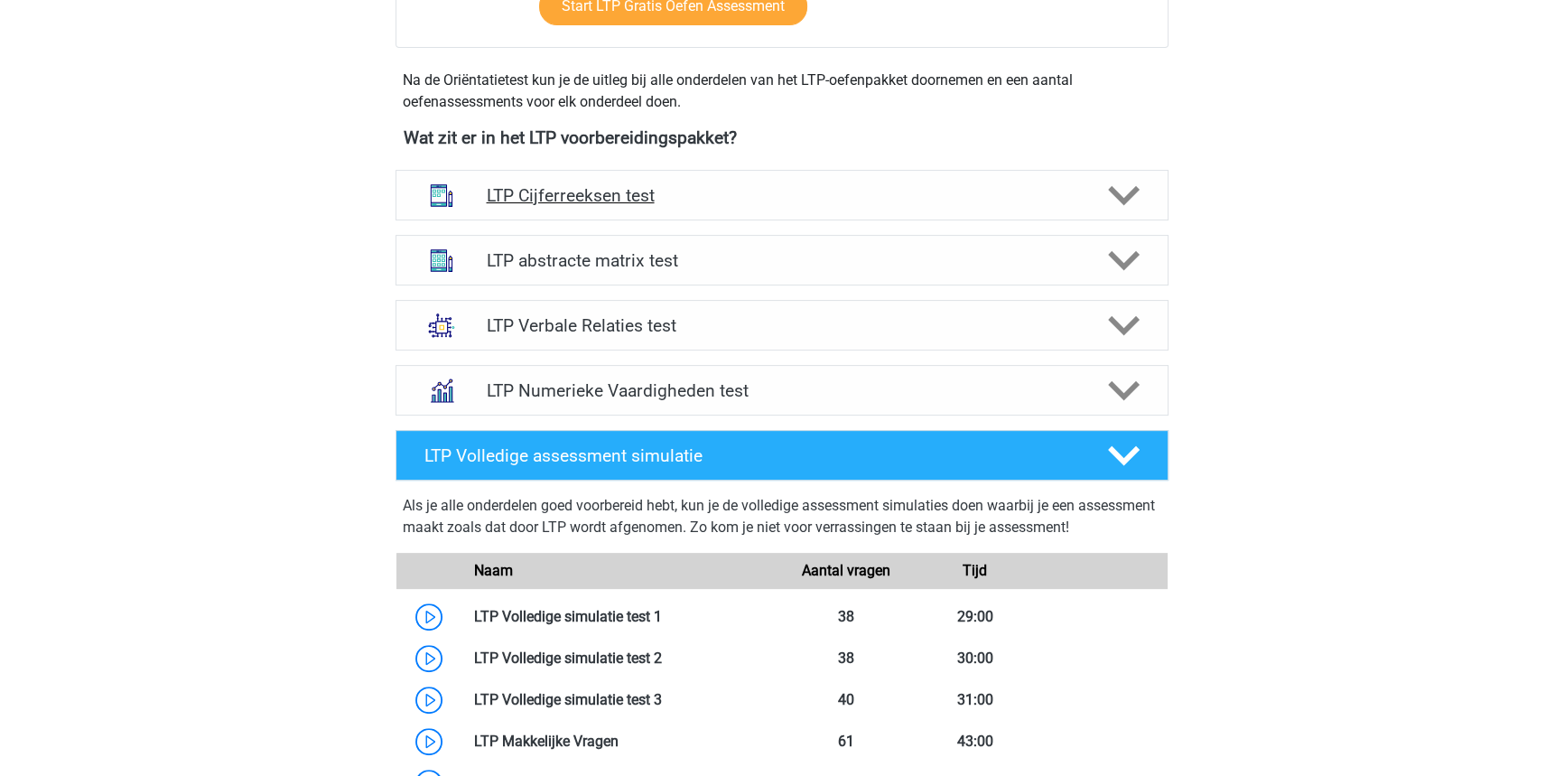
scroll to position [601, 0]
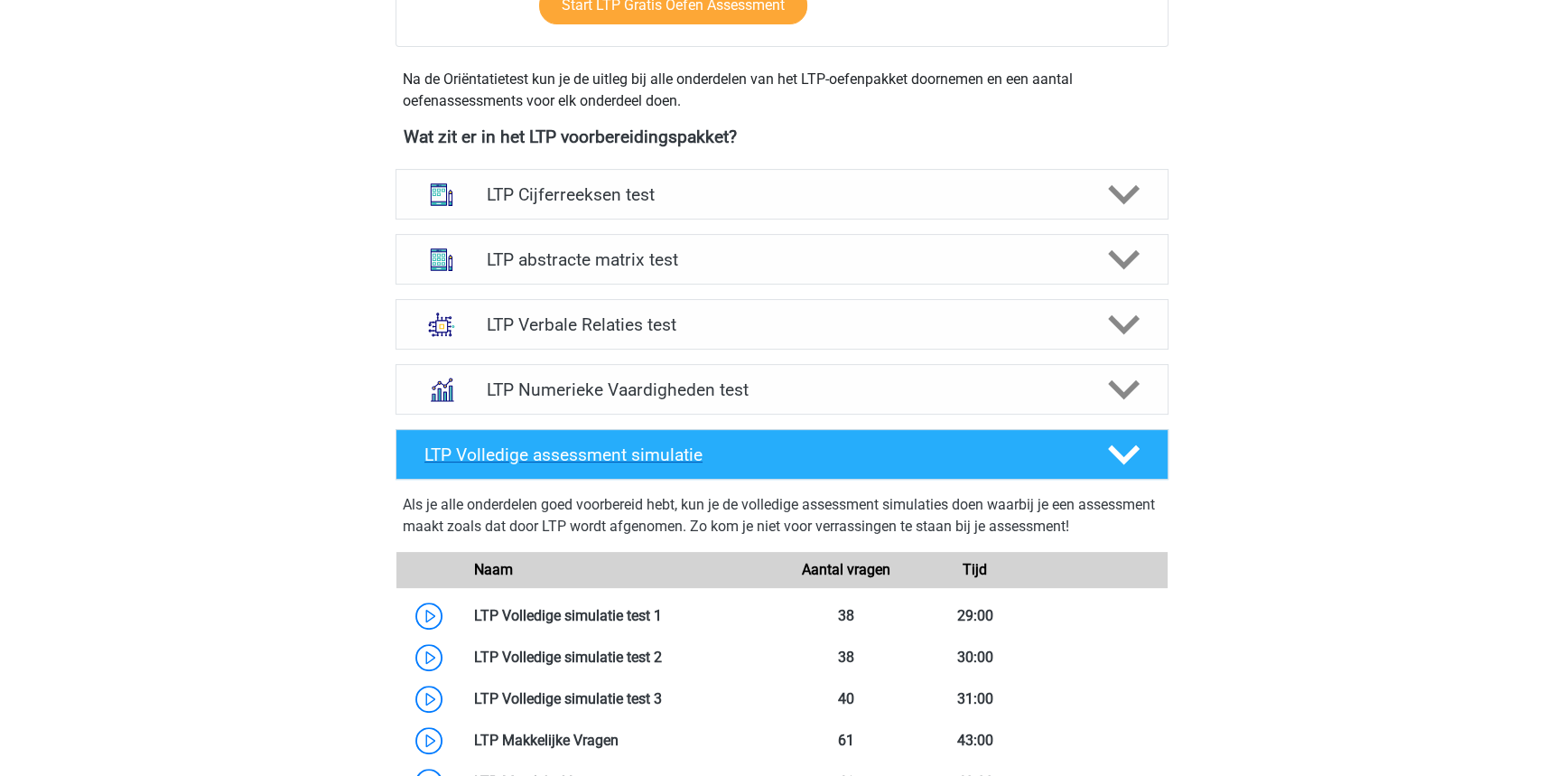
click at [1131, 458] on icon at bounding box center [1124, 455] width 32 height 32
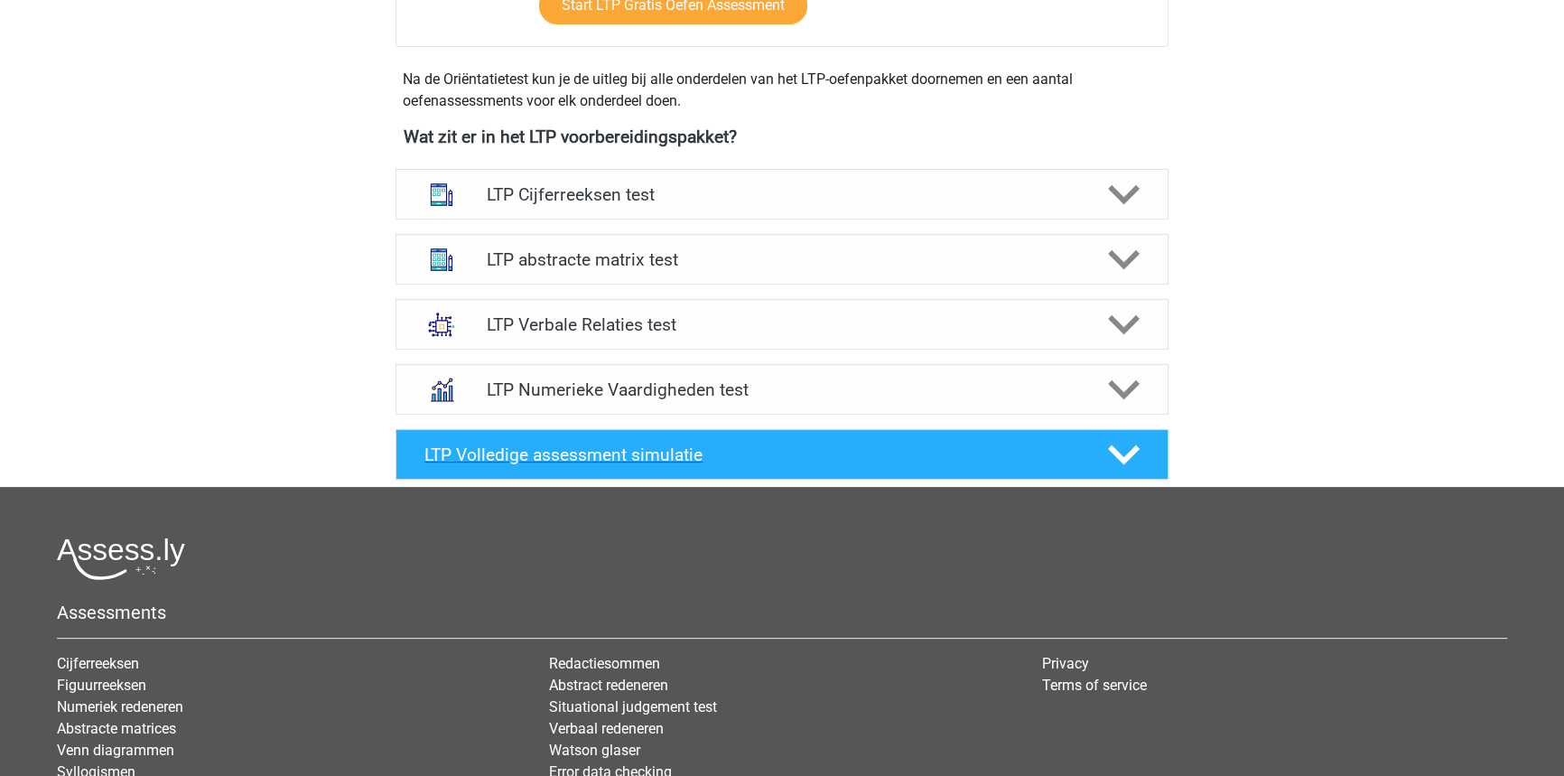
click at [1137, 451] on icon at bounding box center [1124, 455] width 32 height 32
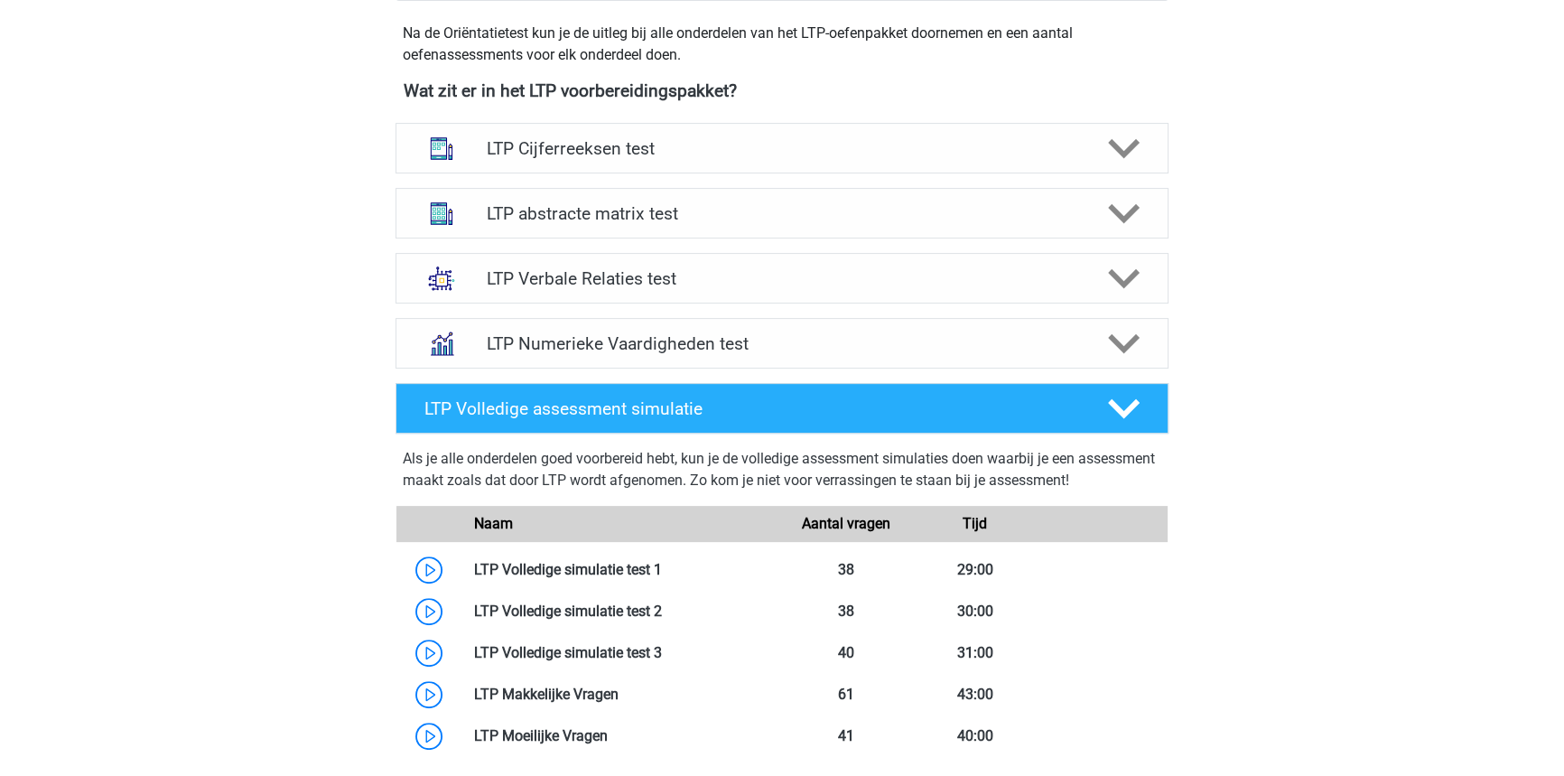
scroll to position [646, 0]
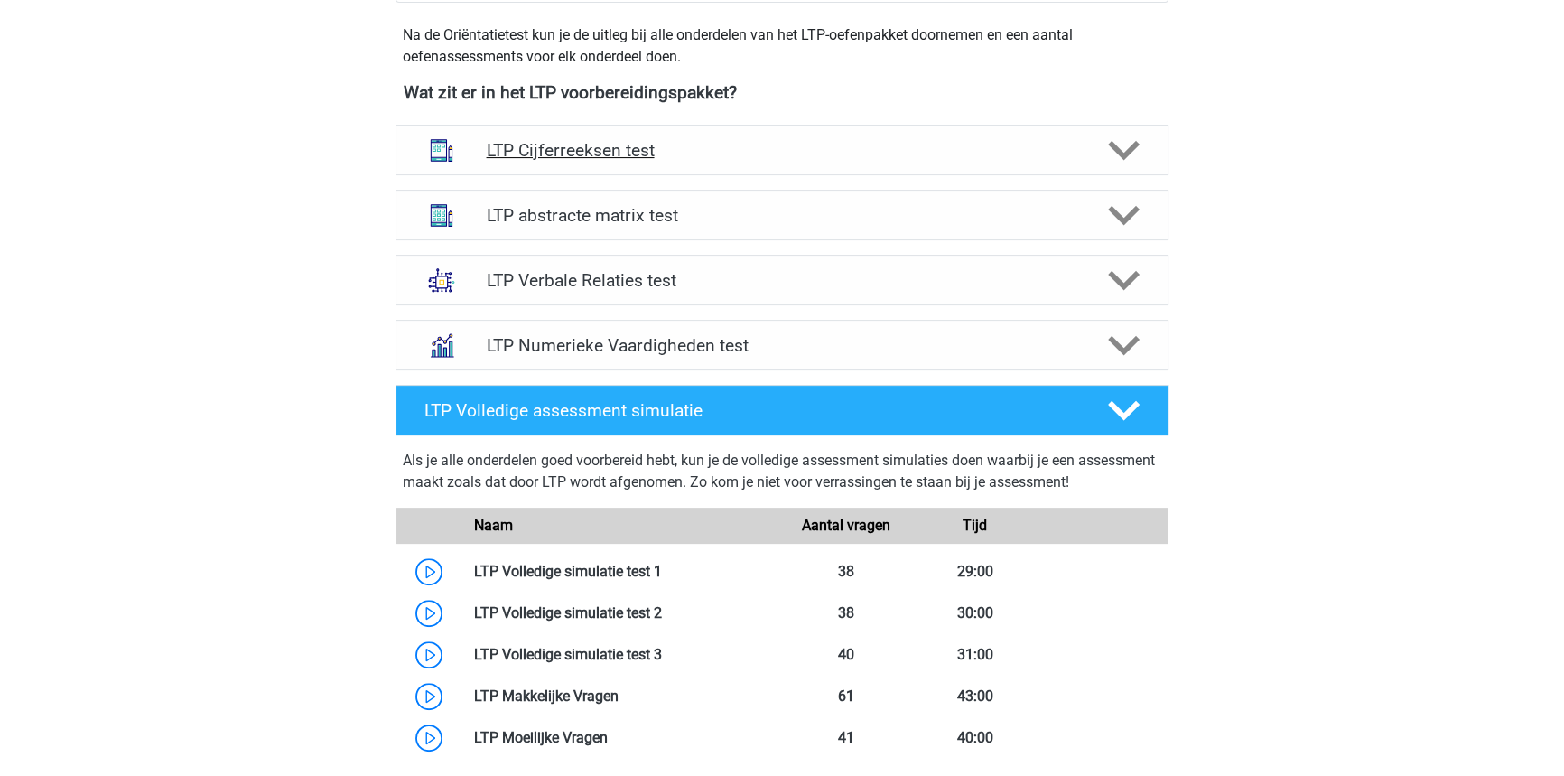
click at [1134, 141] on polygon at bounding box center [1124, 151] width 32 height 20
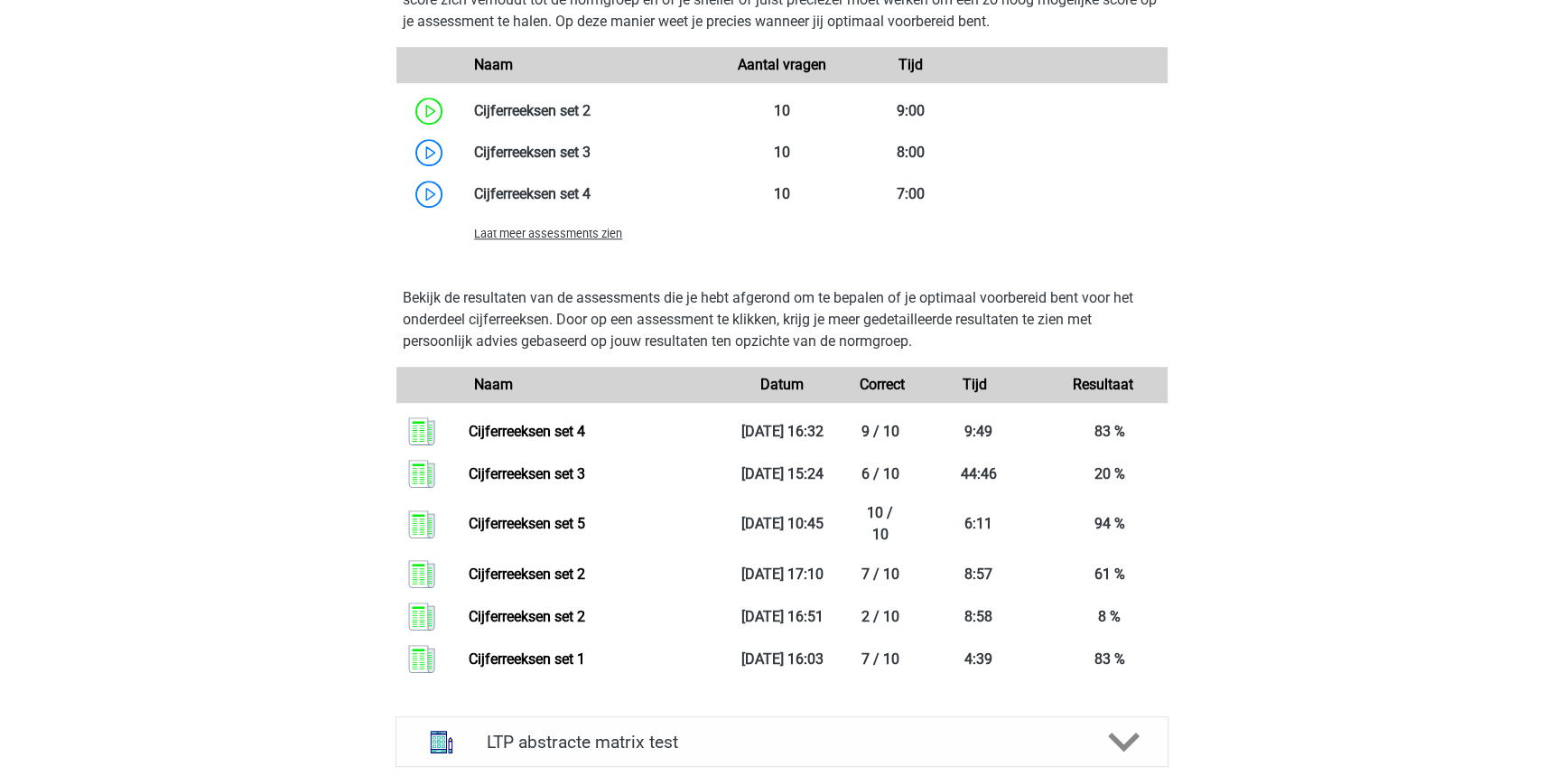
scroll to position [1477, 0]
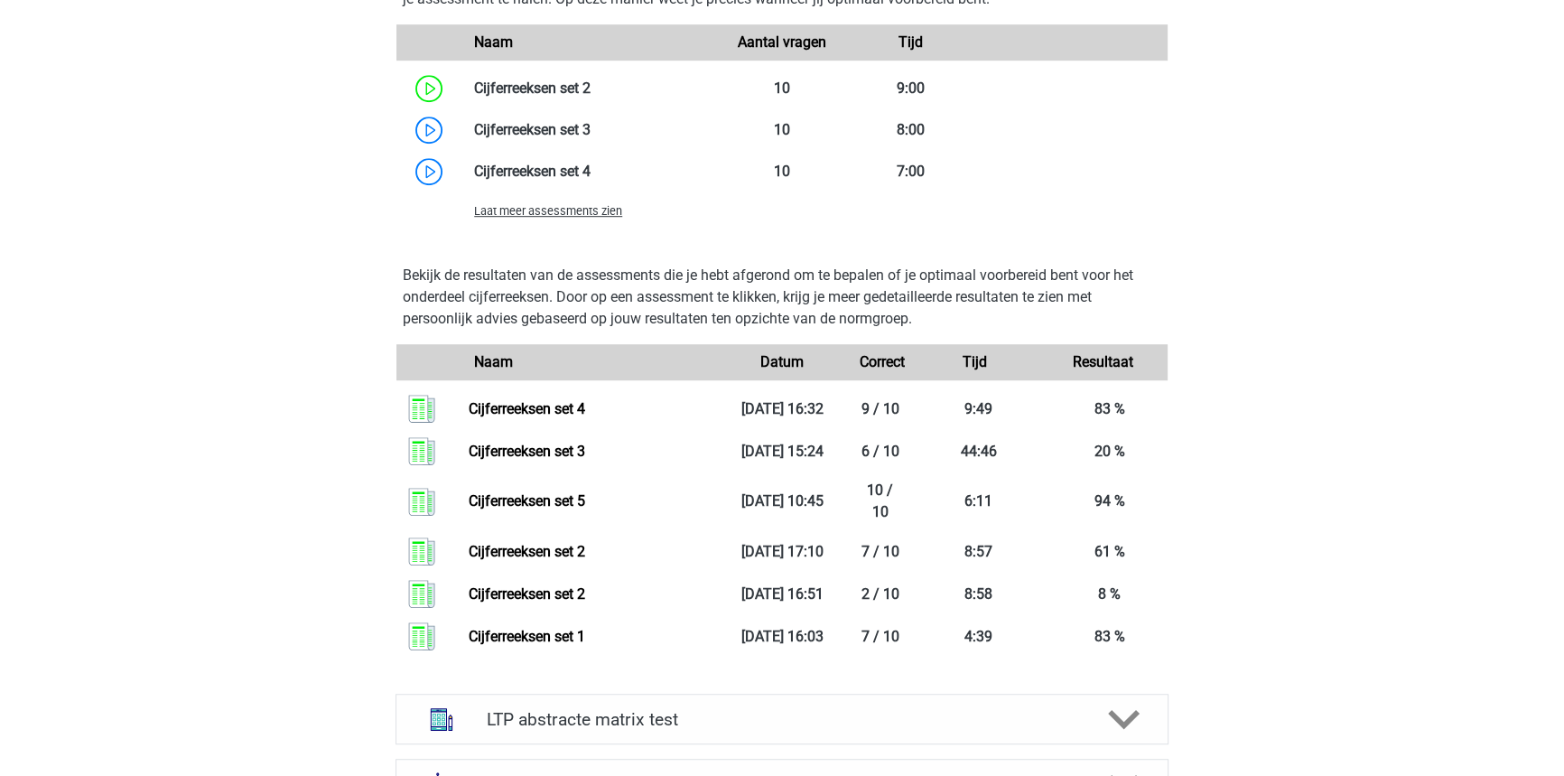
click at [508, 219] on div "Laat meer assessments zien" at bounding box center [589, 211] width 257 height 22
click at [482, 207] on span "Laat meer assessments zien" at bounding box center [548, 211] width 148 height 14
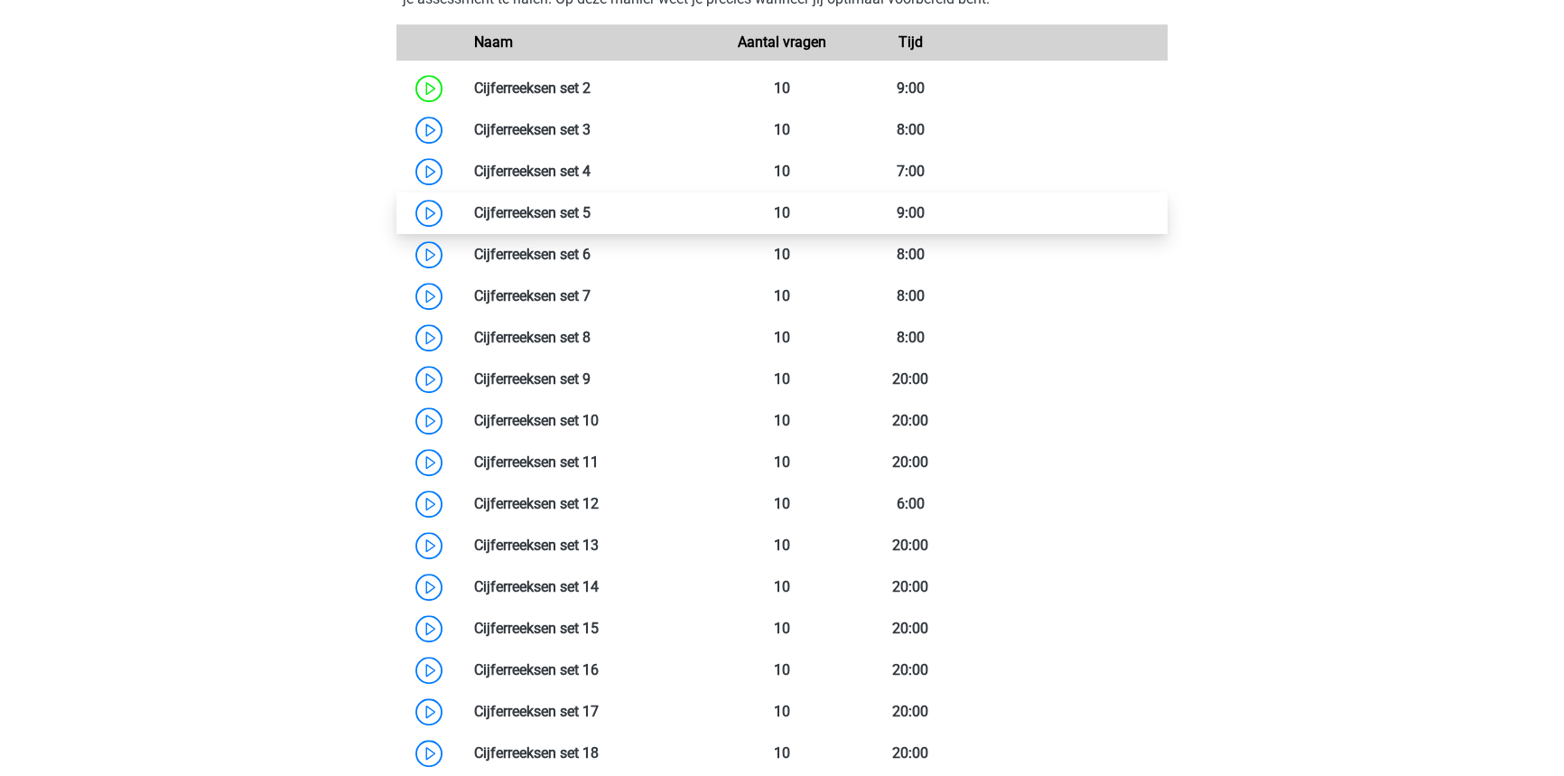
click at [591, 208] on link at bounding box center [591, 212] width 0 height 17
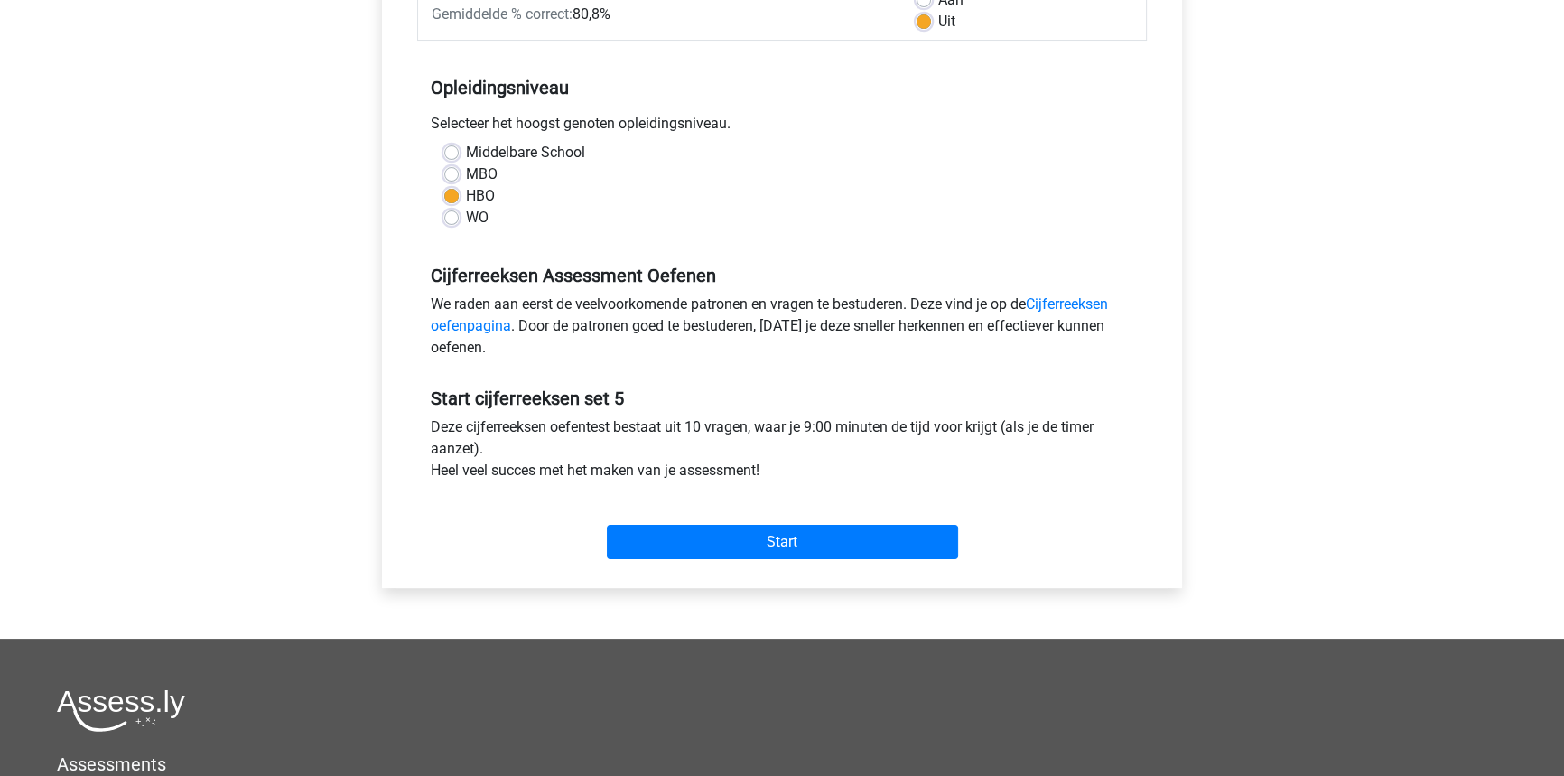
scroll to position [319, 0]
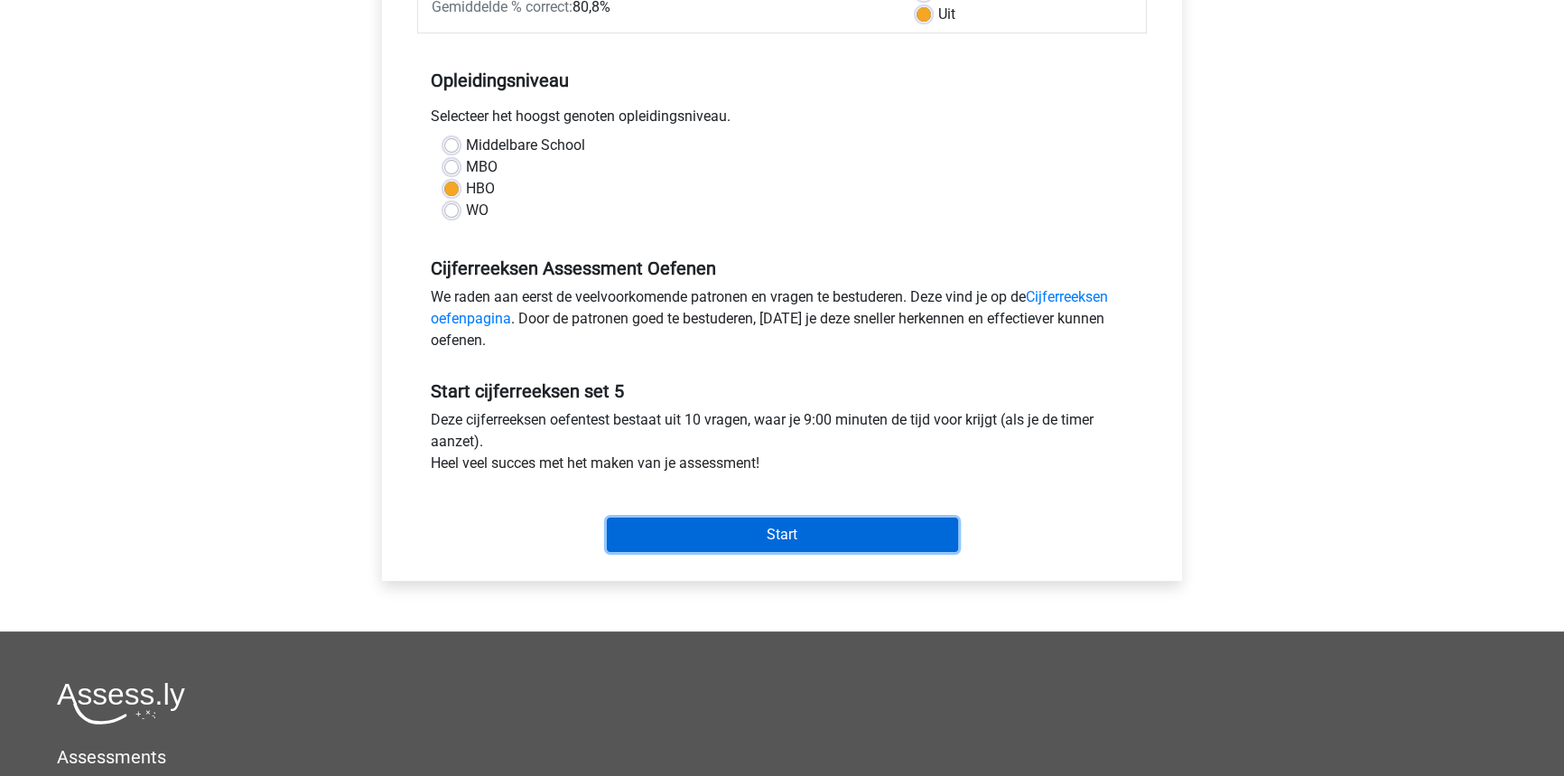
click at [801, 530] on input "Start" at bounding box center [782, 534] width 351 height 34
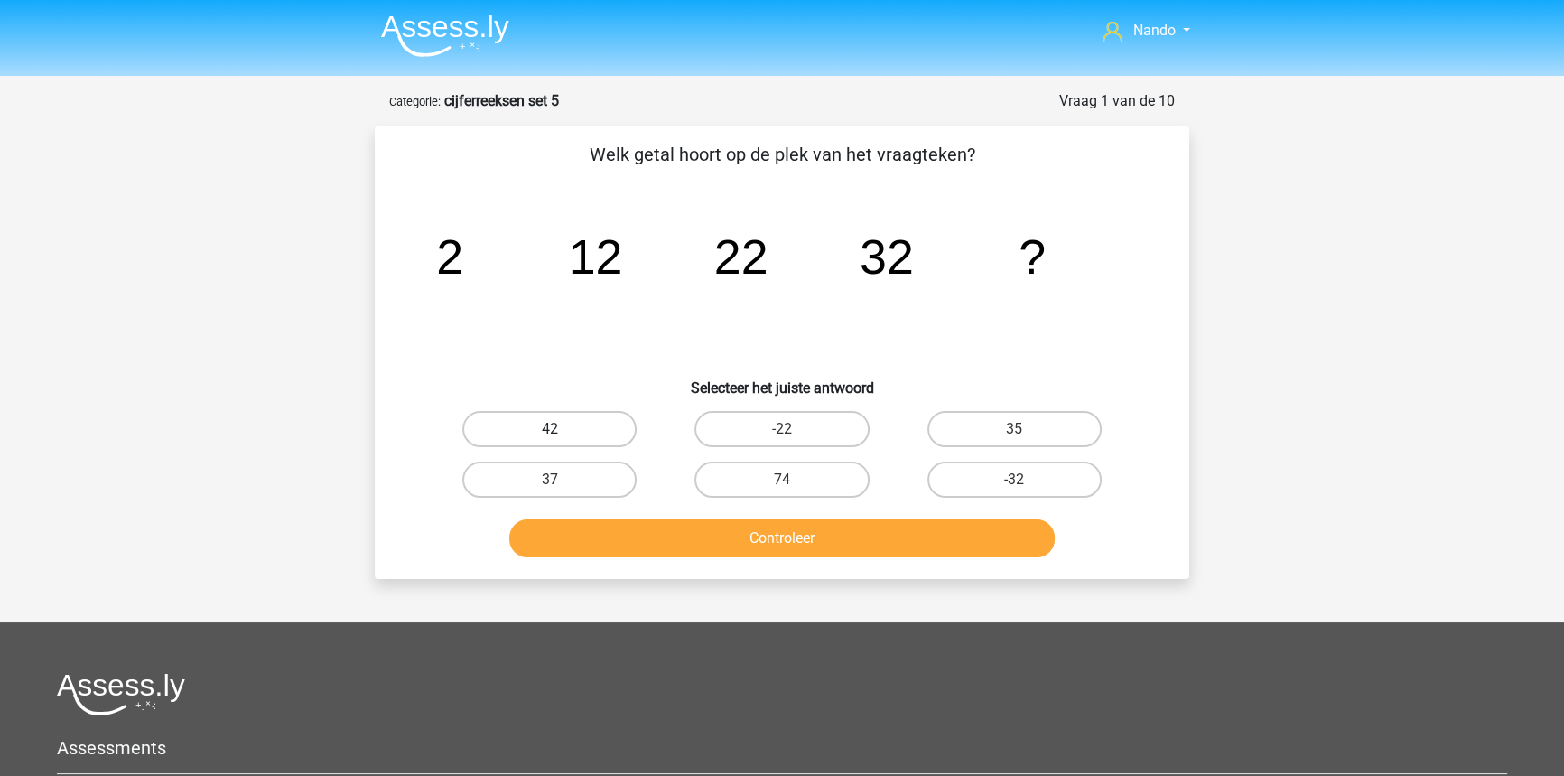
click at [597, 437] on label "42" at bounding box center [549, 429] width 174 height 36
click at [562, 437] on input "42" at bounding box center [556, 435] width 12 height 12
radio input "true"
click at [694, 557] on div "Controleer" at bounding box center [781, 541] width 697 height 45
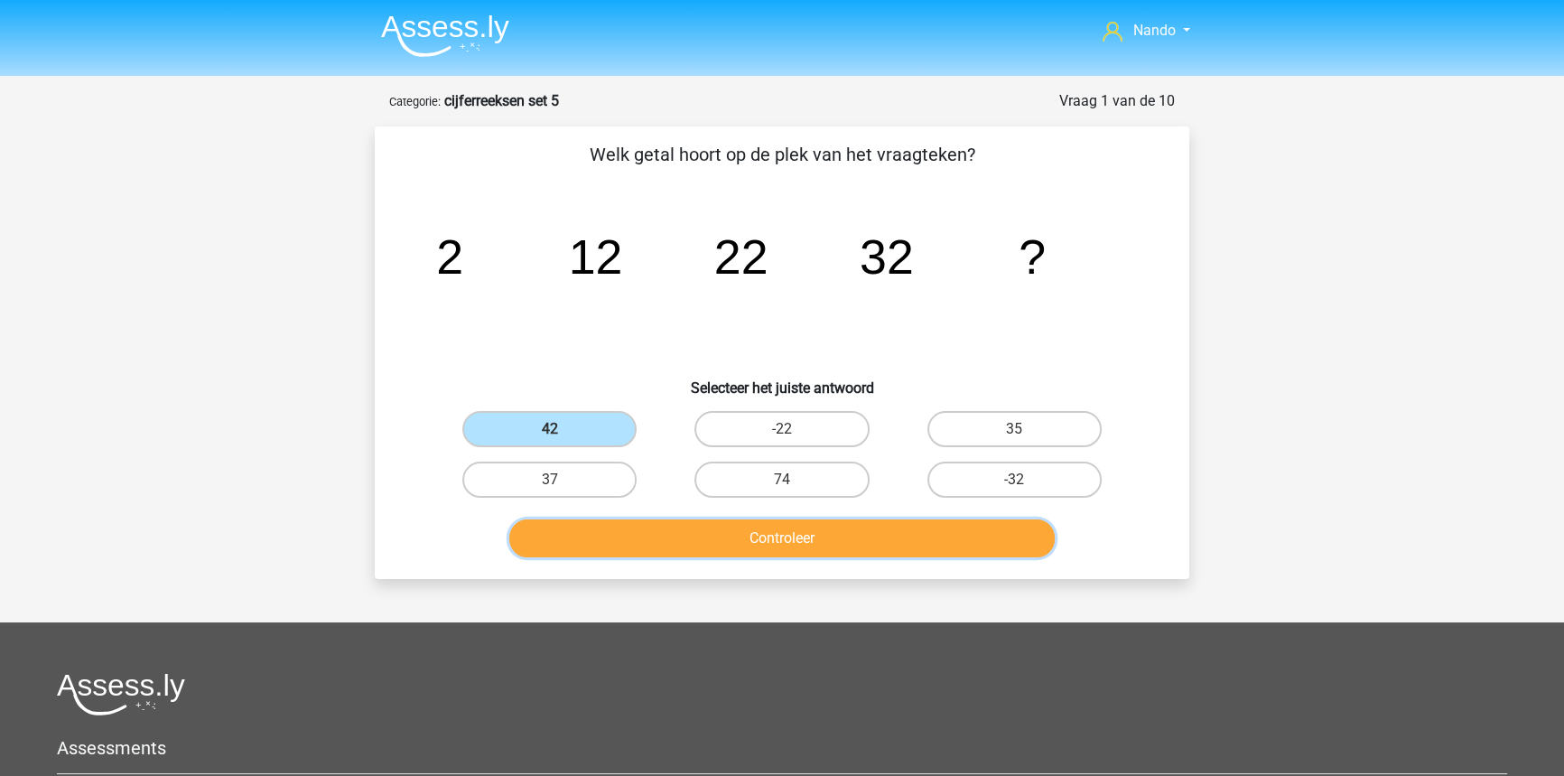
click at [731, 535] on button "Controleer" at bounding box center [782, 538] width 546 height 38
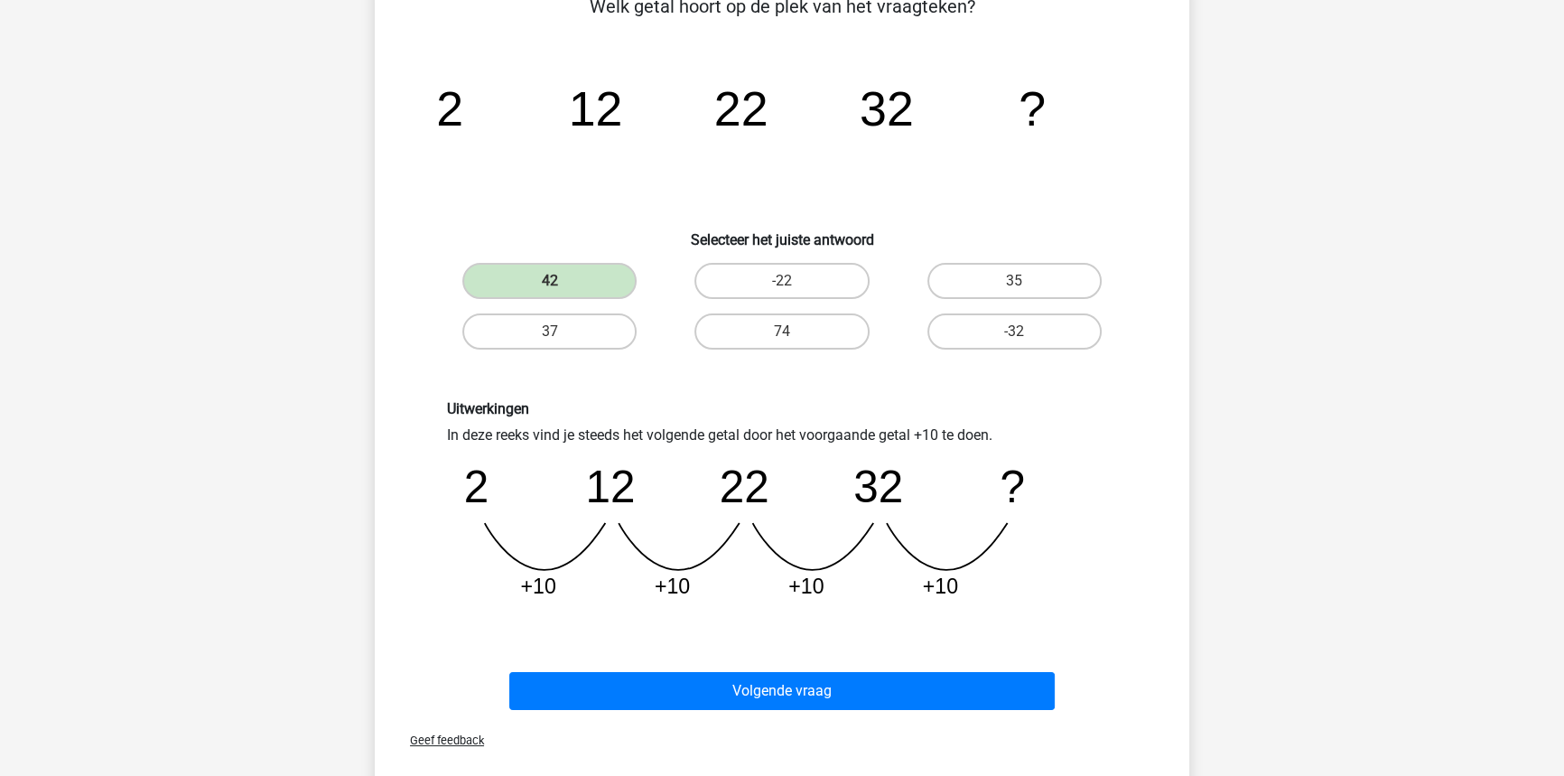
scroll to position [149, 0]
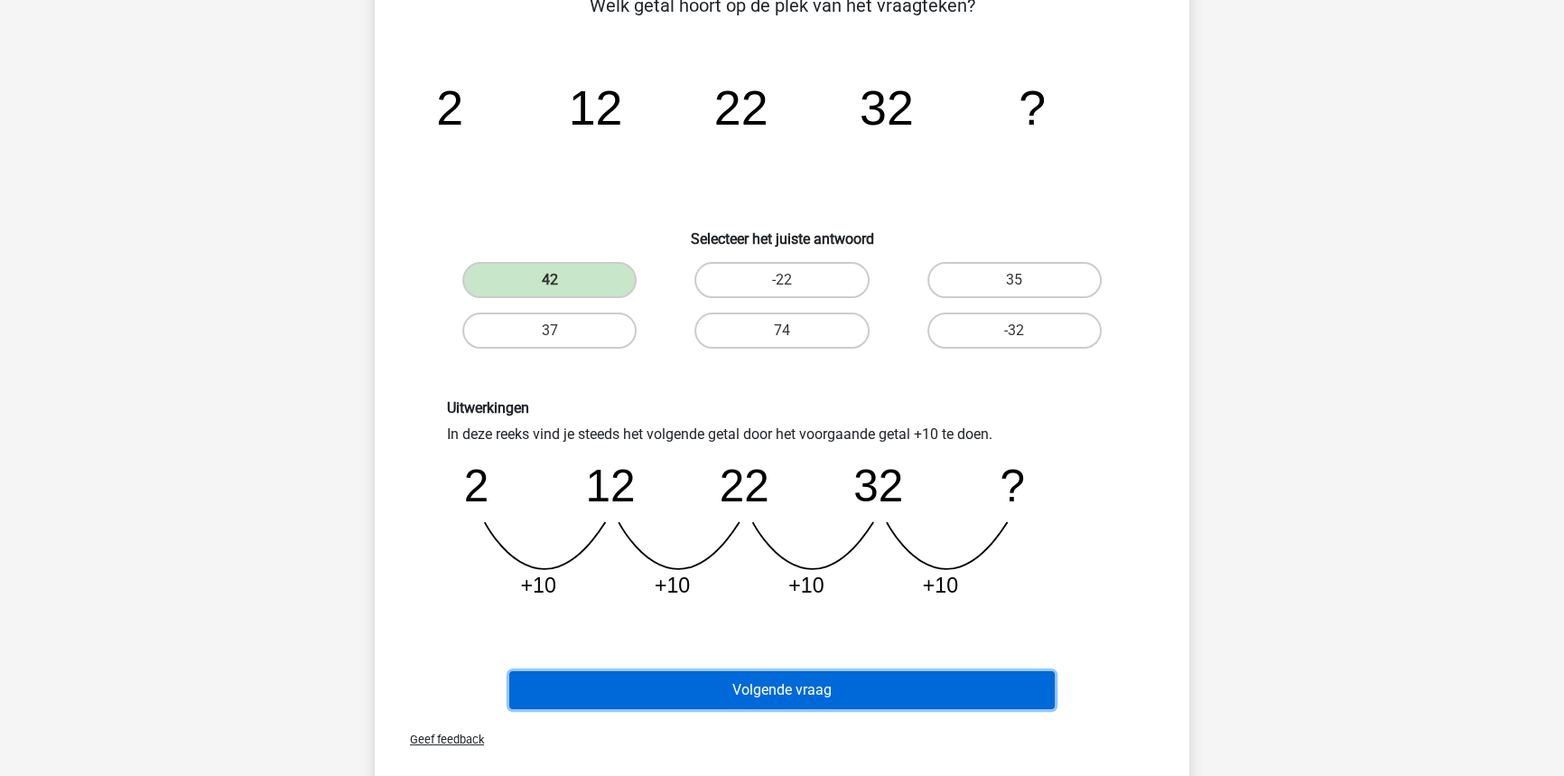
click at [734, 695] on button "Volgende vraag" at bounding box center [782, 690] width 546 height 38
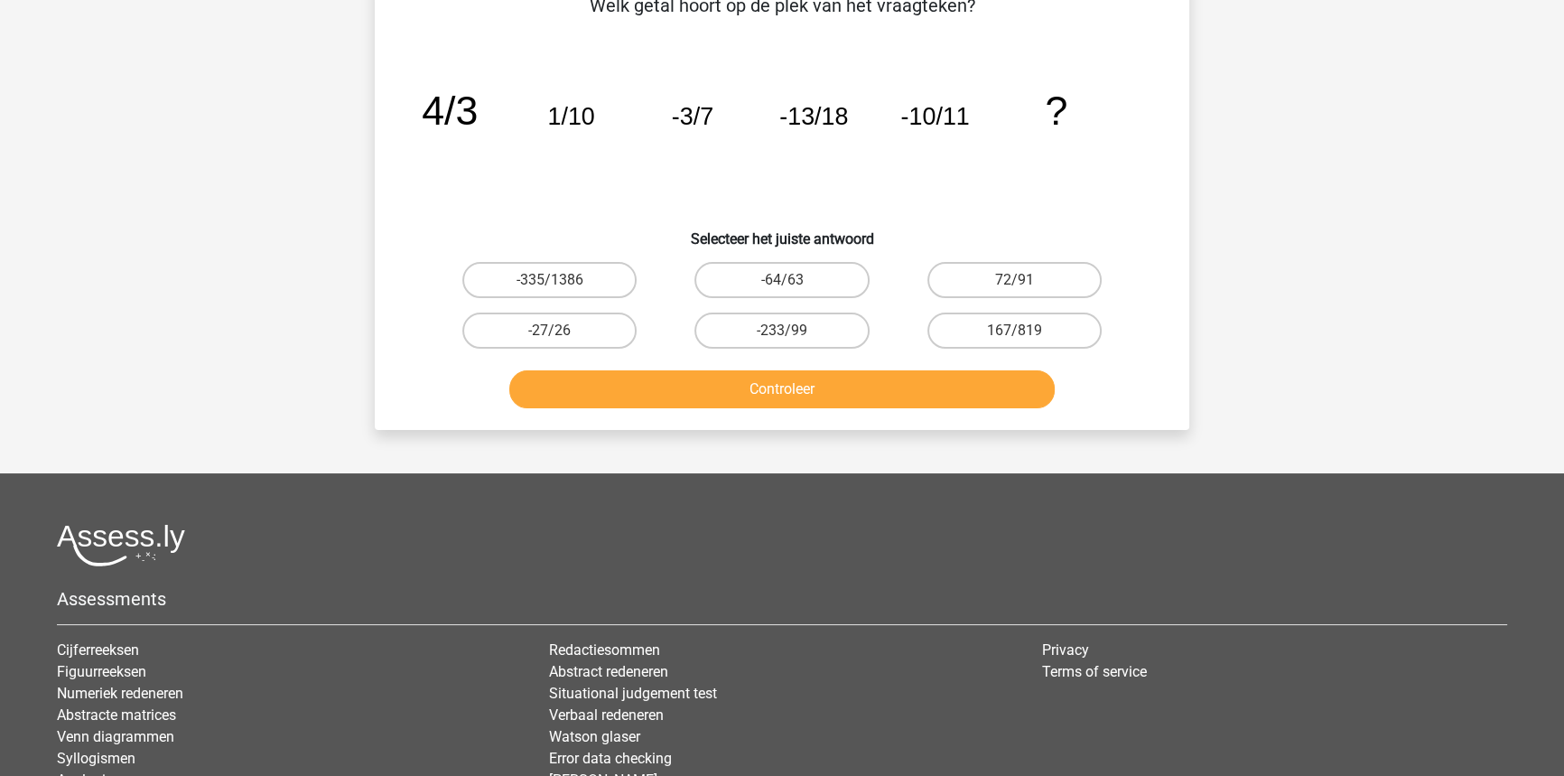
scroll to position [90, 0]
